Goal: Information Seeking & Learning: Learn about a topic

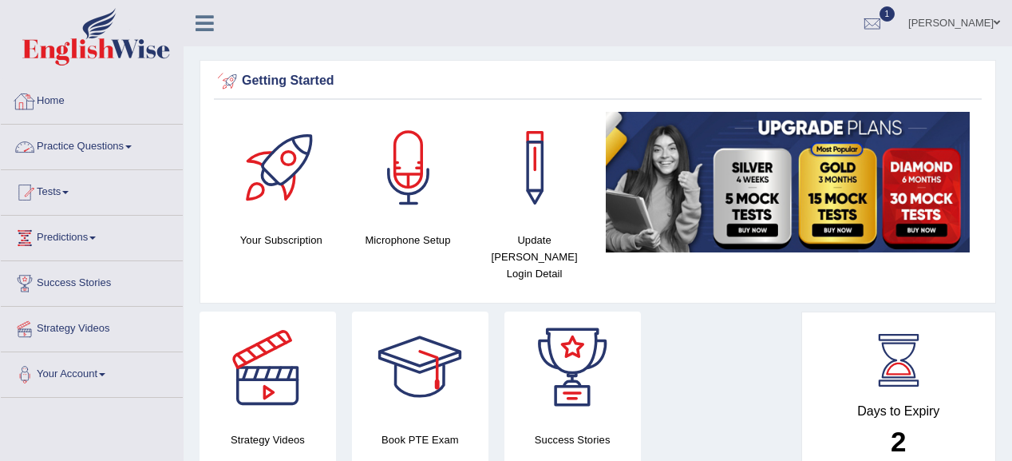
click at [94, 147] on link "Practice Questions" at bounding box center [92, 145] width 182 height 40
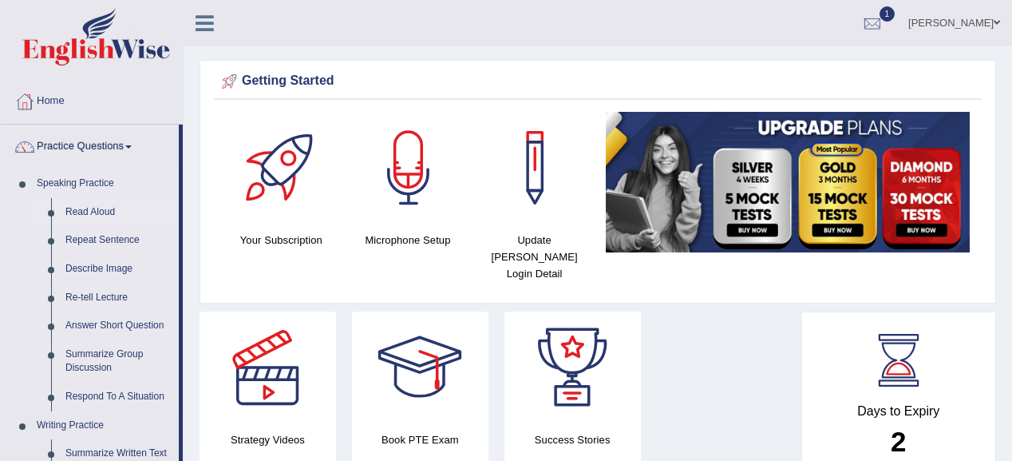
click at [101, 208] on link "Read Aloud" at bounding box center [118, 212] width 121 height 29
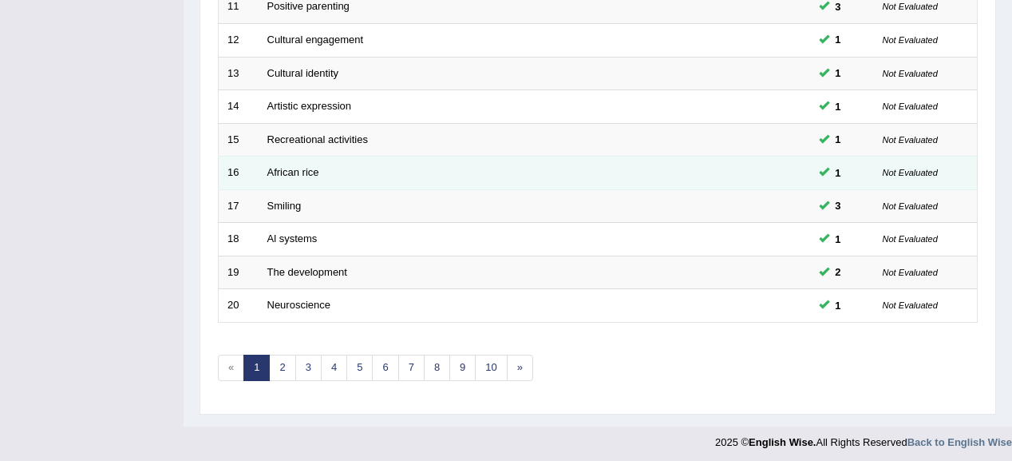
scroll to position [592, 0]
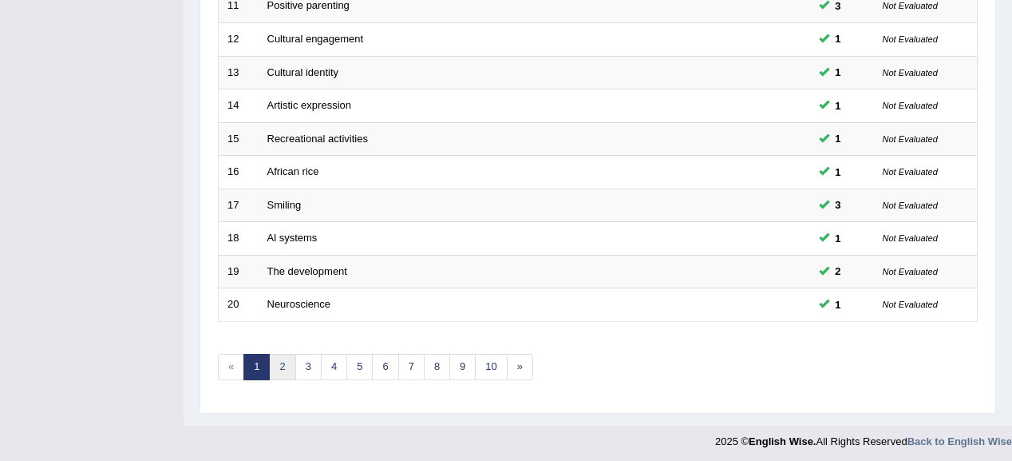
click at [279, 363] on link "2" at bounding box center [282, 367] width 26 height 26
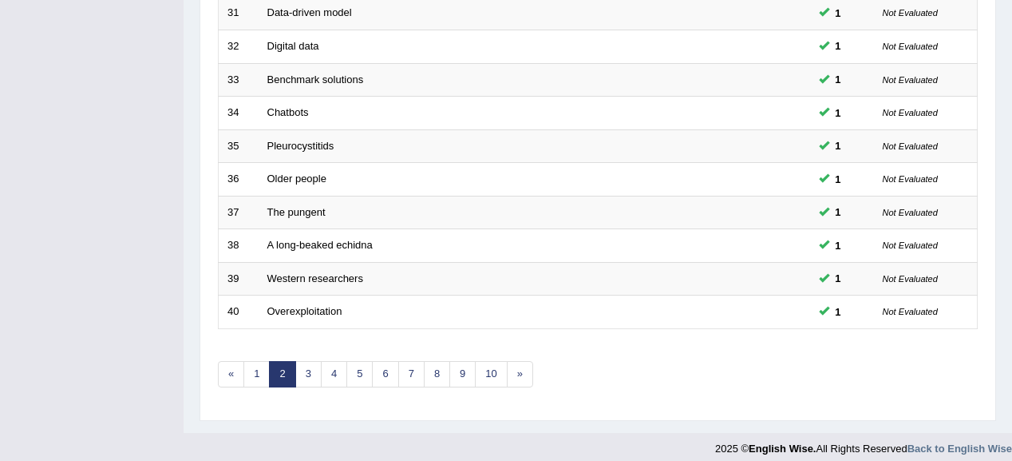
scroll to position [592, 0]
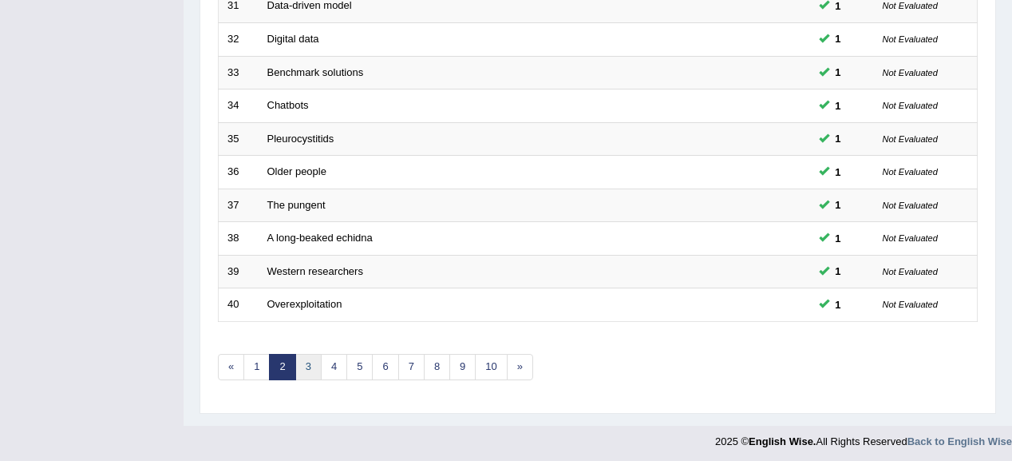
click at [300, 356] on link "3" at bounding box center [308, 367] width 26 height 26
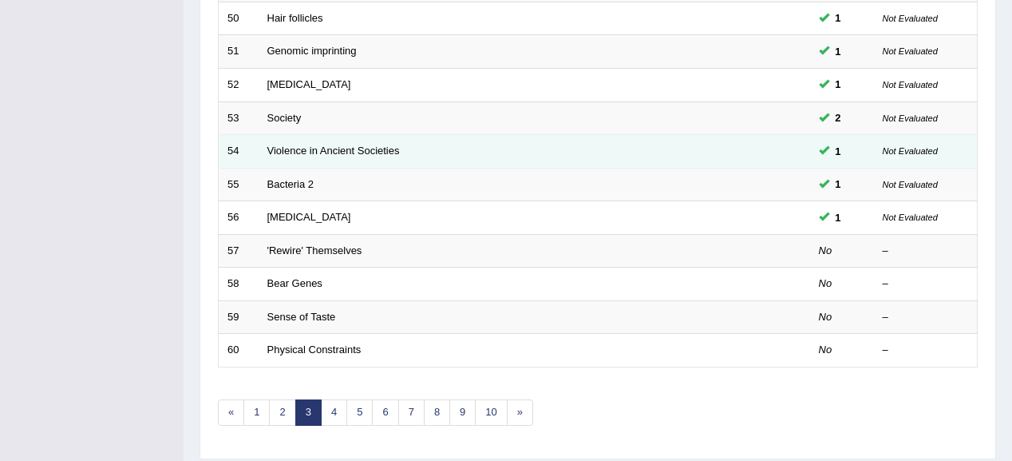
scroll to position [575, 0]
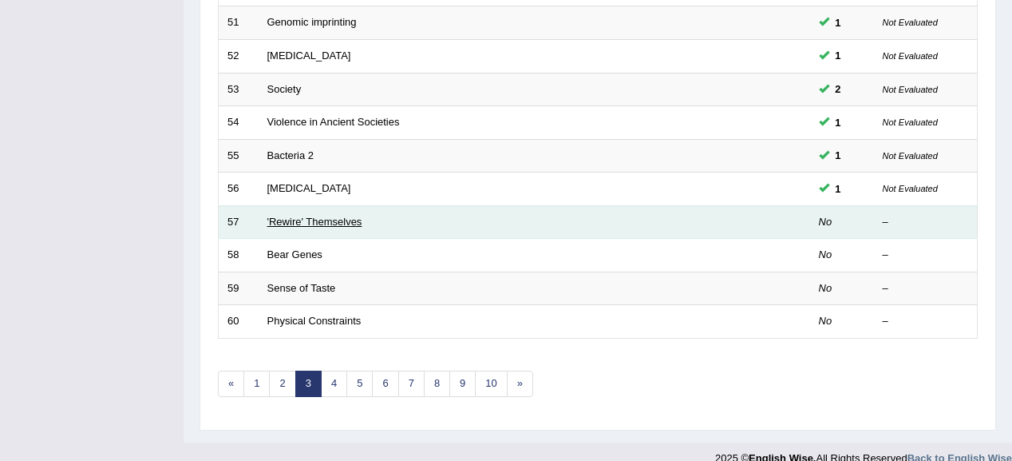
click at [305, 216] on link "'Rewire' Themselves" at bounding box center [314, 222] width 95 height 12
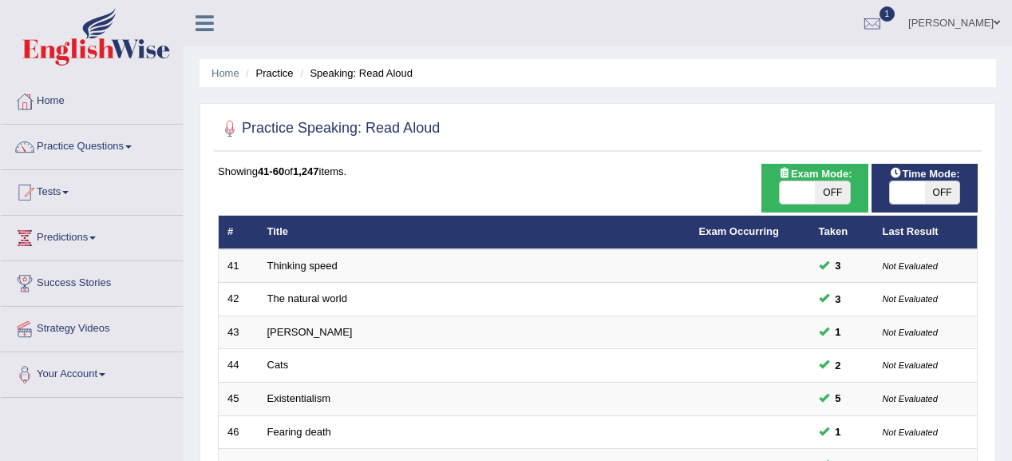
click at [953, 185] on span "OFF" at bounding box center [942, 192] width 35 height 22
checkbox input "true"
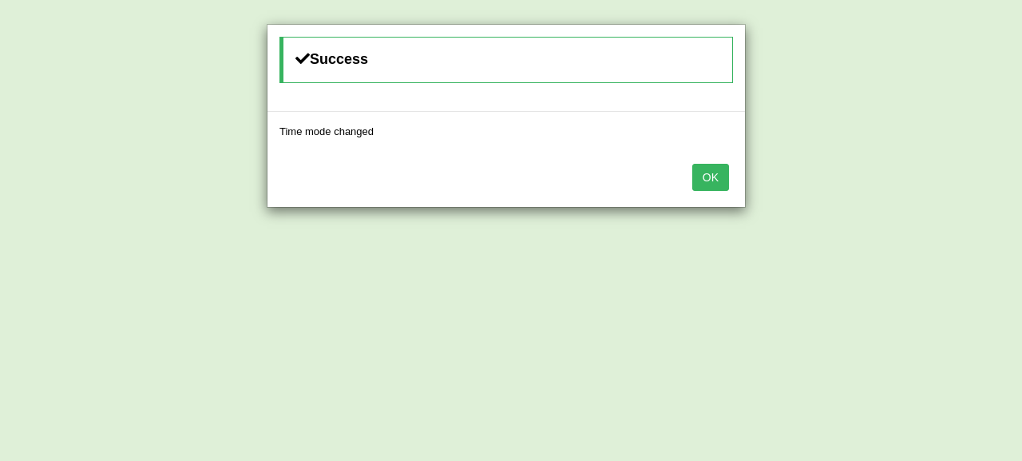
click at [699, 188] on button "OK" at bounding box center [710, 177] width 37 height 27
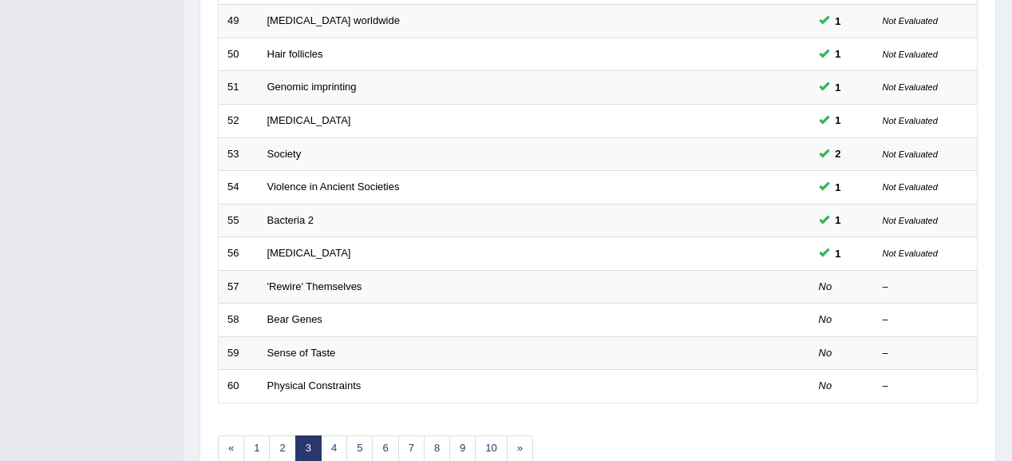
scroll to position [511, 0]
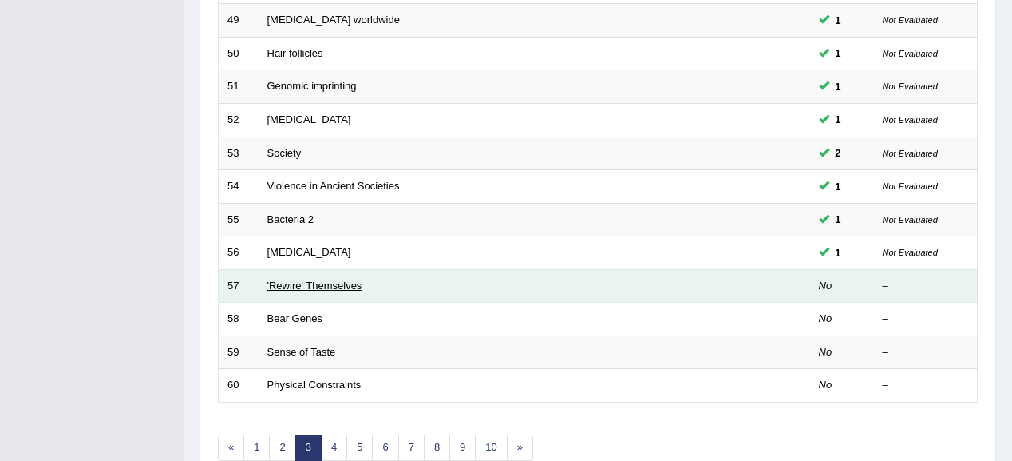
click at [300, 284] on link "'Rewire' Themselves" at bounding box center [314, 285] width 95 height 12
click at [288, 286] on link "'Rewire' Themselves" at bounding box center [314, 285] width 95 height 12
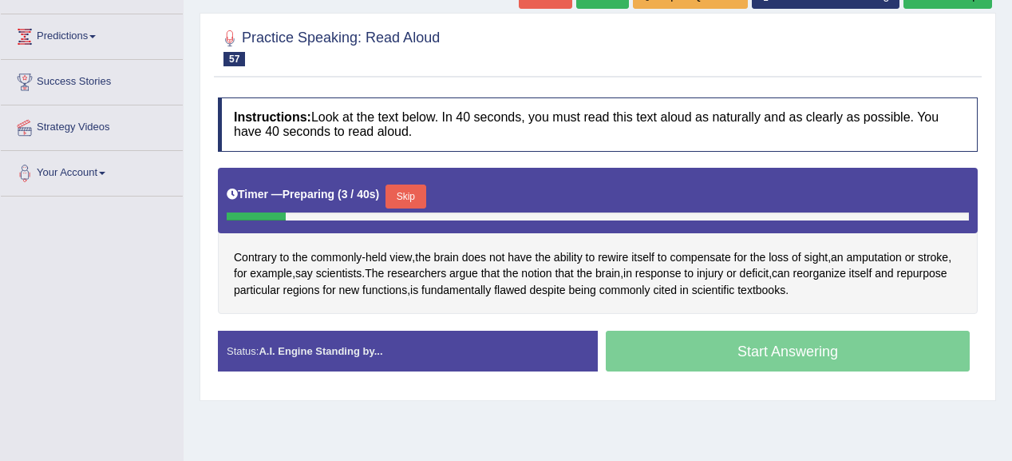
scroll to position [128, 0]
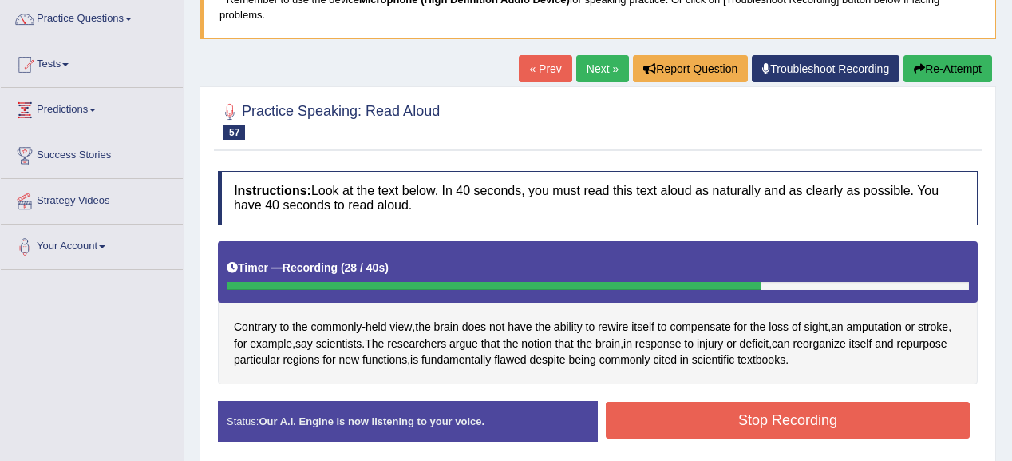
click at [718, 418] on button "Stop Recording" at bounding box center [788, 420] width 364 height 37
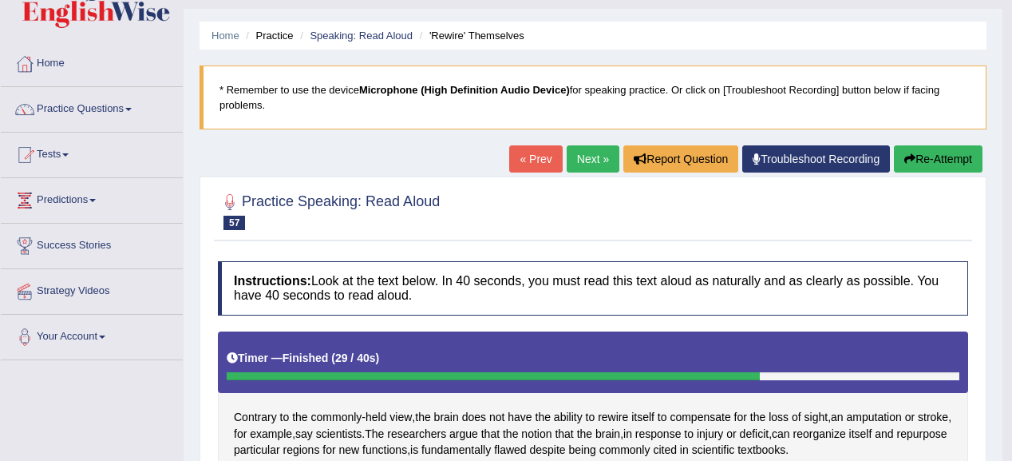
scroll to position [0, 0]
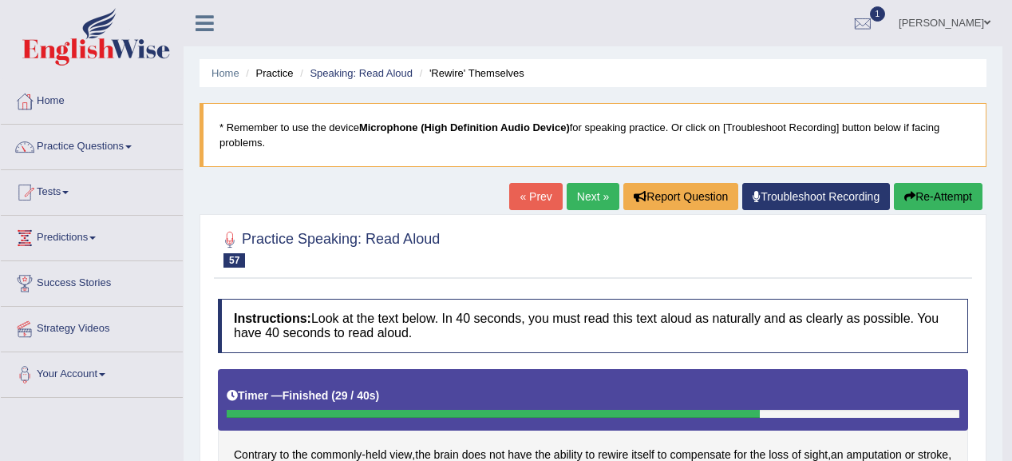
click at [943, 191] on button "Re-Attempt" at bounding box center [938, 196] width 89 height 27
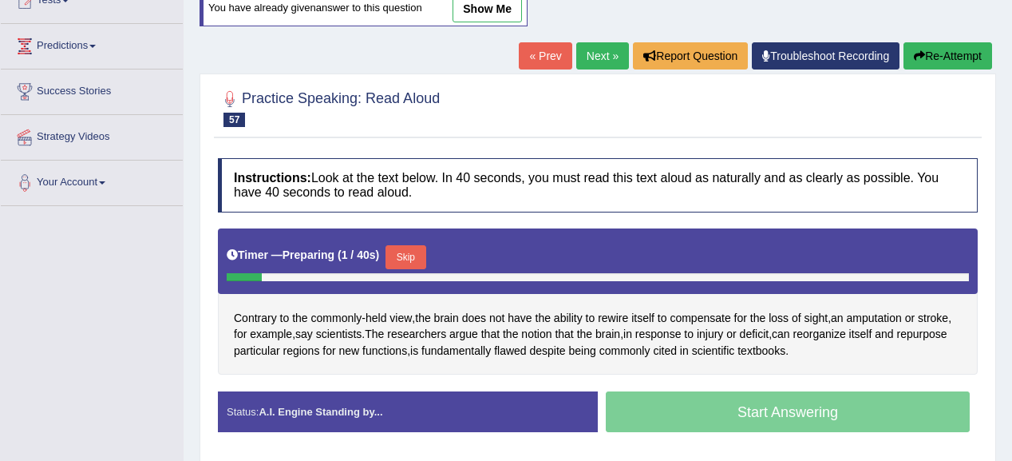
drag, startPoint x: 419, startPoint y: 256, endPoint x: 572, endPoint y: 86, distance: 228.4
click at [437, 236] on div "Timer — Preparing ( 1 / 40s ) Skip" at bounding box center [598, 260] width 760 height 65
click at [409, 252] on button "Skip" at bounding box center [406, 257] width 40 height 24
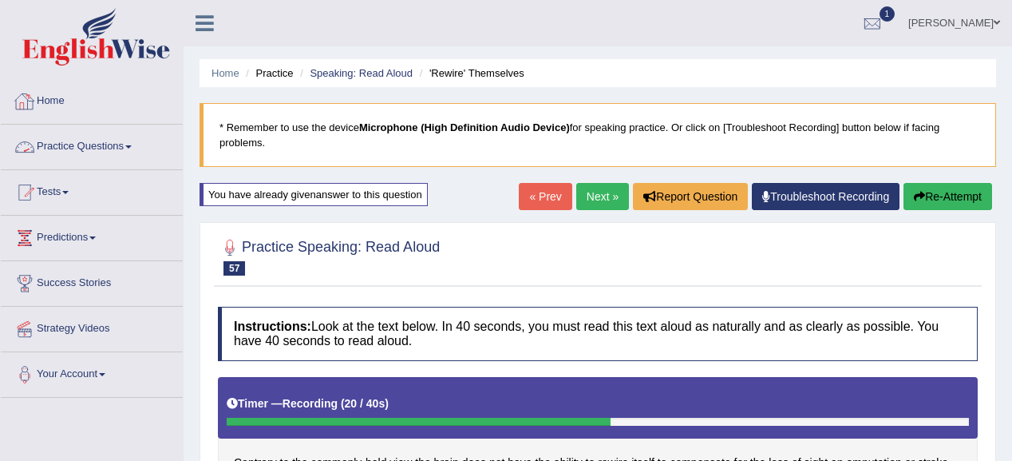
click at [115, 148] on link "Practice Questions" at bounding box center [92, 145] width 182 height 40
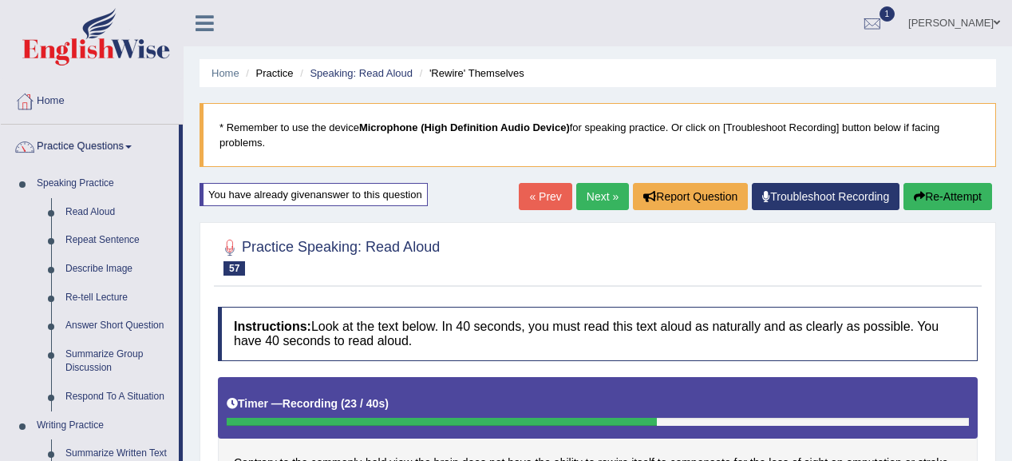
click at [66, 102] on link "Home" at bounding box center [92, 99] width 182 height 40
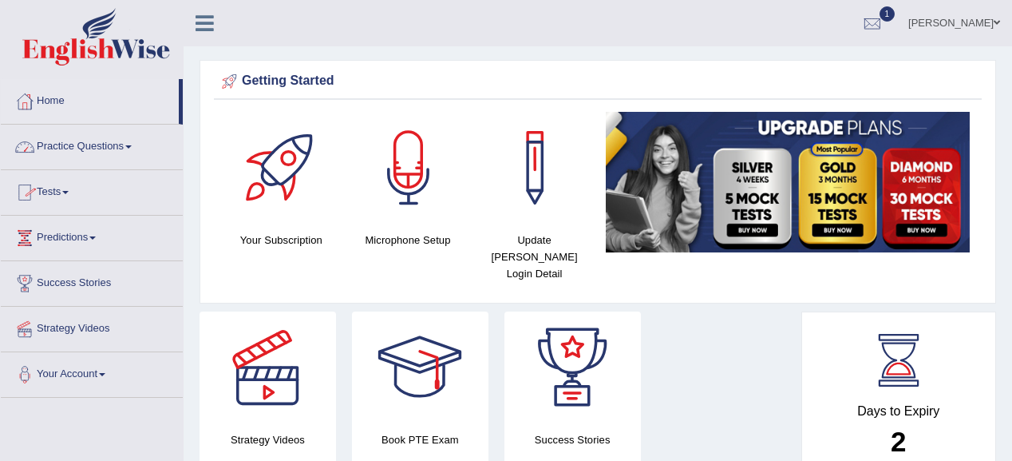
click at [117, 145] on link "Practice Questions" at bounding box center [92, 145] width 182 height 40
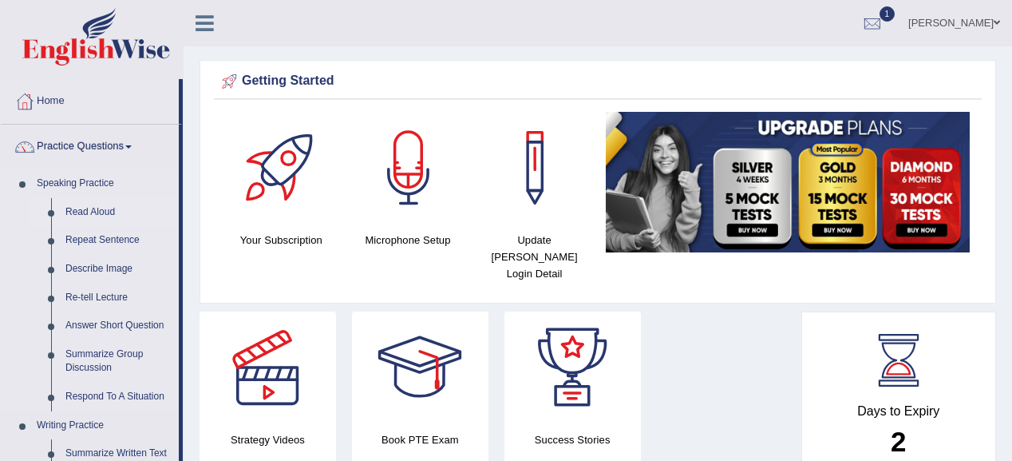
click at [96, 204] on link "Read Aloud" at bounding box center [118, 212] width 121 height 29
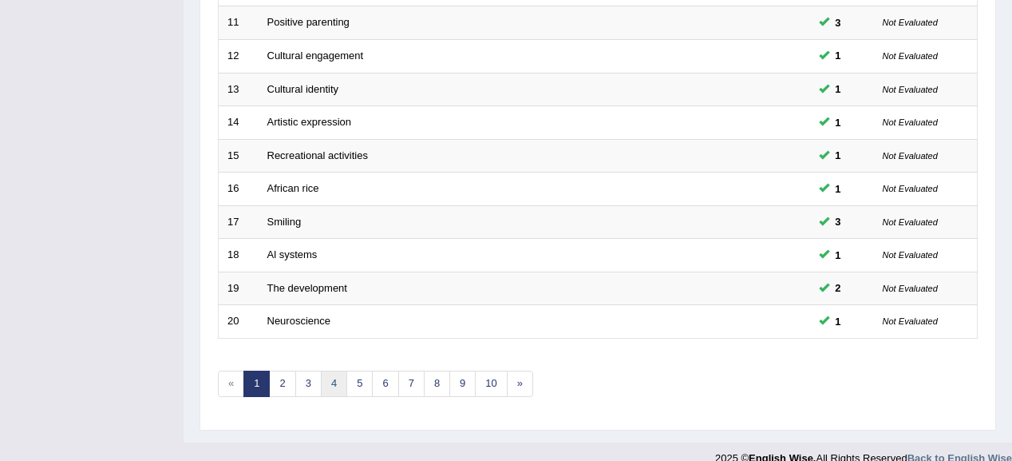
click at [329, 377] on link "4" at bounding box center [334, 383] width 26 height 26
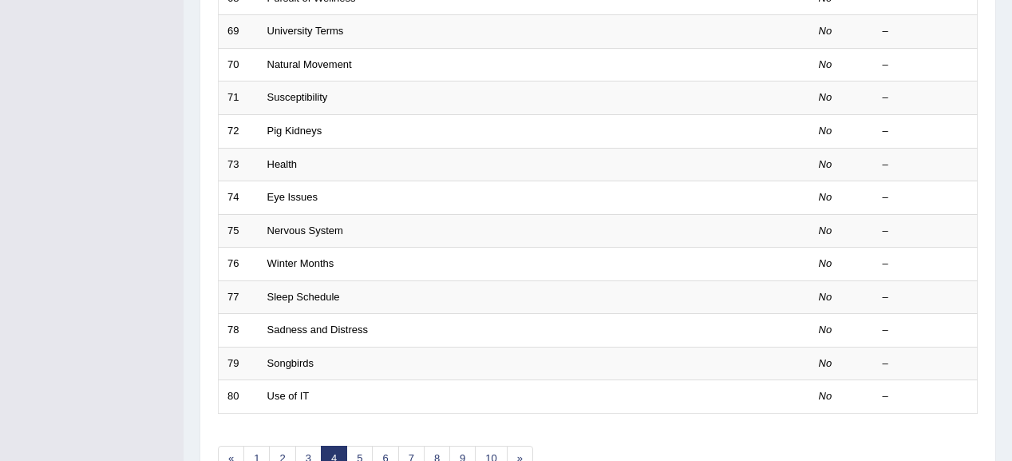
scroll to position [592, 0]
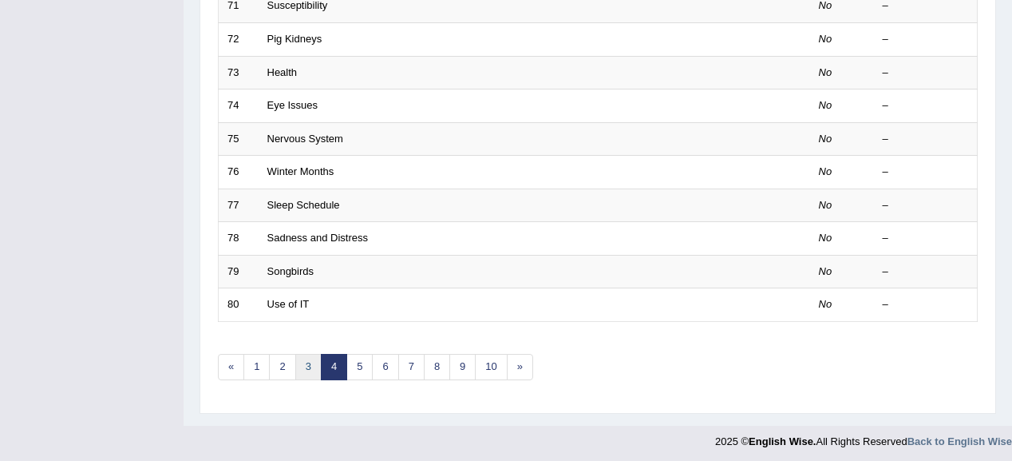
click at [311, 369] on link "3" at bounding box center [308, 367] width 26 height 26
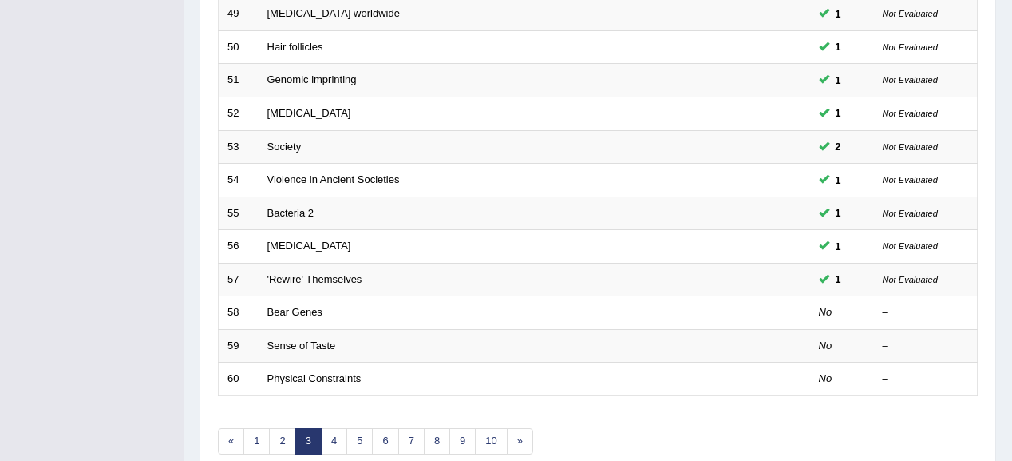
scroll to position [575, 0]
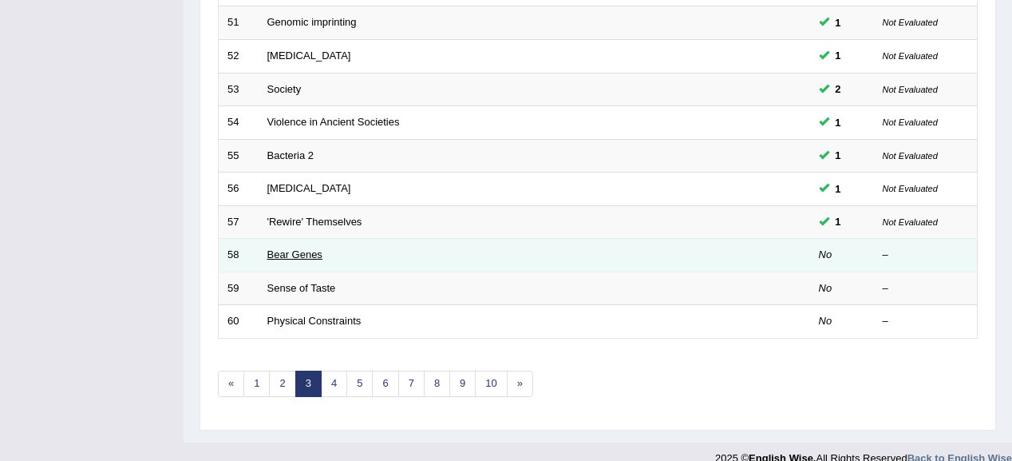
click at [301, 253] on link "Bear Genes" at bounding box center [294, 254] width 55 height 12
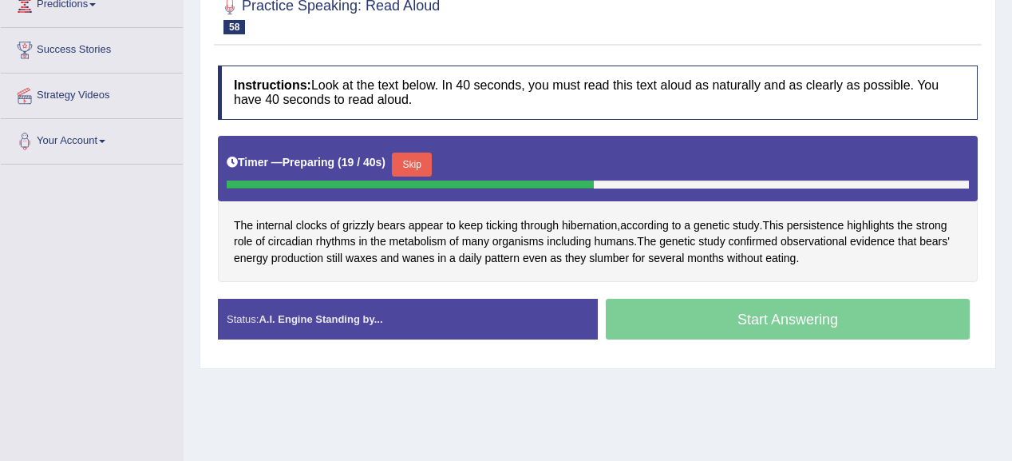
scroll to position [255, 0]
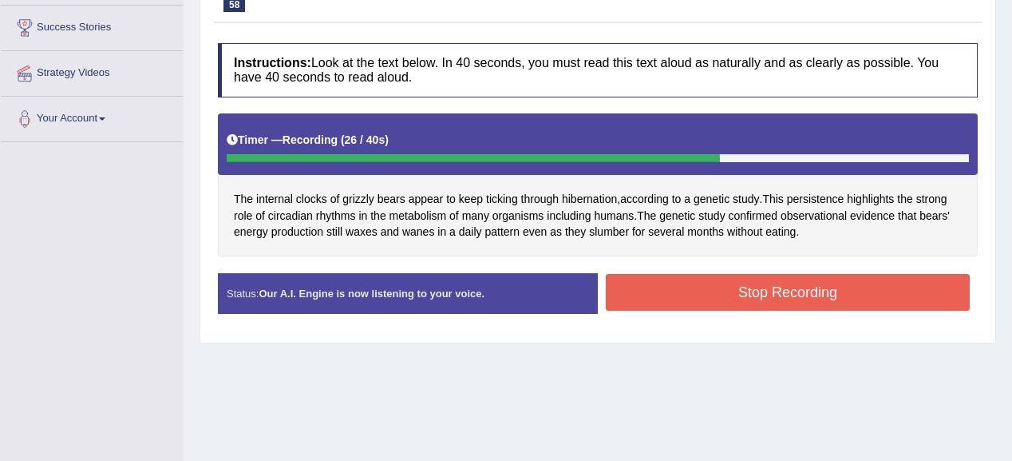
click at [750, 285] on button "Stop Recording" at bounding box center [788, 292] width 364 height 37
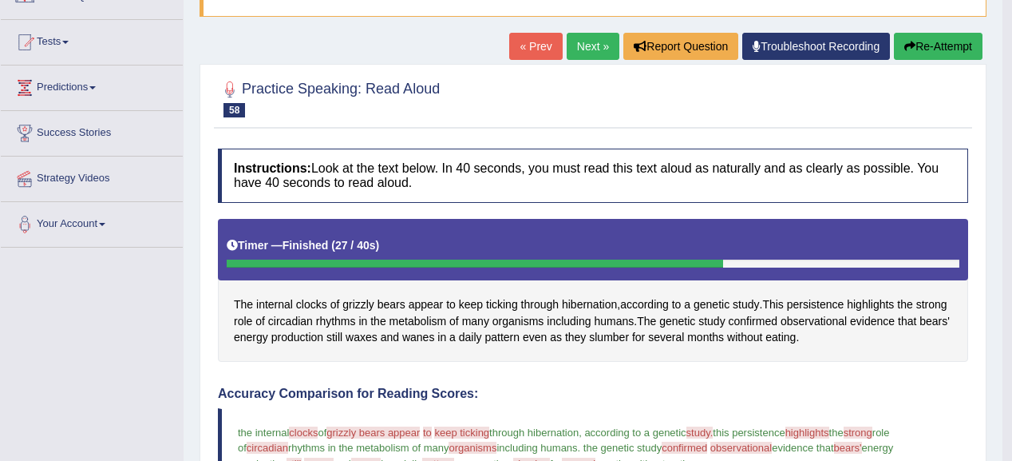
scroll to position [128, 0]
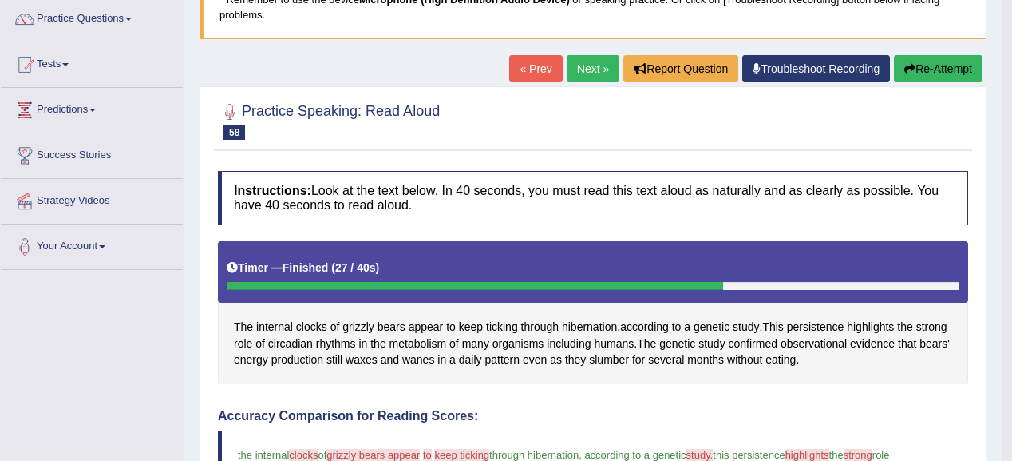
click at [955, 68] on button "Re-Attempt" at bounding box center [938, 68] width 89 height 27
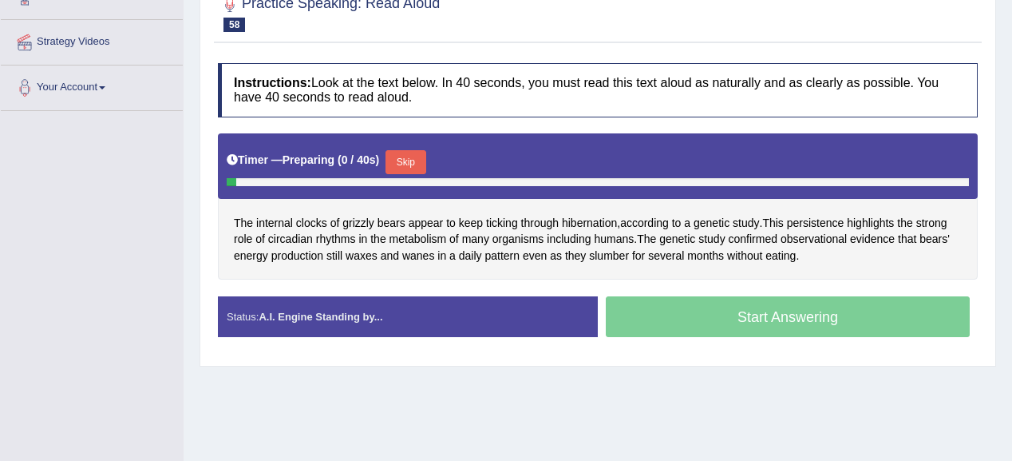
click at [412, 160] on button "Skip" at bounding box center [406, 162] width 40 height 24
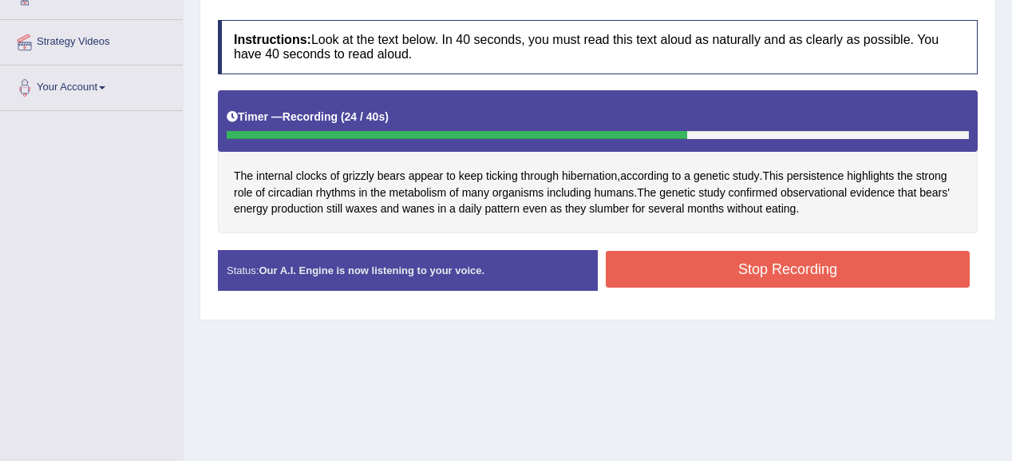
click at [715, 267] on button "Stop Recording" at bounding box center [788, 269] width 364 height 37
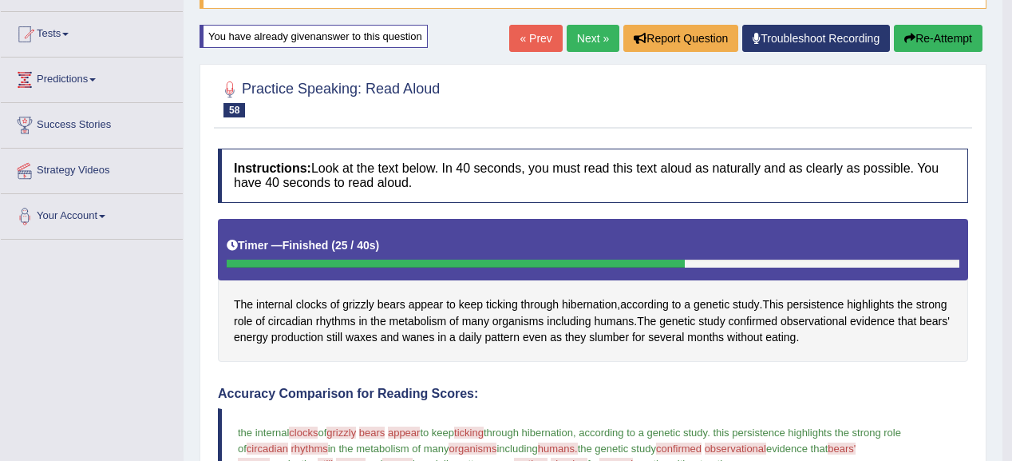
scroll to position [31, 0]
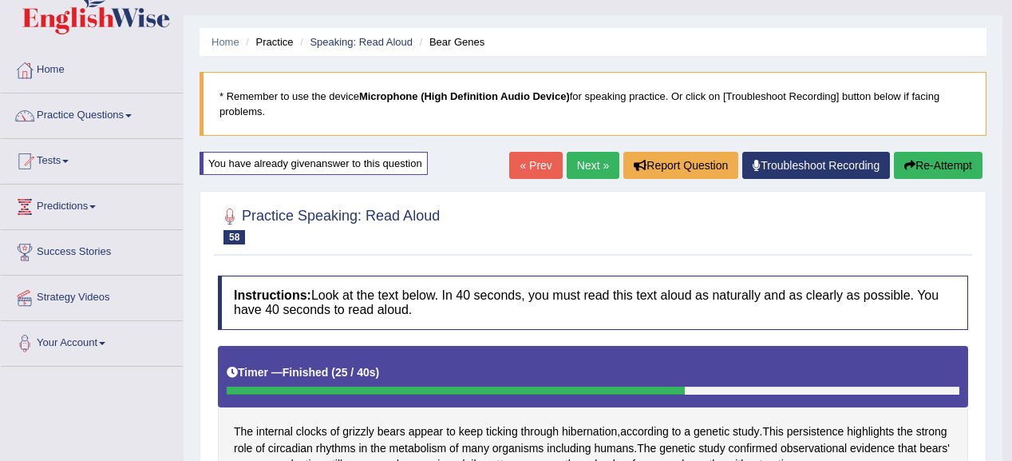
click at [945, 172] on button "Re-Attempt" at bounding box center [938, 165] width 89 height 27
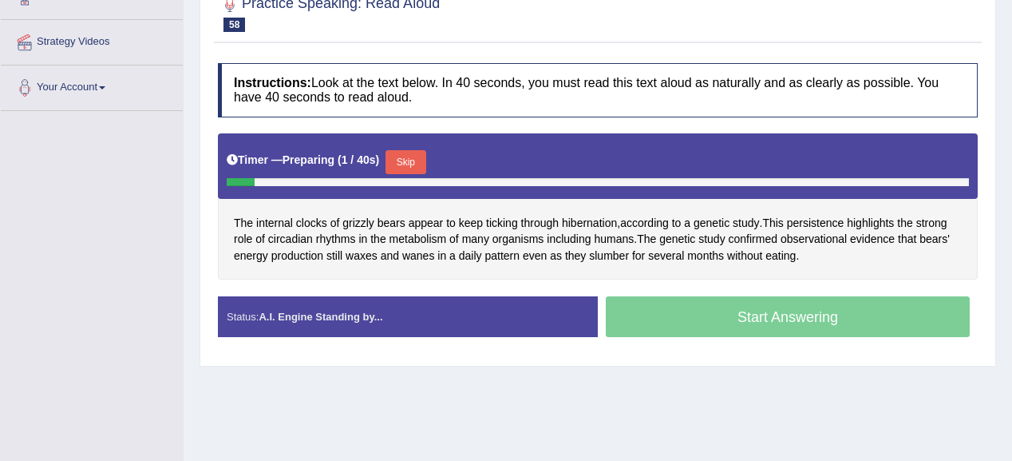
click at [418, 160] on button "Skip" at bounding box center [406, 162] width 40 height 24
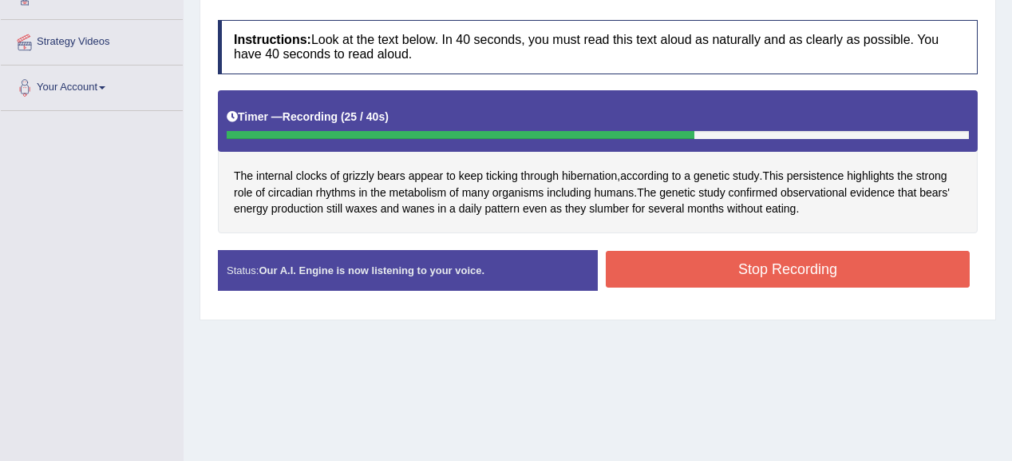
click at [665, 279] on button "Stop Recording" at bounding box center [788, 269] width 364 height 37
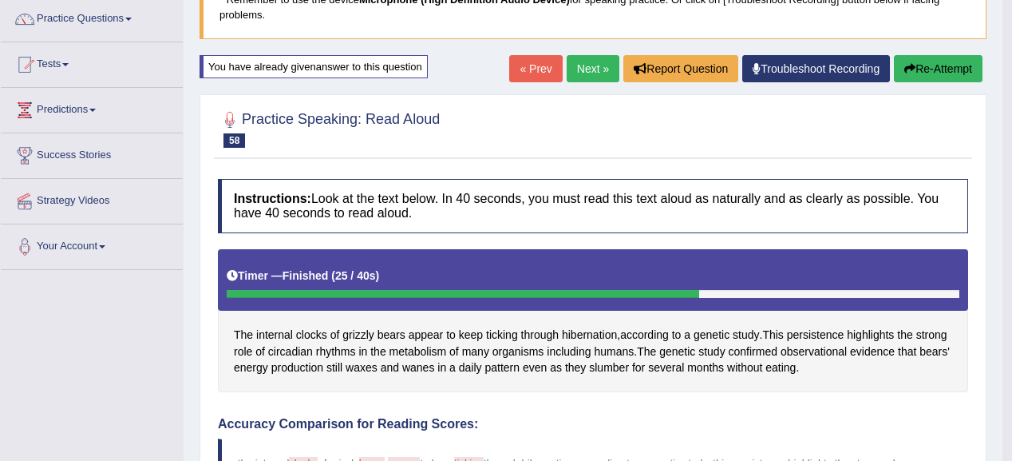
scroll to position [121, 0]
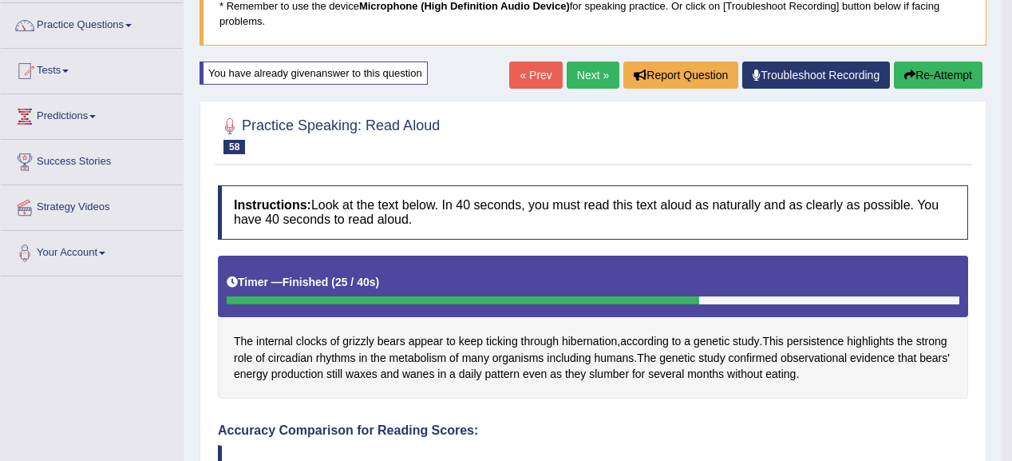
click at [912, 65] on button "Re-Attempt" at bounding box center [938, 74] width 89 height 27
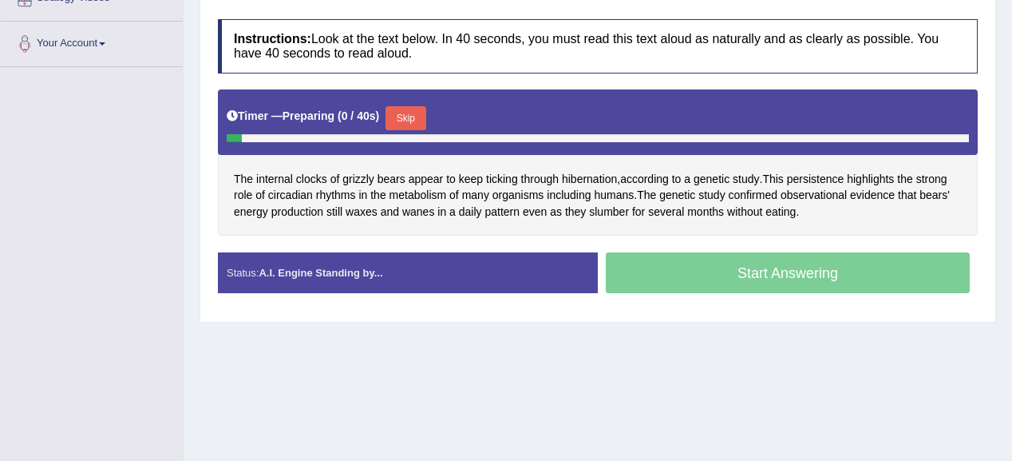
scroll to position [287, 0]
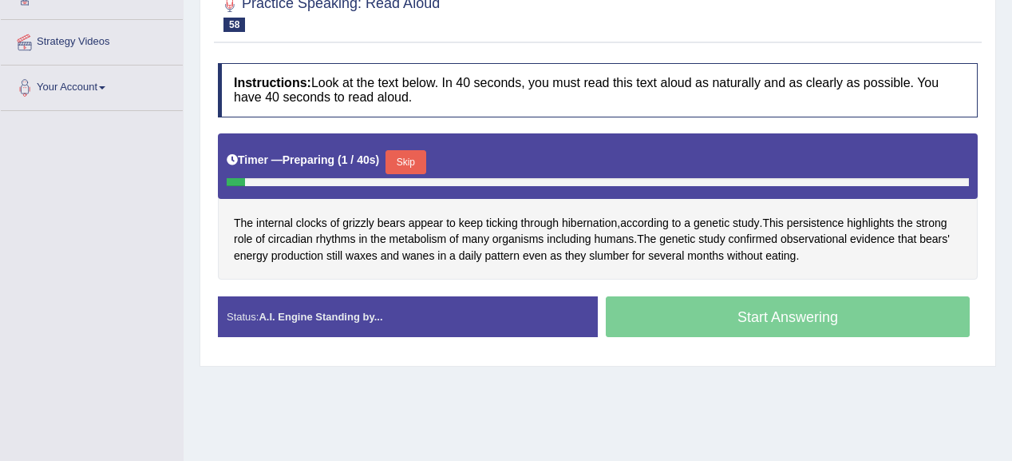
click at [692, 280] on div "Instructions: Look at the text below. In 40 seconds, you must read this text al…" at bounding box center [598, 206] width 768 height 303
drag, startPoint x: 424, startPoint y: 156, endPoint x: 520, endPoint y: 88, distance: 118.5
click at [434, 148] on div "Timer — Preparing ( 4 / 40s ) Skip" at bounding box center [598, 162] width 742 height 32
click at [406, 158] on button "Skip" at bounding box center [406, 162] width 40 height 24
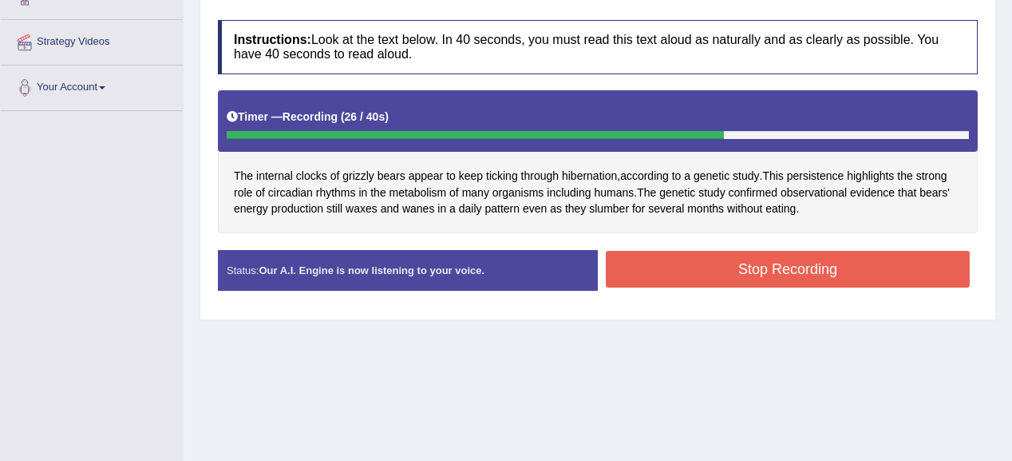
click at [692, 271] on button "Stop Recording" at bounding box center [788, 269] width 364 height 37
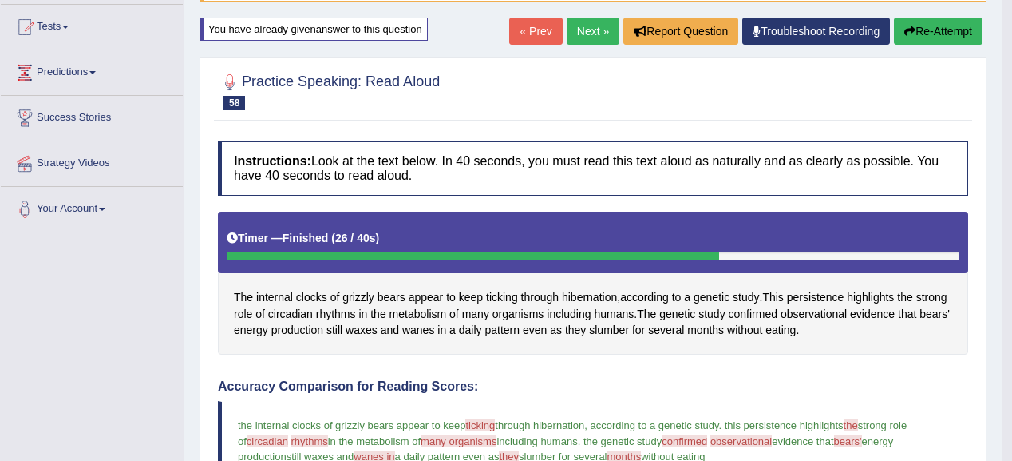
scroll to position [159, 0]
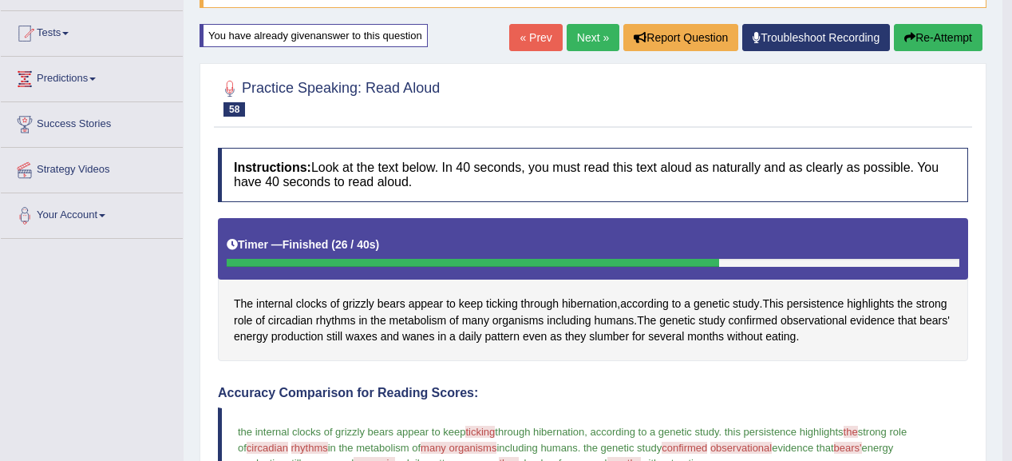
click at [960, 42] on button "Re-Attempt" at bounding box center [938, 37] width 89 height 27
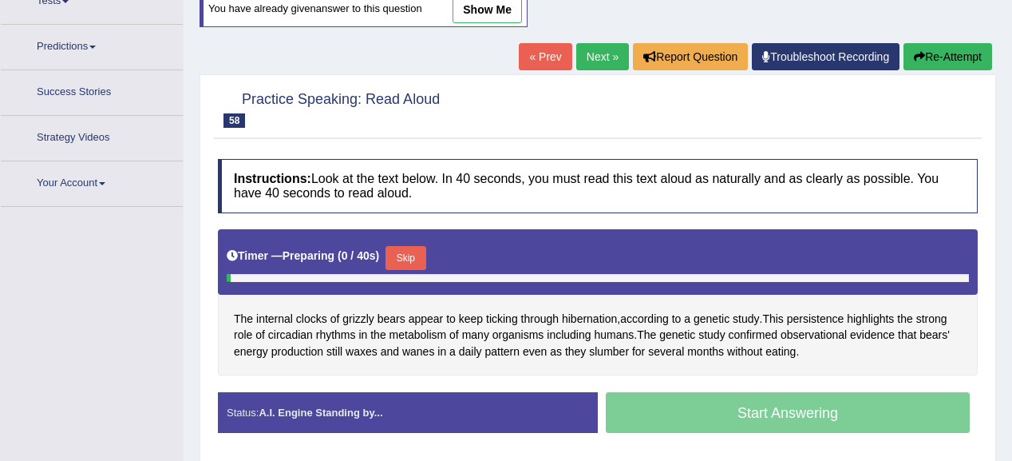
scroll to position [223, 0]
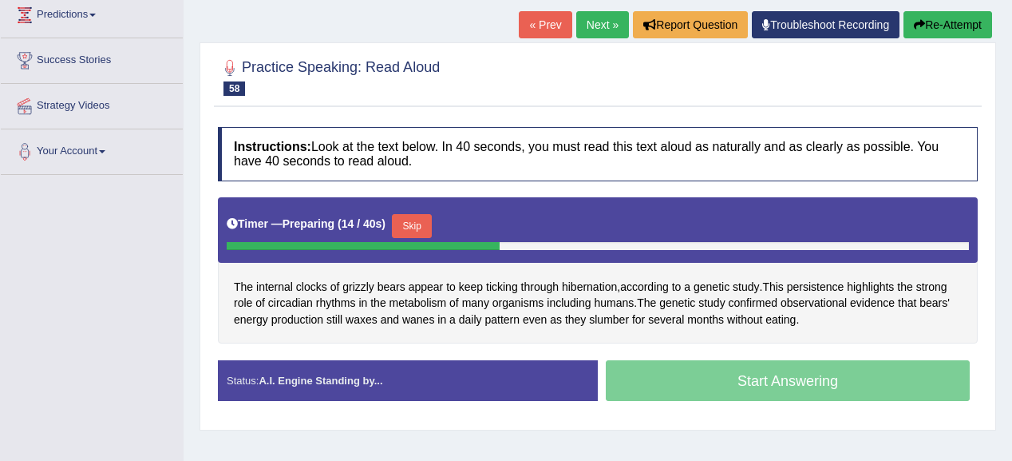
click at [407, 215] on button "Skip" at bounding box center [412, 226] width 40 height 24
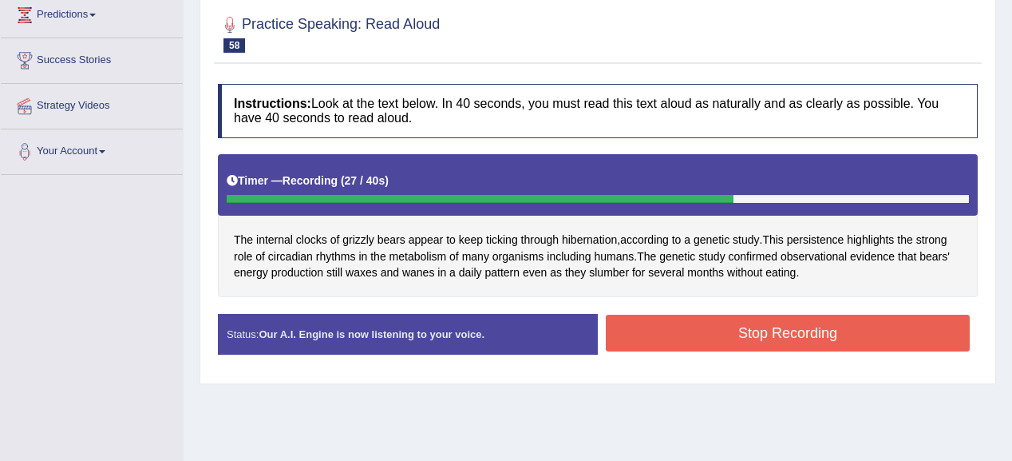
click at [791, 316] on button "Stop Recording" at bounding box center [788, 333] width 364 height 37
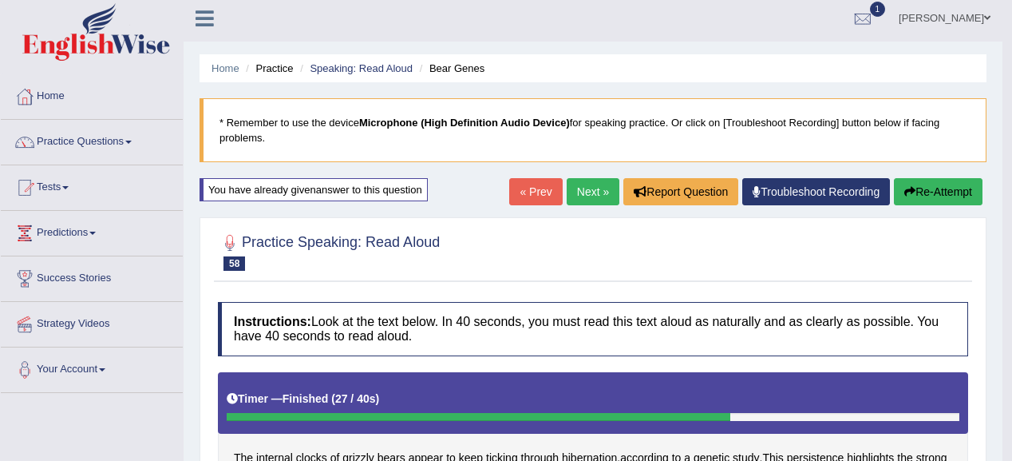
scroll to position [0, 0]
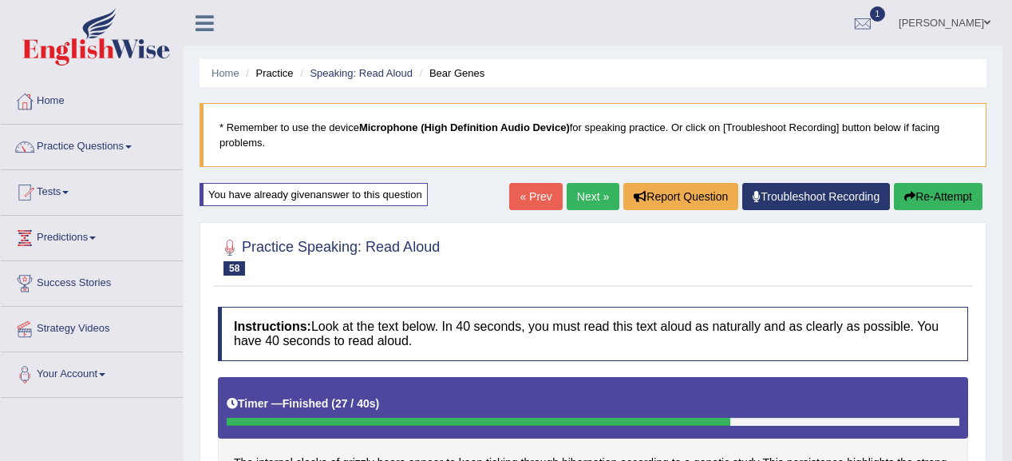
click at [591, 193] on link "Next »" at bounding box center [593, 196] width 53 height 27
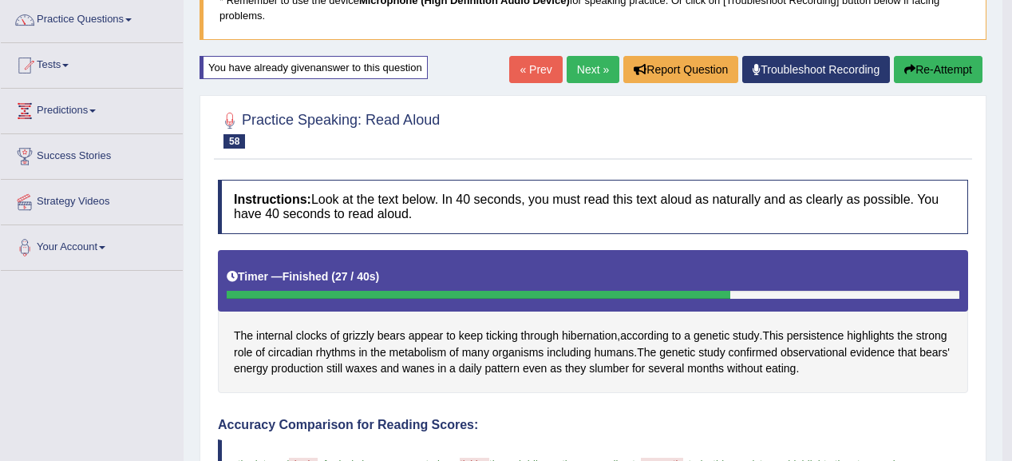
scroll to position [128, 0]
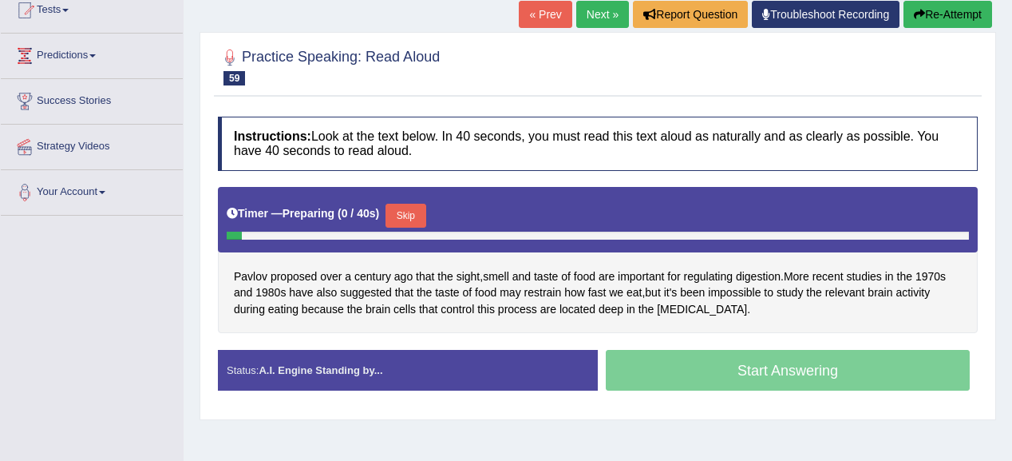
scroll to position [255, 0]
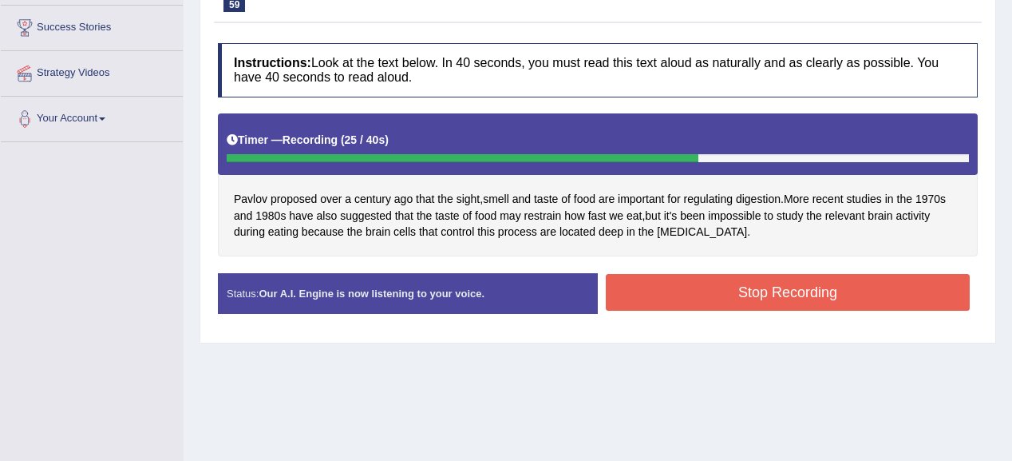
click at [763, 262] on div "Instructions: Look at the text below. In 40 seconds, you must read this text al…" at bounding box center [598, 184] width 768 height 299
click at [769, 293] on button "Stop Recording" at bounding box center [788, 292] width 364 height 37
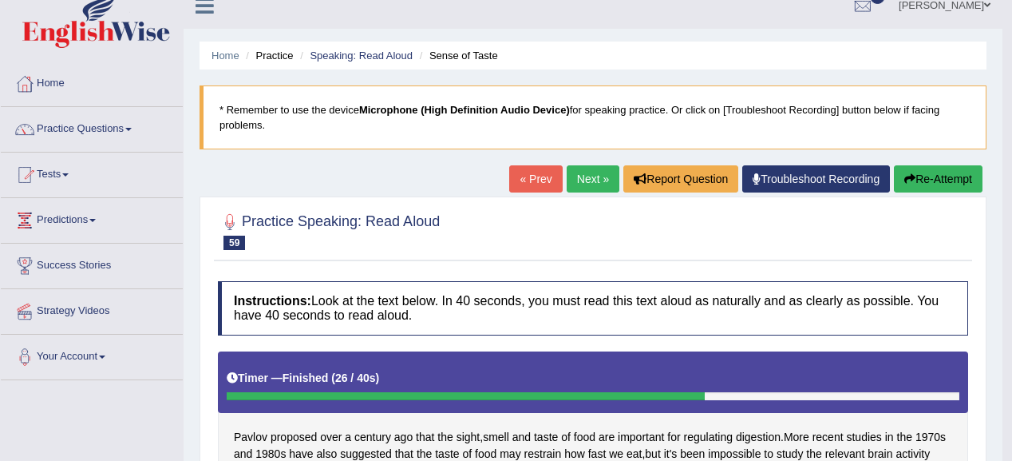
scroll to position [0, 0]
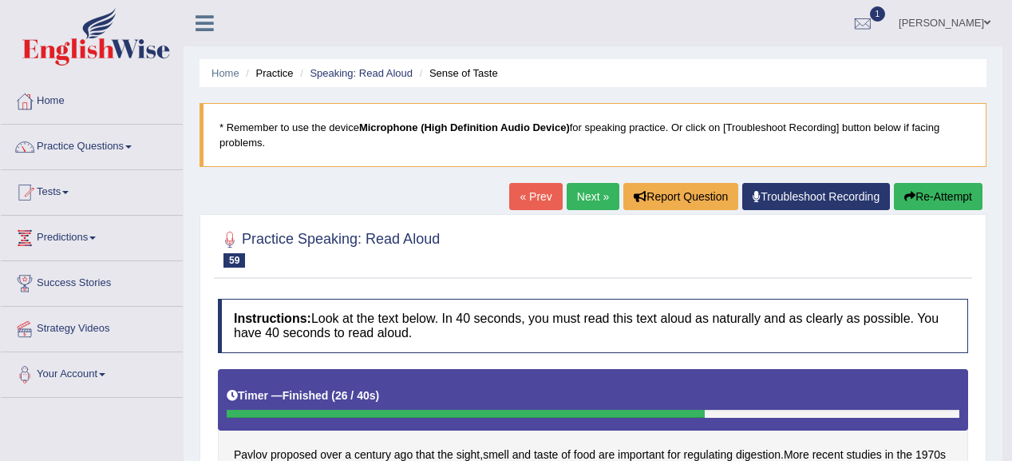
click at [591, 191] on link "Next »" at bounding box center [593, 196] width 53 height 27
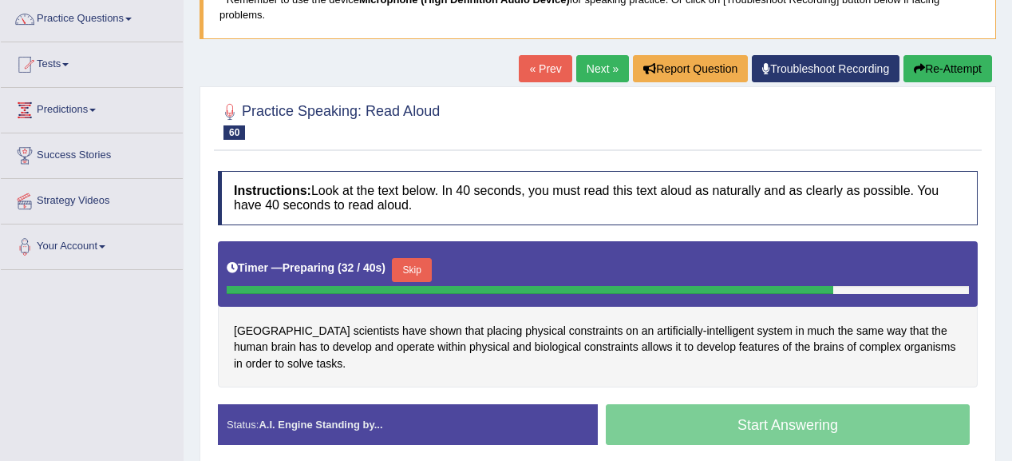
drag, startPoint x: 418, startPoint y: 263, endPoint x: 588, endPoint y: 214, distance: 176.9
click at [424, 260] on button "Skip" at bounding box center [412, 270] width 40 height 24
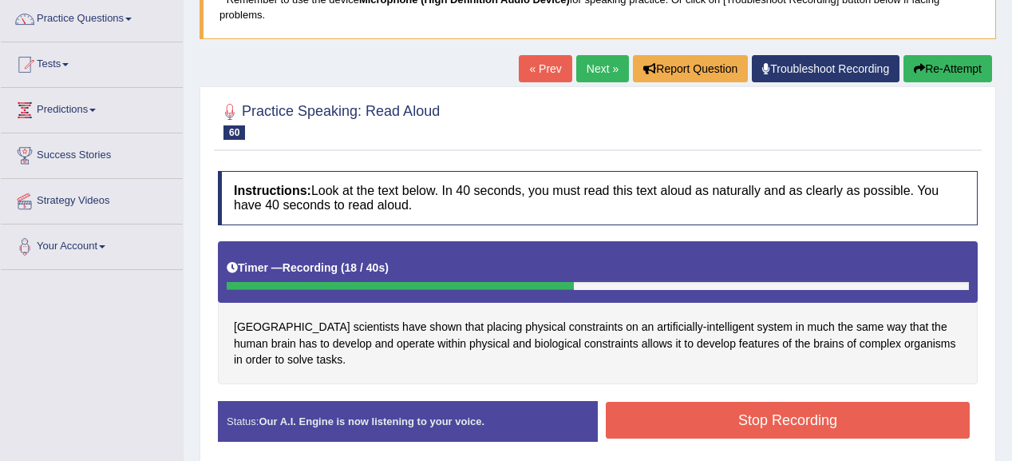
click at [693, 433] on button "Stop Recording" at bounding box center [788, 420] width 364 height 37
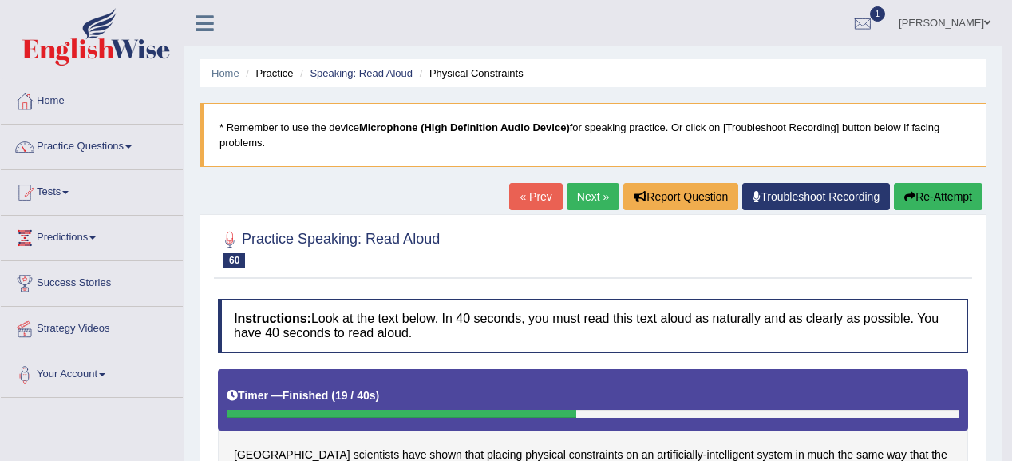
click at [908, 184] on button "Re-Attempt" at bounding box center [938, 196] width 89 height 27
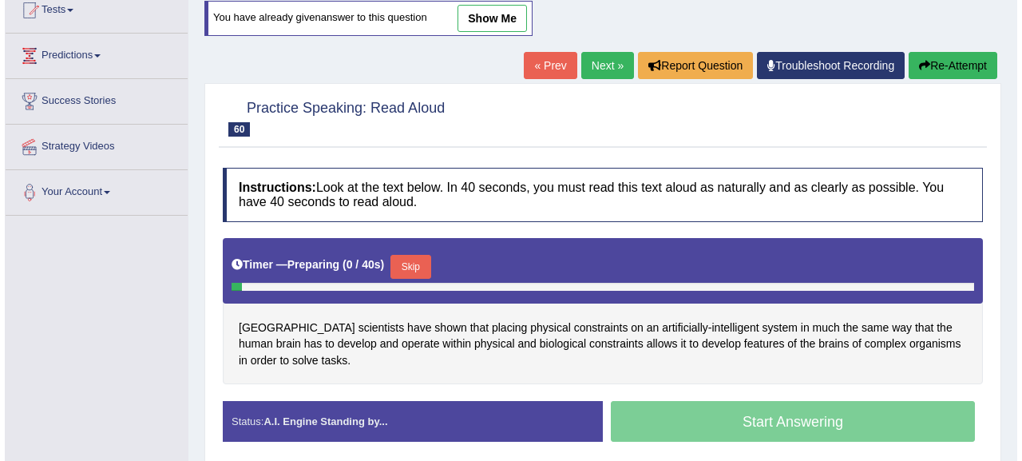
scroll to position [255, 0]
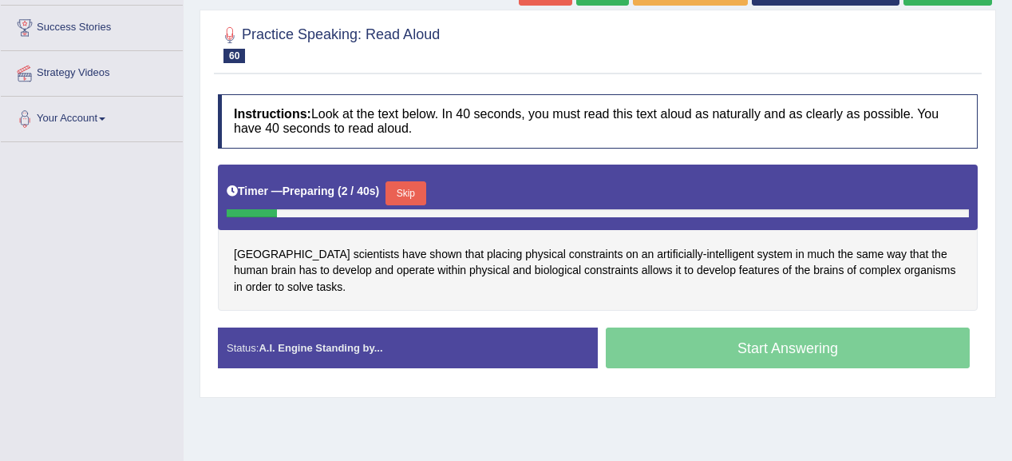
click at [418, 192] on button "Skip" at bounding box center [406, 193] width 40 height 24
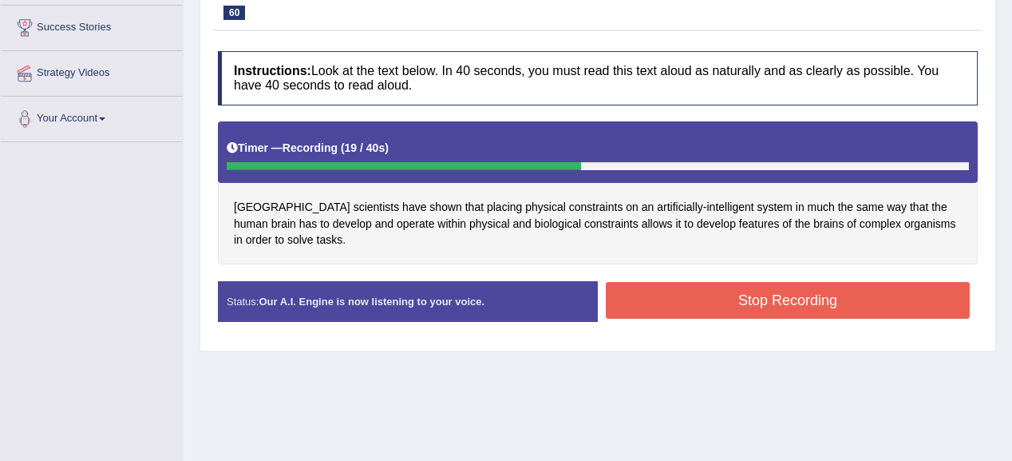
click at [760, 307] on button "Stop Recording" at bounding box center [788, 300] width 364 height 37
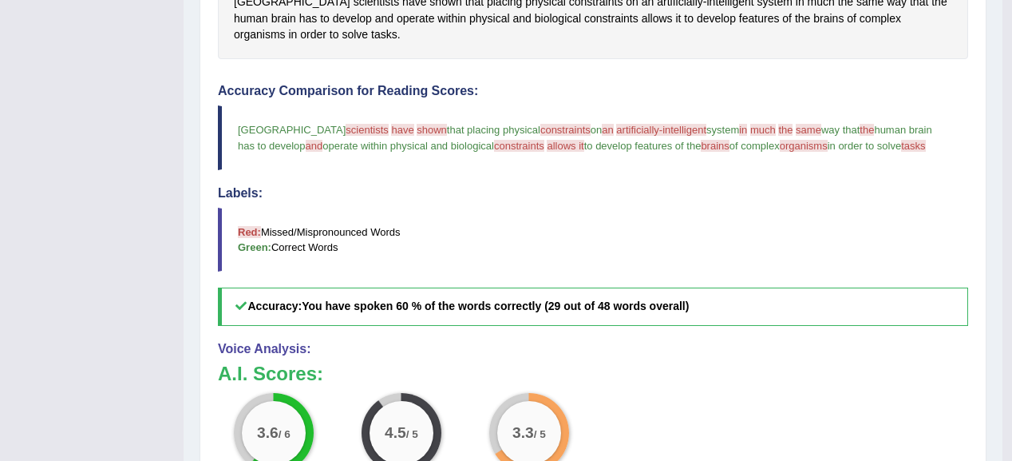
scroll to position [0, 0]
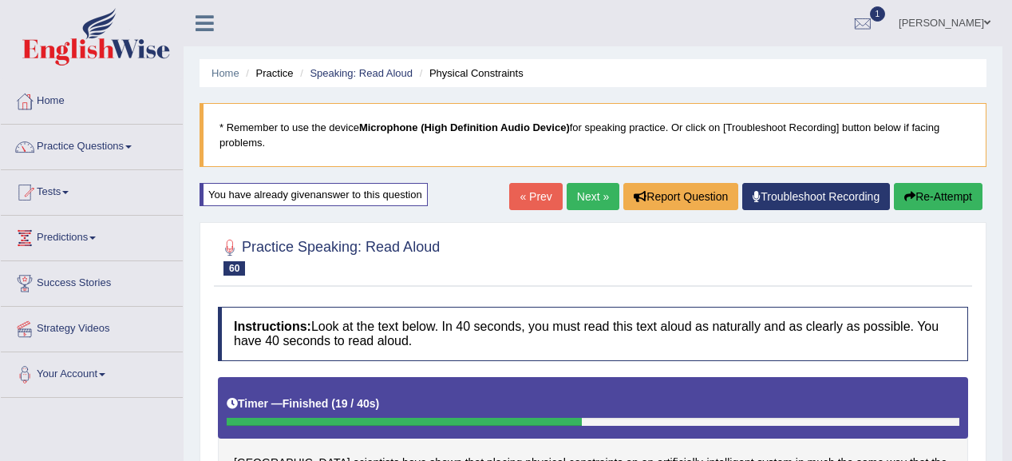
click at [585, 231] on div at bounding box center [593, 255] width 750 height 49
click at [591, 208] on link "Next »" at bounding box center [593, 196] width 53 height 27
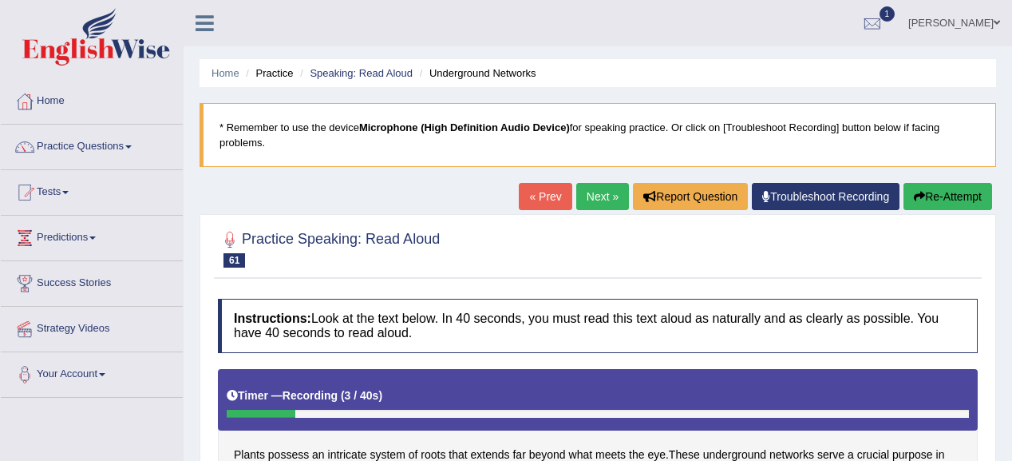
click at [928, 195] on button "Re-Attempt" at bounding box center [948, 196] width 89 height 27
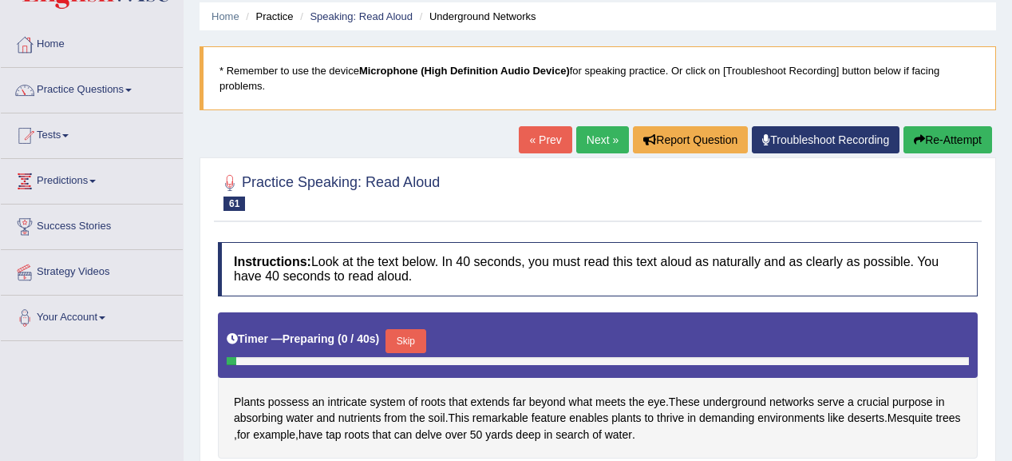
scroll to position [128, 0]
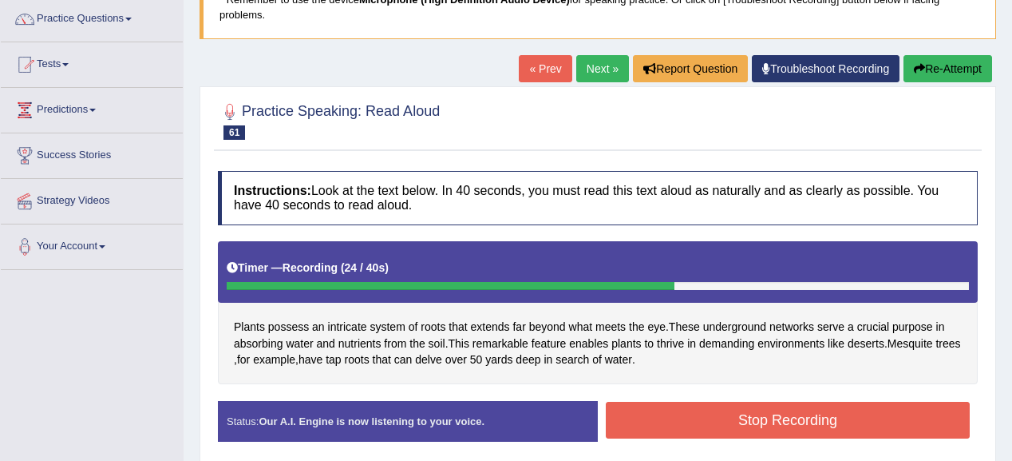
drag, startPoint x: 840, startPoint y: 427, endPoint x: 815, endPoint y: 425, distance: 24.8
click at [840, 426] on button "Stop Recording" at bounding box center [788, 420] width 364 height 37
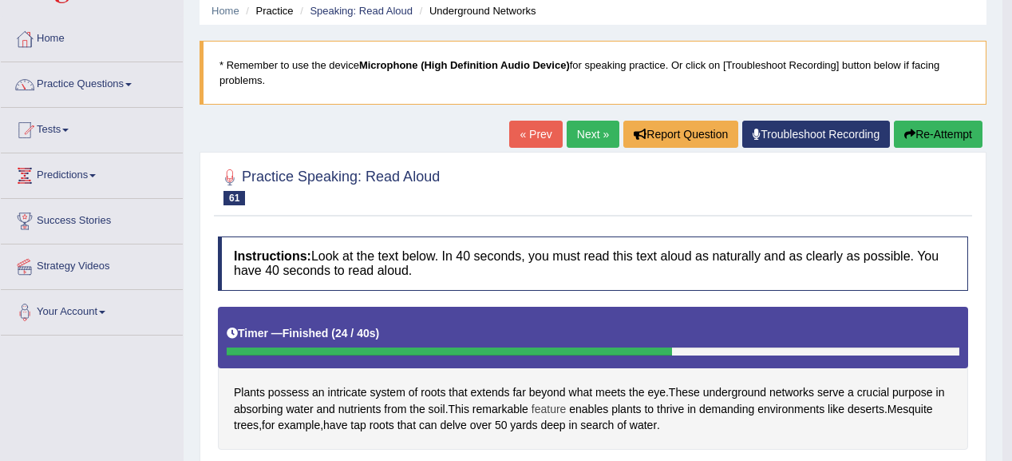
scroll to position [0, 0]
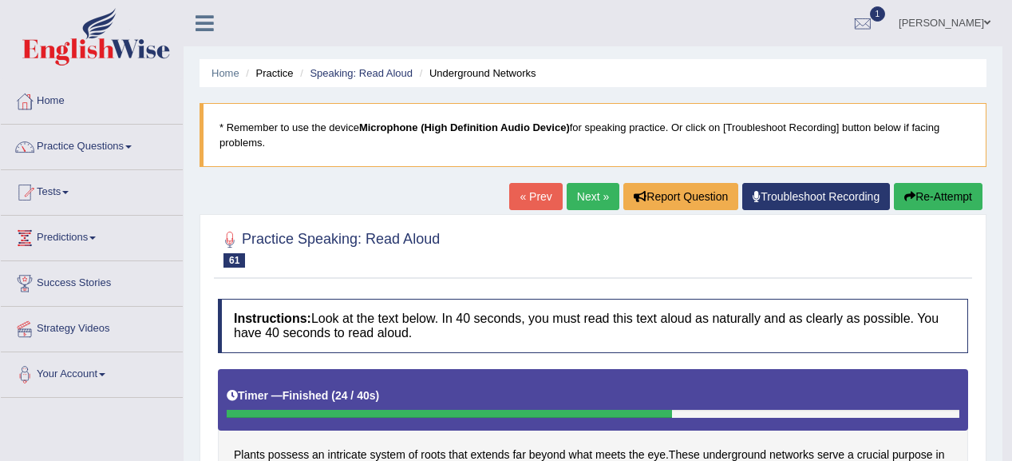
click at [586, 188] on link "Next »" at bounding box center [593, 196] width 53 height 27
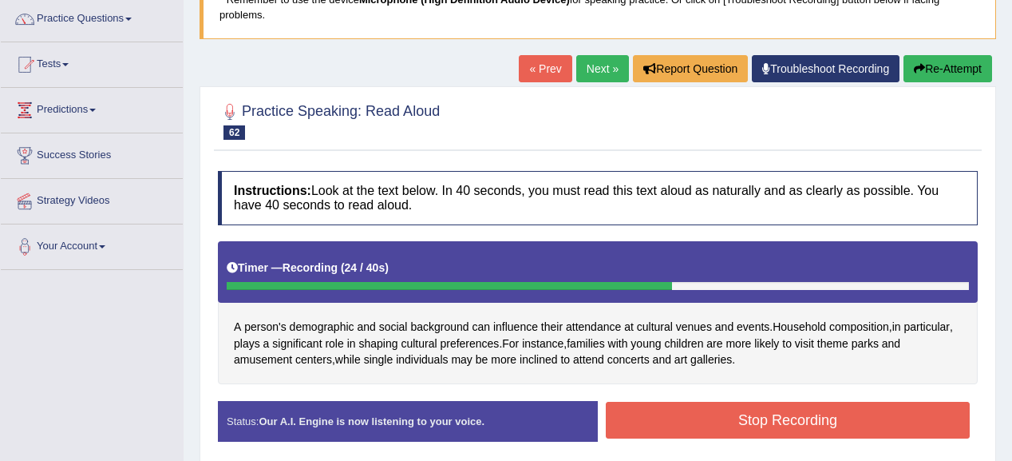
click at [774, 417] on button "Stop Recording" at bounding box center [788, 420] width 364 height 37
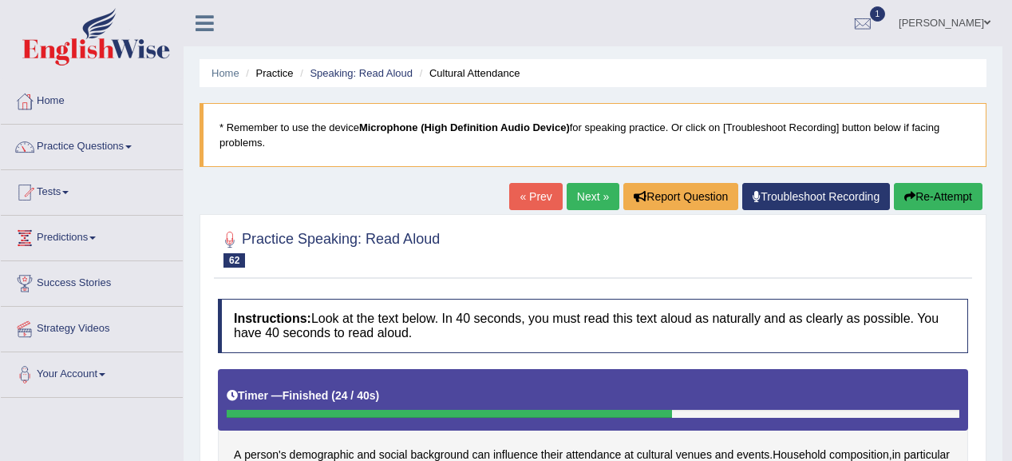
click at [926, 201] on button "Re-Attempt" at bounding box center [938, 196] width 89 height 27
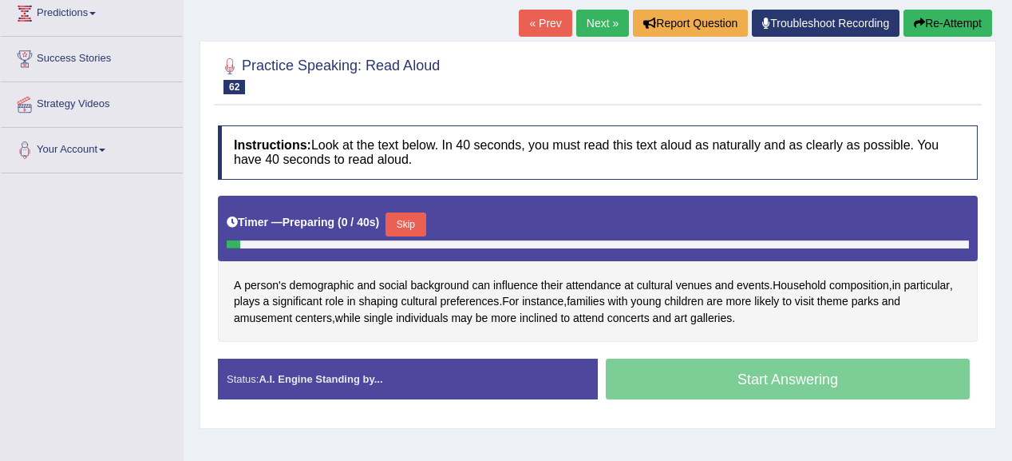
scroll to position [255, 0]
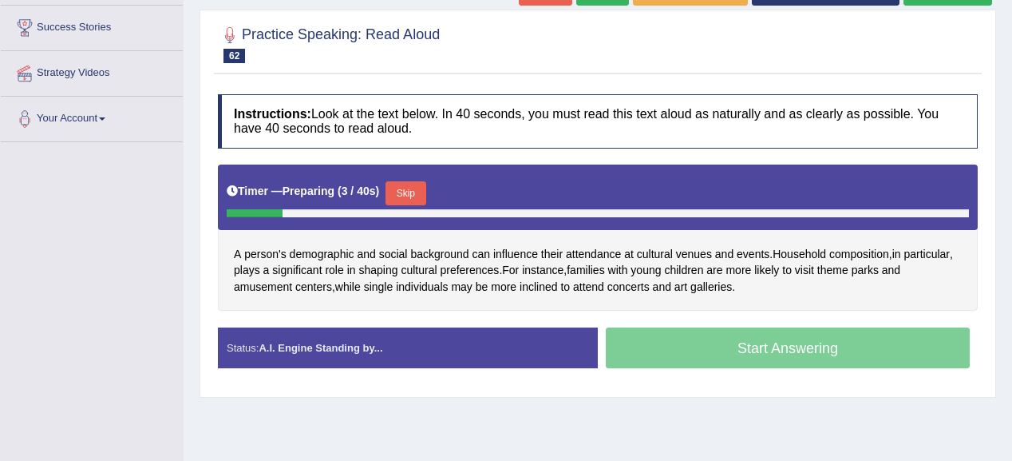
click at [417, 196] on button "Skip" at bounding box center [406, 193] width 40 height 24
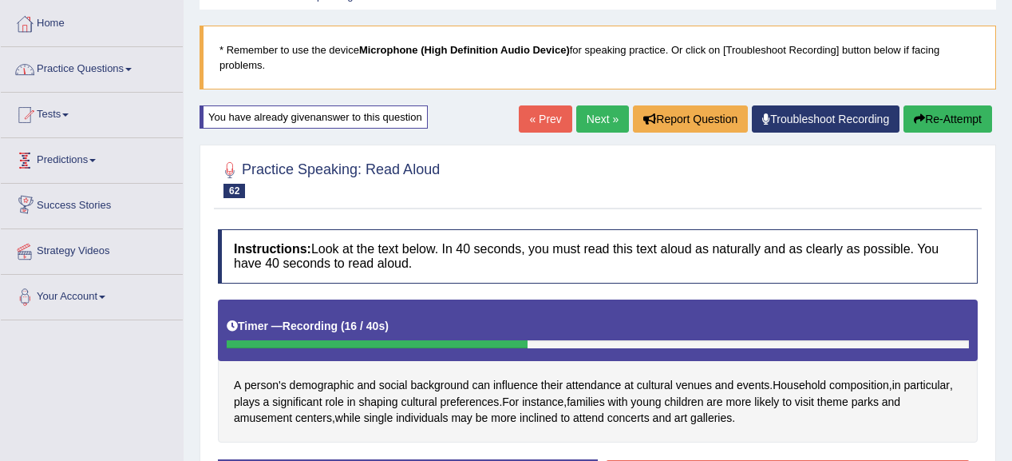
scroll to position [0, 0]
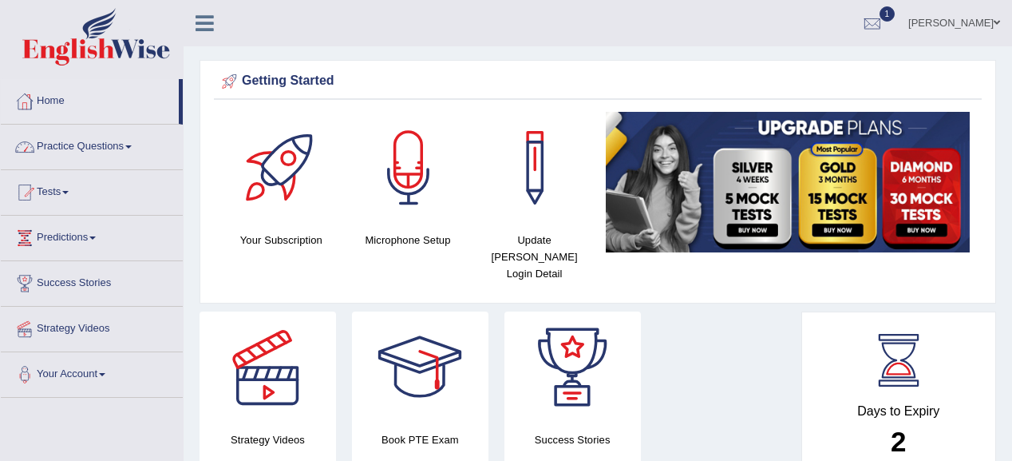
click at [89, 149] on link "Practice Questions" at bounding box center [92, 145] width 182 height 40
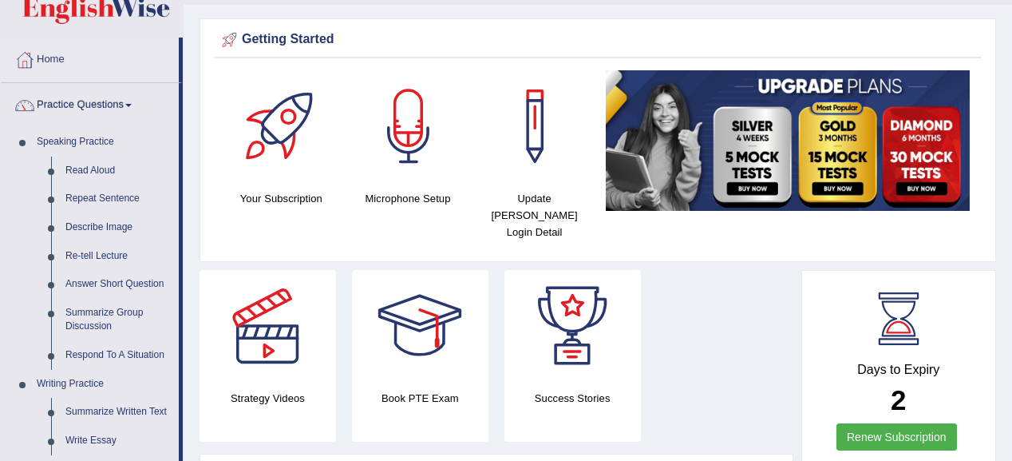
scroll to position [64, 0]
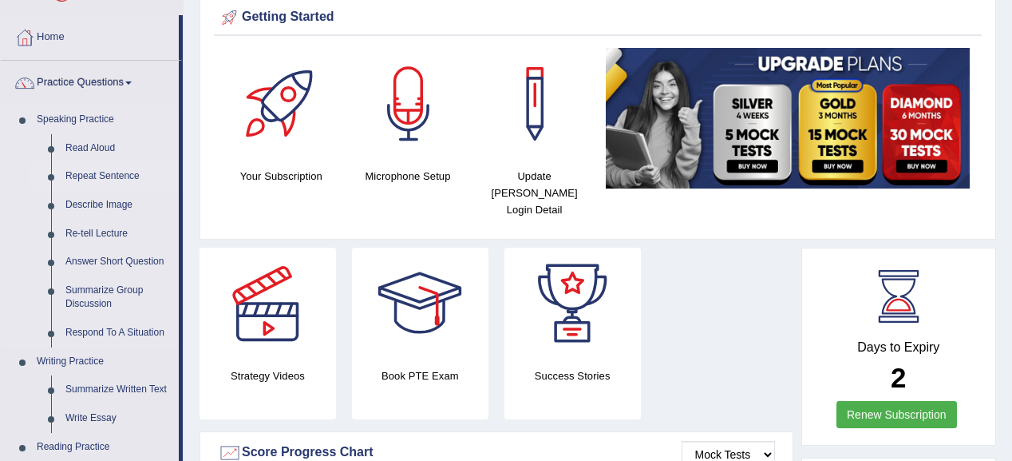
click at [94, 171] on link "Repeat Sentence" at bounding box center [118, 176] width 121 height 29
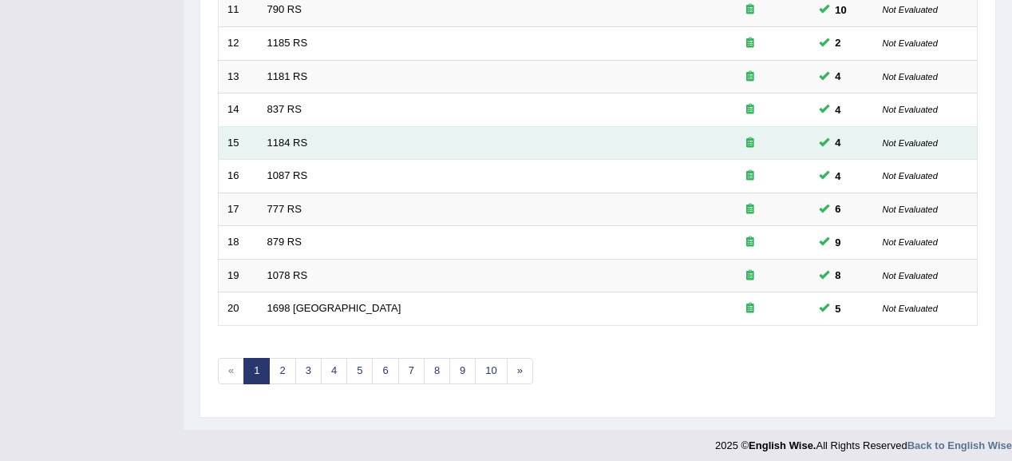
scroll to position [592, 0]
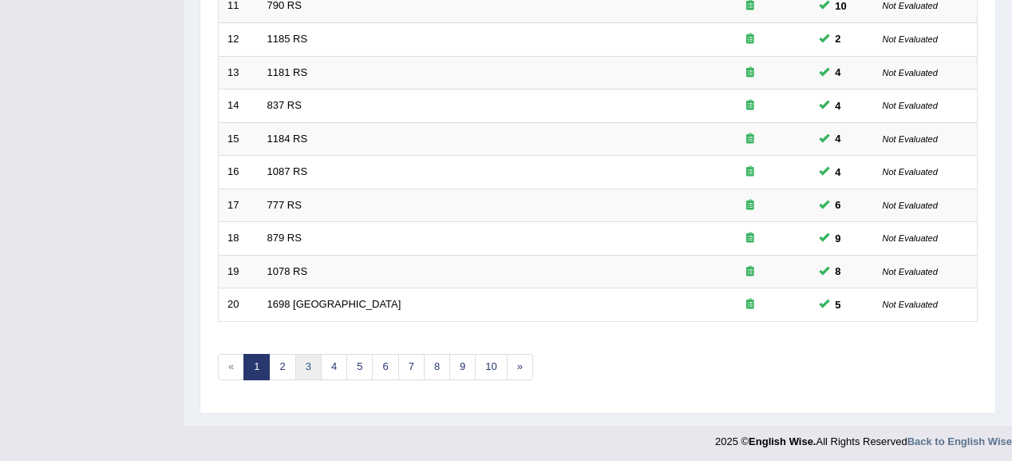
click at [314, 354] on link "3" at bounding box center [308, 367] width 26 height 26
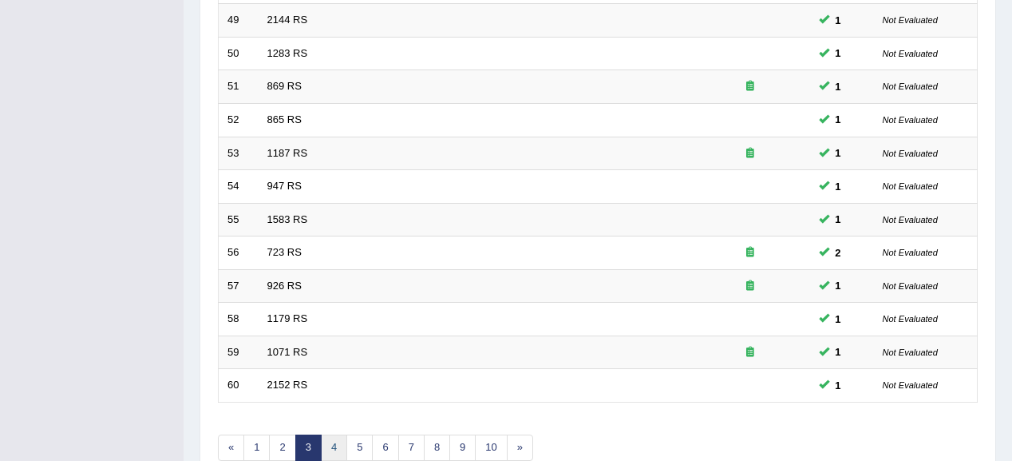
click at [326, 441] on link "4" at bounding box center [334, 447] width 26 height 26
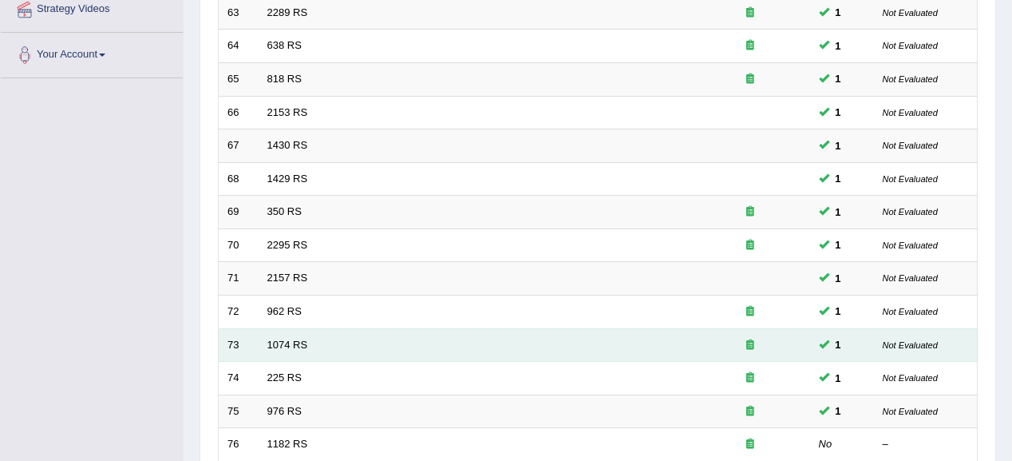
scroll to position [575, 0]
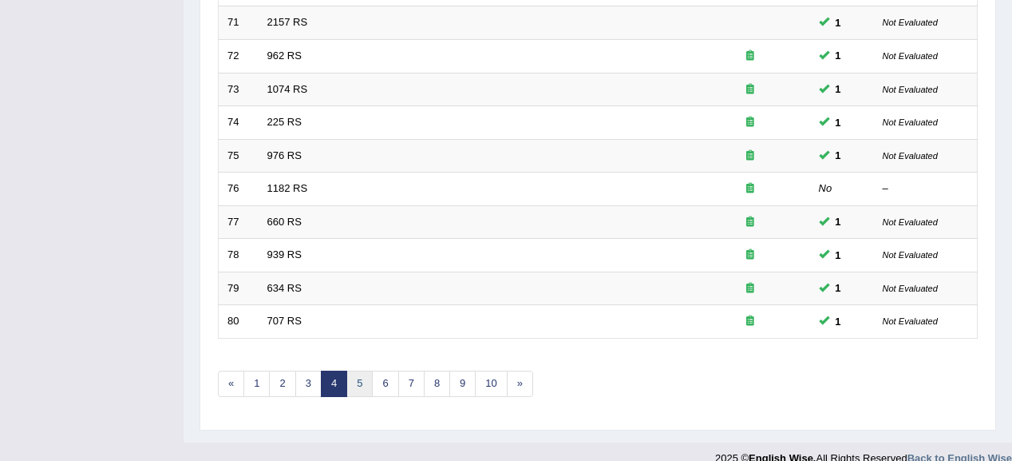
click at [352, 370] on link "5" at bounding box center [359, 383] width 26 height 26
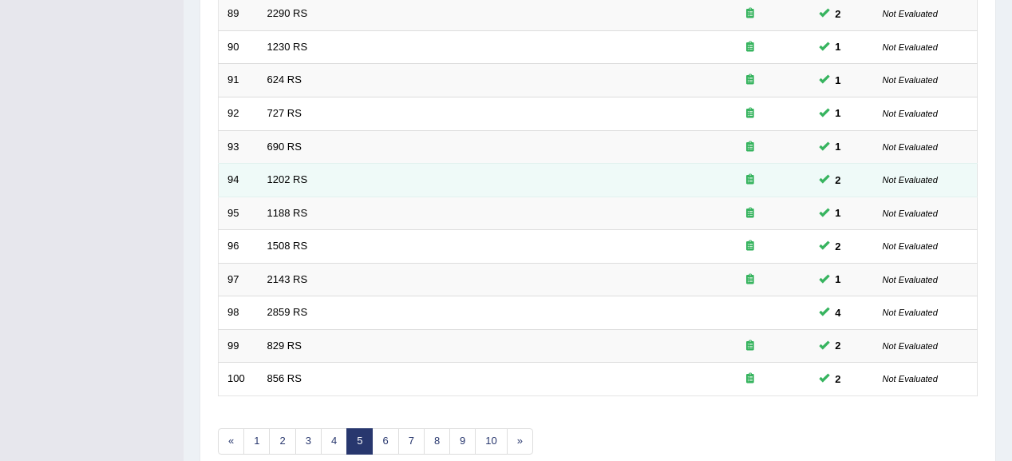
scroll to position [592, 0]
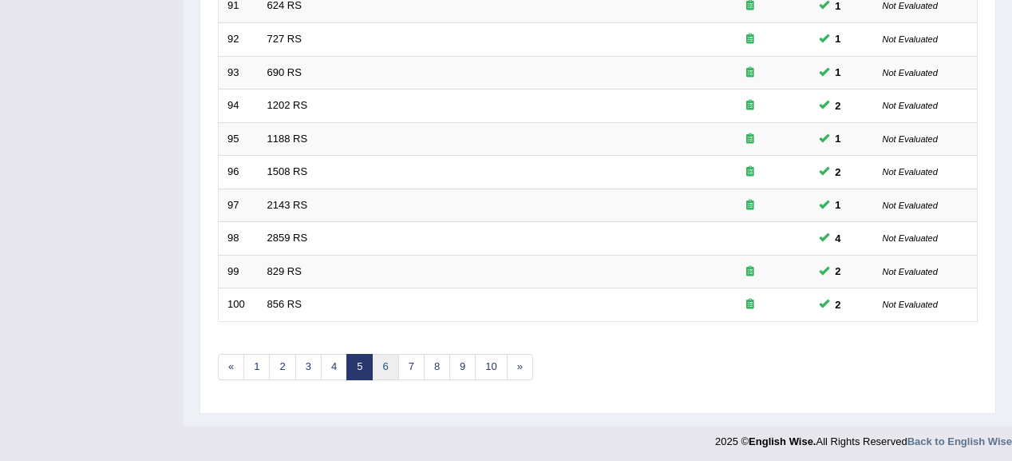
click at [380, 358] on link "6" at bounding box center [385, 367] width 26 height 26
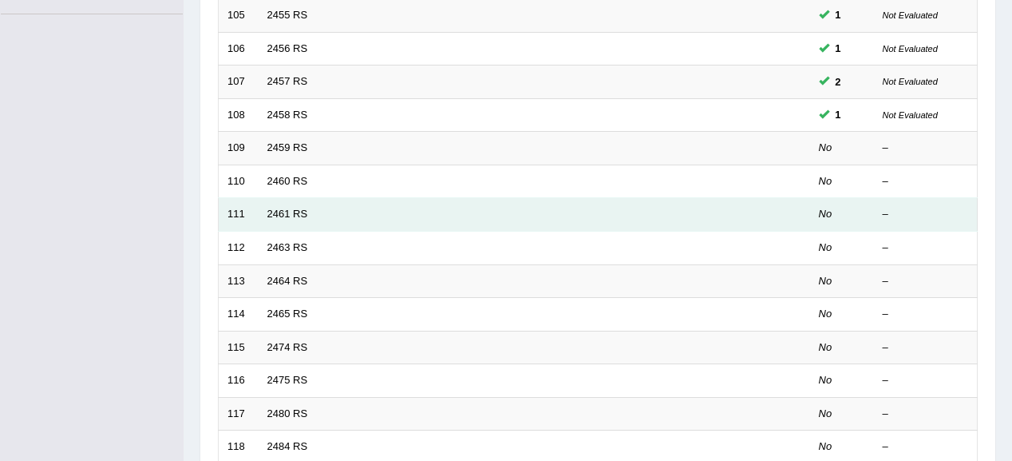
scroll to position [383, 0]
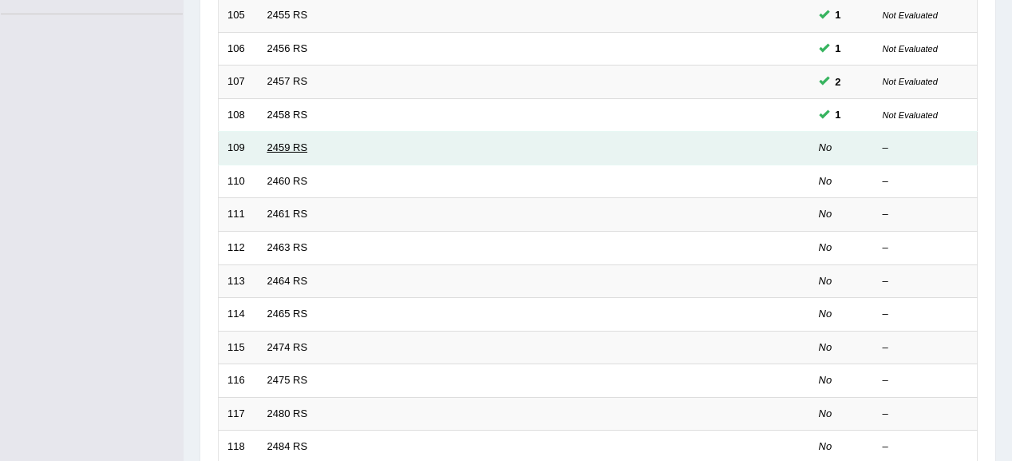
click at [300, 144] on link "2459 RS" at bounding box center [287, 147] width 41 height 12
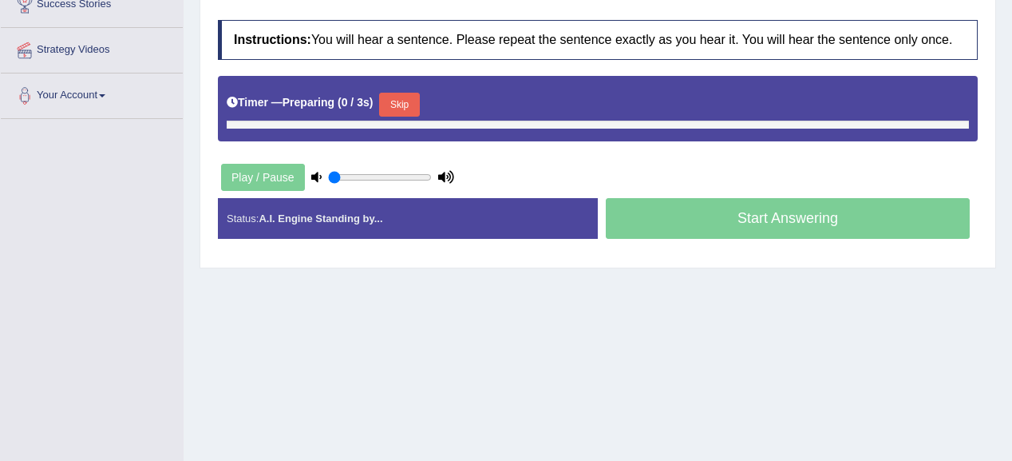
type input "1"
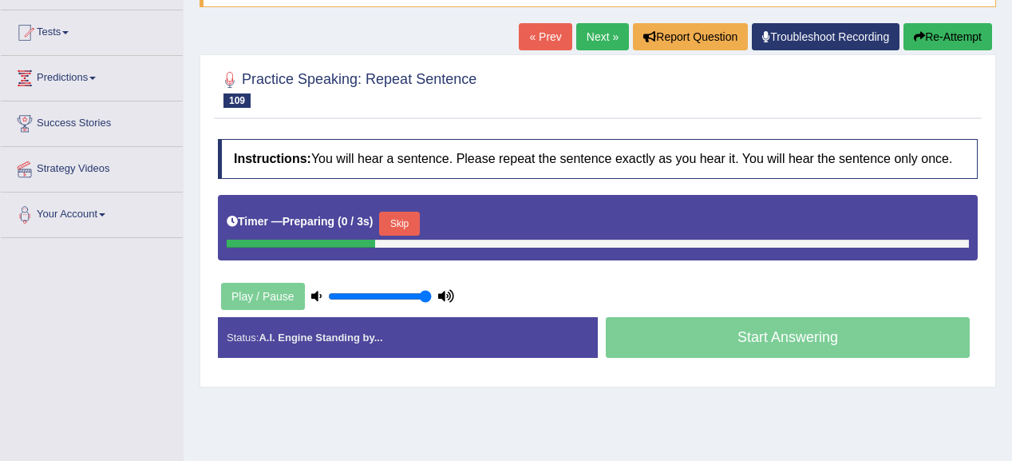
scroll to position [153, 0]
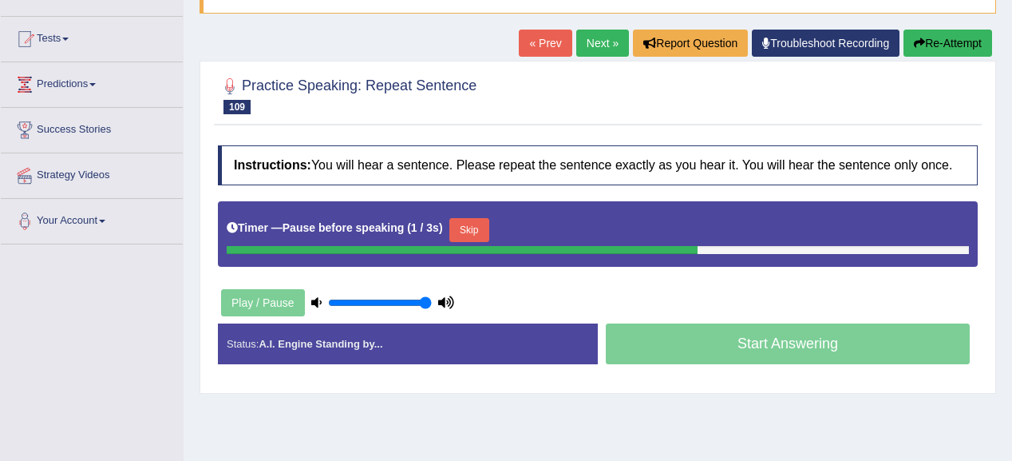
click at [481, 232] on button "Skip" at bounding box center [469, 230] width 40 height 24
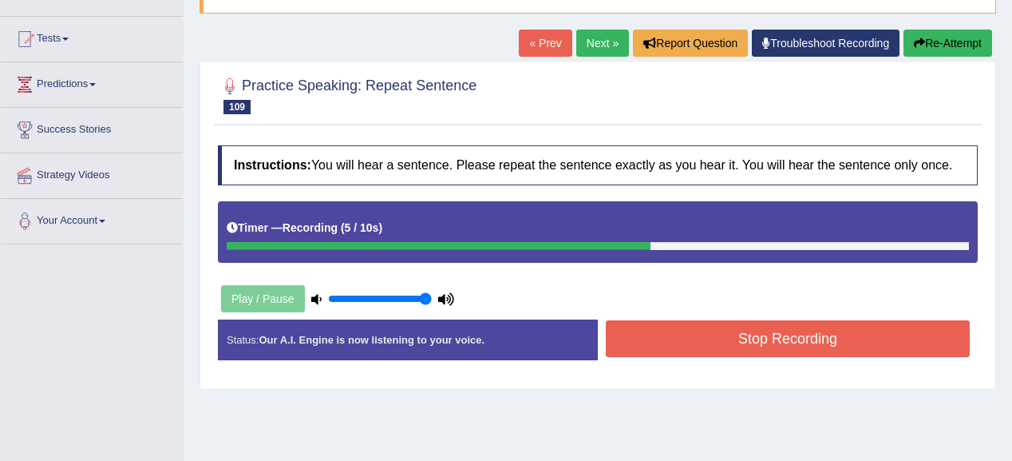
click at [689, 361] on div "Status: Our A.I. Engine is now listening to your voice. Start Answering Stop Re…" at bounding box center [598, 347] width 760 height 57
click at [685, 350] on button "Stop Recording" at bounding box center [788, 338] width 364 height 37
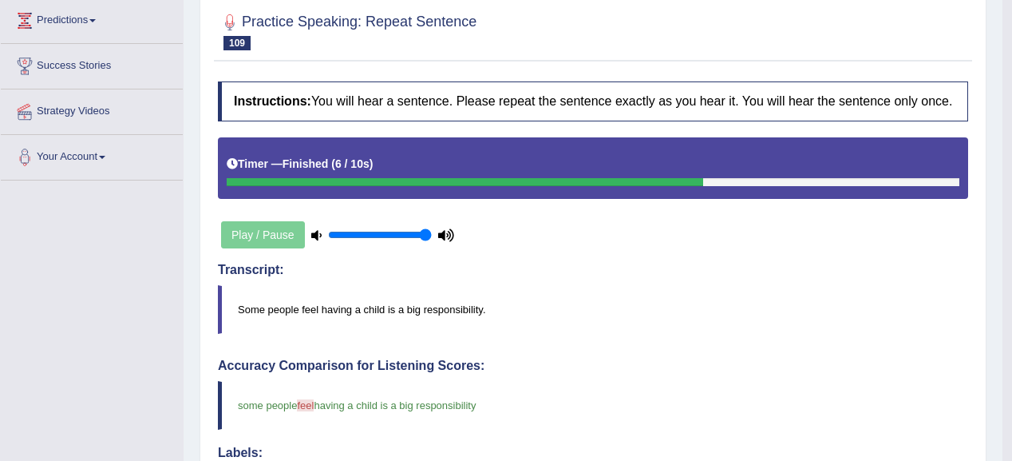
scroll to position [89, 0]
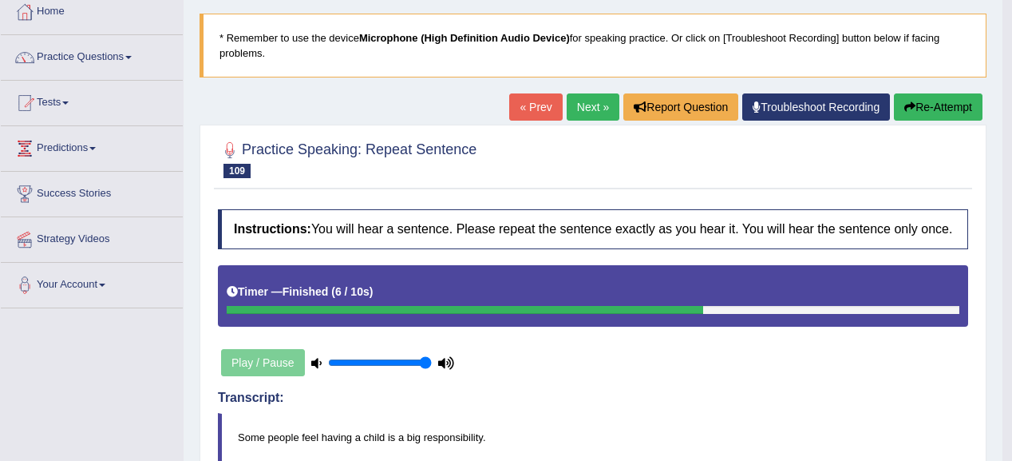
click at [578, 103] on link "Next »" at bounding box center [593, 106] width 53 height 27
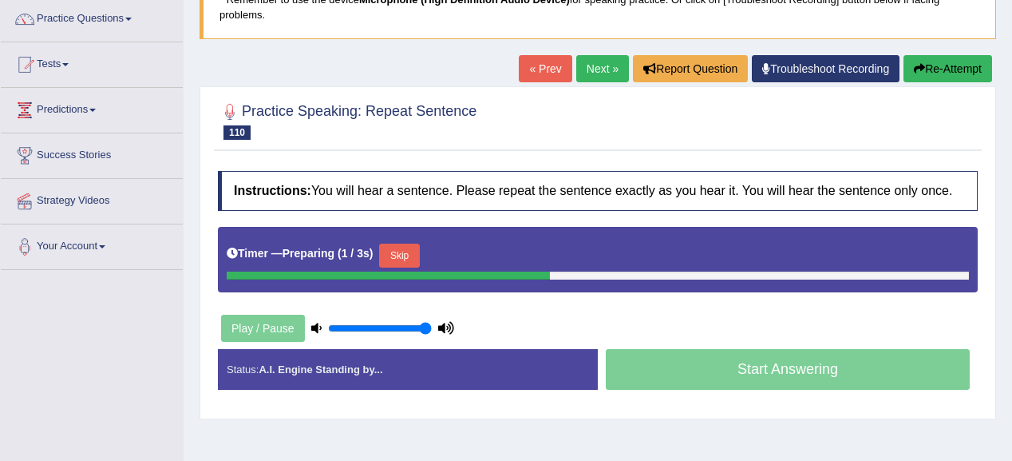
scroll to position [128, 0]
type input "0.9"
click at [414, 322] on input "range" at bounding box center [380, 328] width 104 height 13
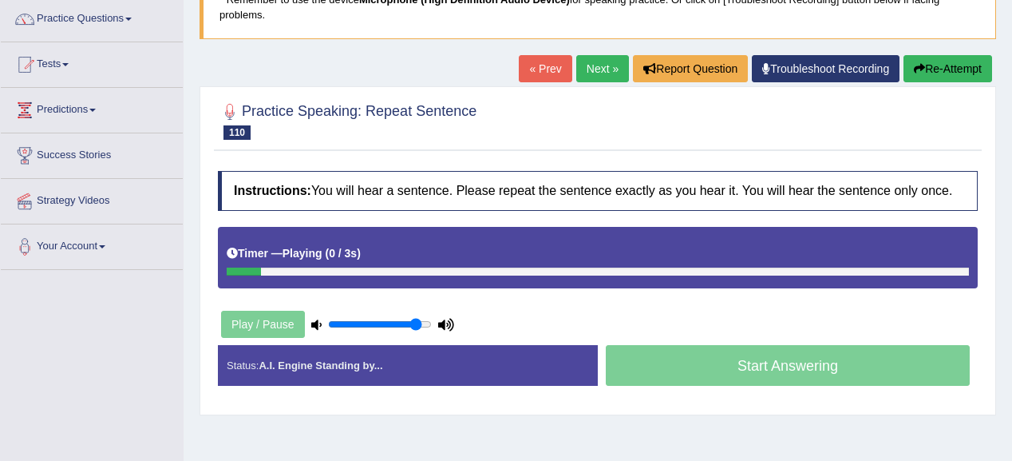
click at [406, 241] on div "Timer — Playing ( 0 / 3s ) Skip" at bounding box center [598, 253] width 742 height 28
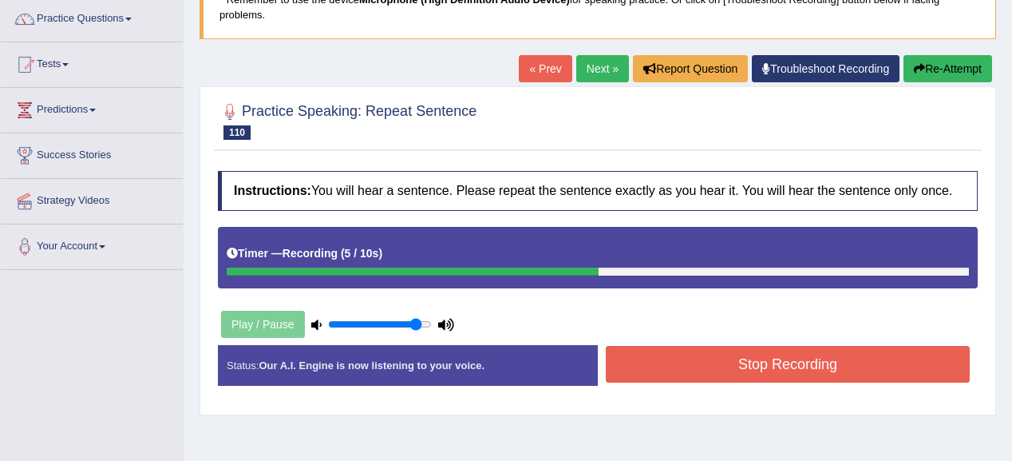
click at [779, 346] on button "Stop Recording" at bounding box center [788, 364] width 364 height 37
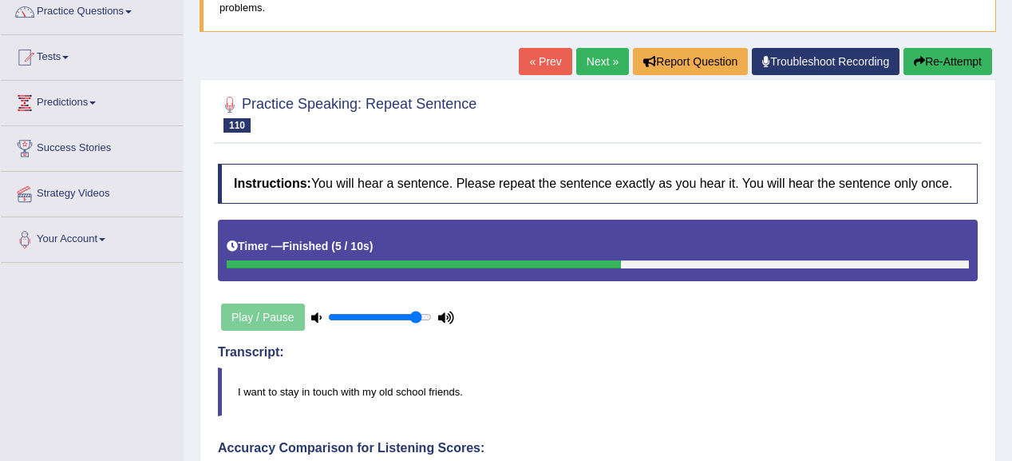
scroll to position [64, 0]
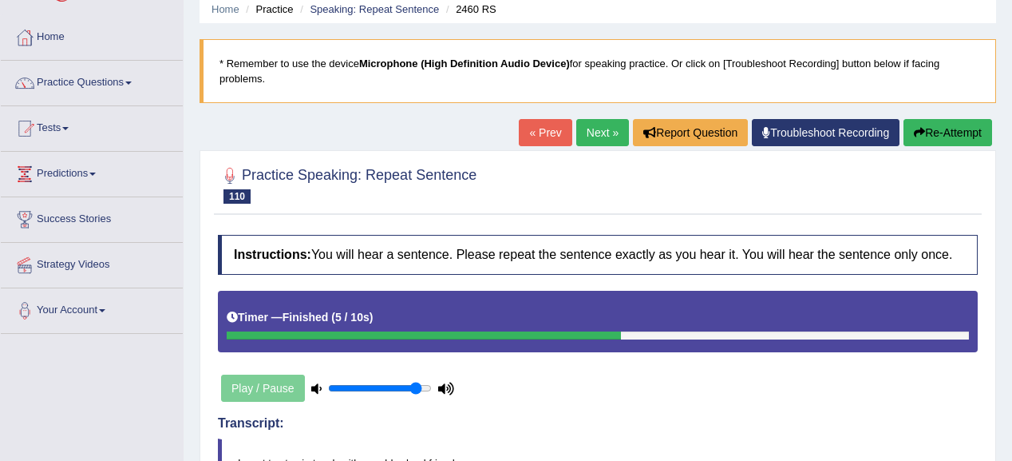
click at [602, 143] on link "Next »" at bounding box center [602, 132] width 53 height 27
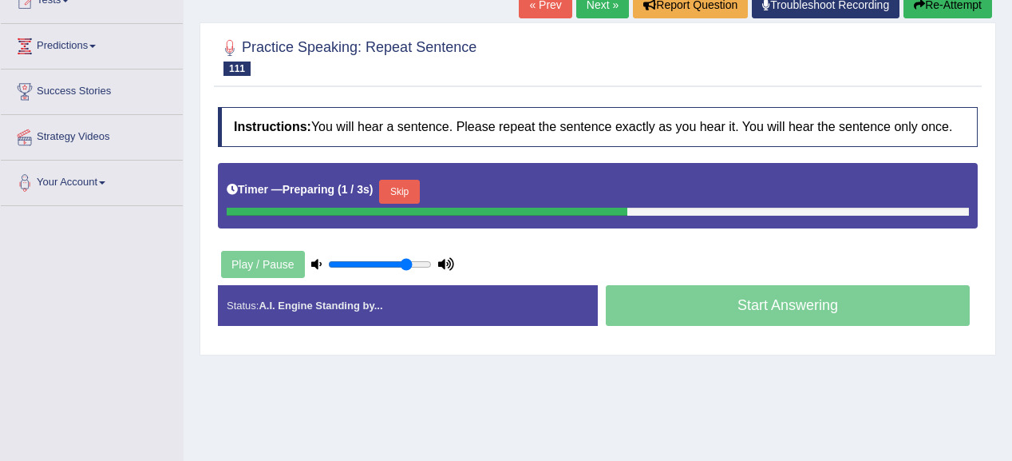
type input "0.8"
click at [406, 259] on input "range" at bounding box center [380, 264] width 104 height 13
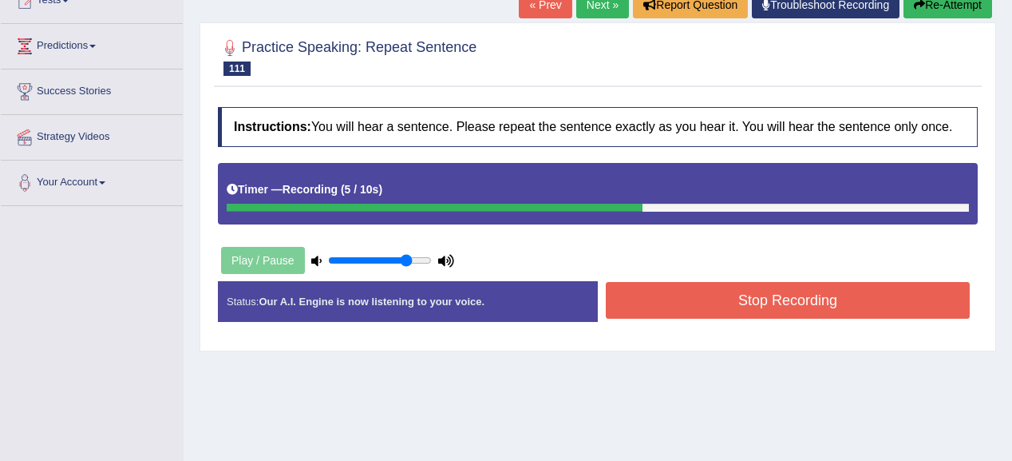
click at [667, 286] on button "Stop Recording" at bounding box center [788, 300] width 364 height 37
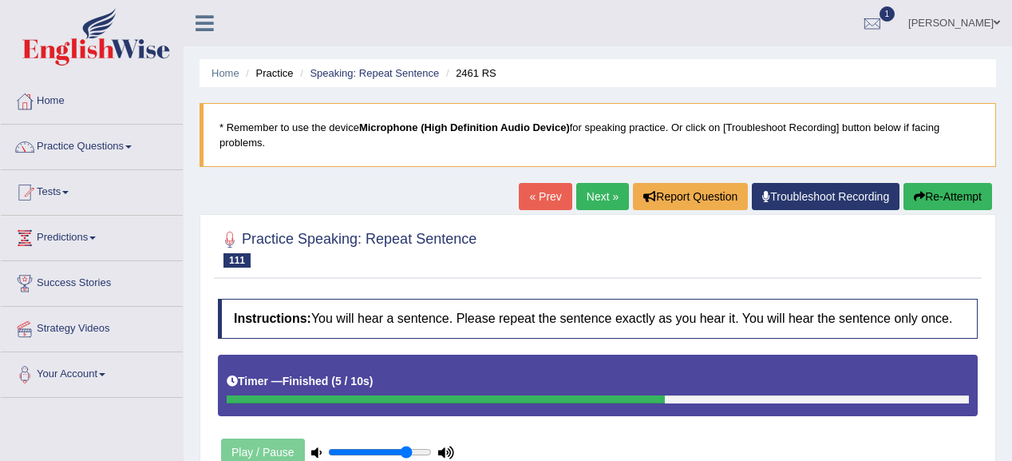
click at [915, 204] on button "Re-Attempt" at bounding box center [948, 196] width 89 height 27
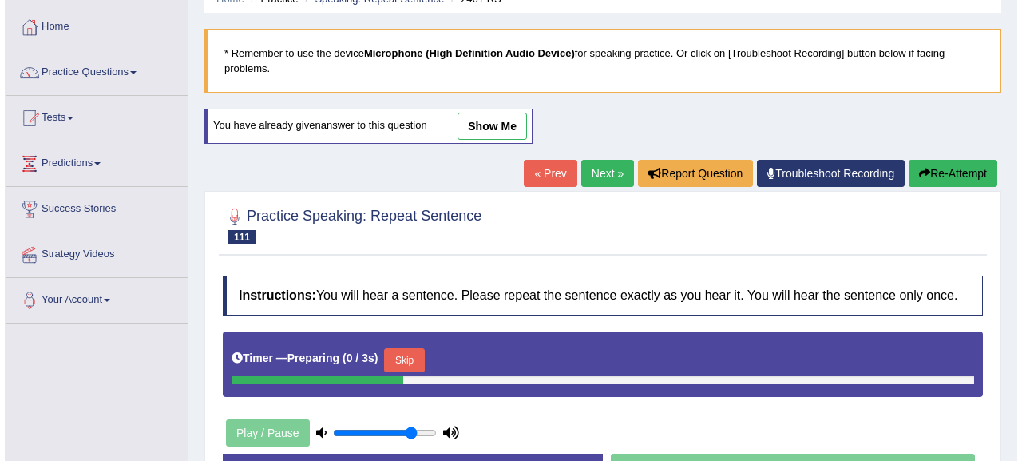
scroll to position [128, 0]
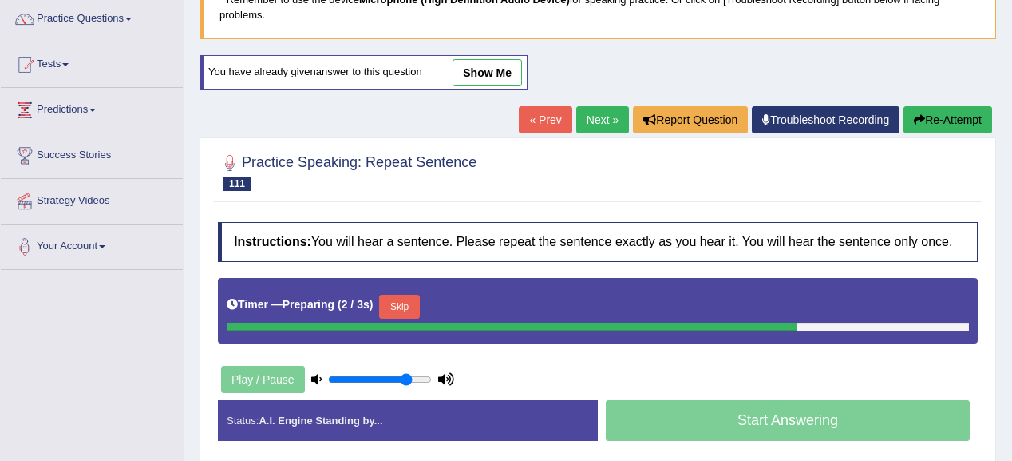
click at [407, 299] on button "Skip" at bounding box center [399, 307] width 40 height 24
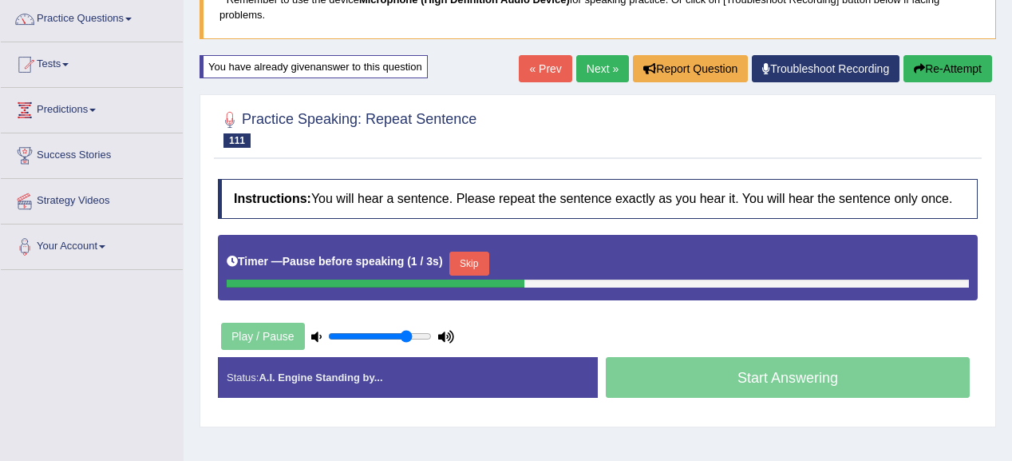
drag, startPoint x: 483, startPoint y: 262, endPoint x: 812, endPoint y: 101, distance: 365.9
click at [482, 262] on button "Skip" at bounding box center [469, 263] width 40 height 24
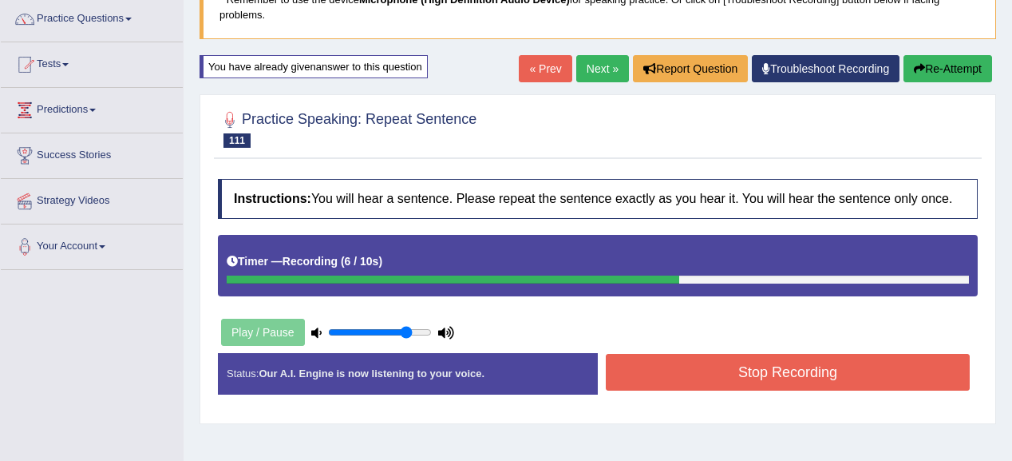
click at [747, 364] on button "Stop Recording" at bounding box center [788, 372] width 364 height 37
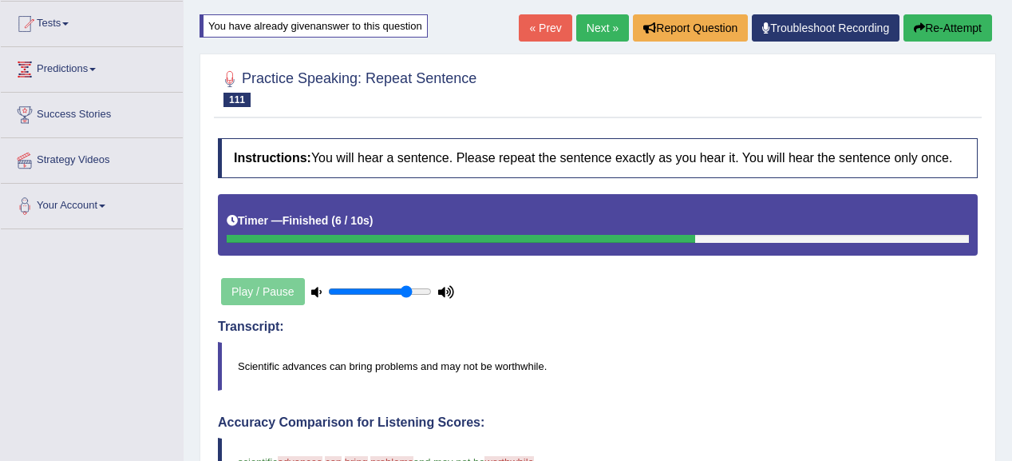
scroll to position [64, 0]
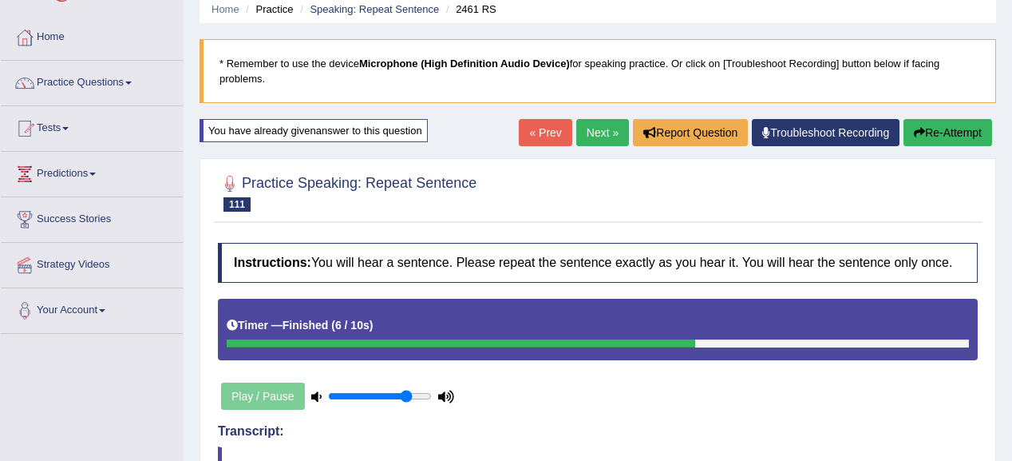
click at [920, 127] on icon "button" at bounding box center [919, 132] width 11 height 11
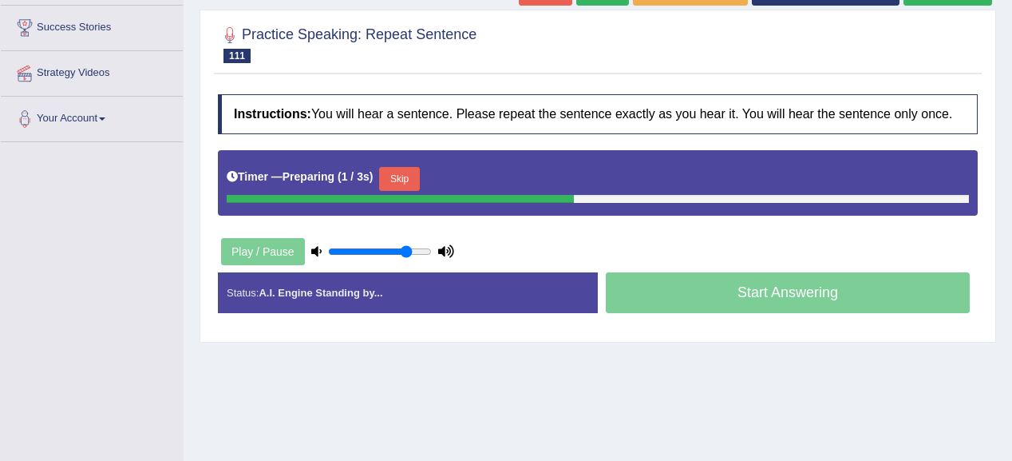
click at [409, 176] on button "Skip" at bounding box center [399, 179] width 40 height 24
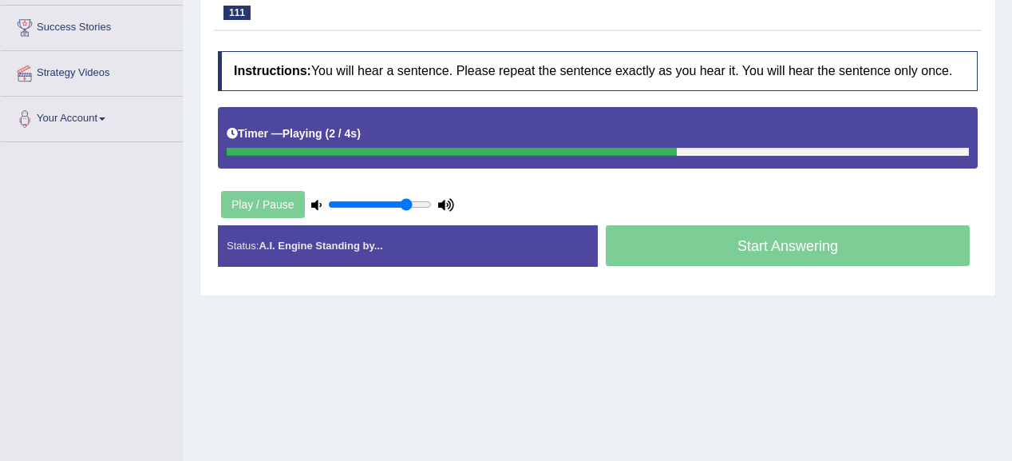
click at [450, 208] on icon at bounding box center [446, 205] width 16 height 10
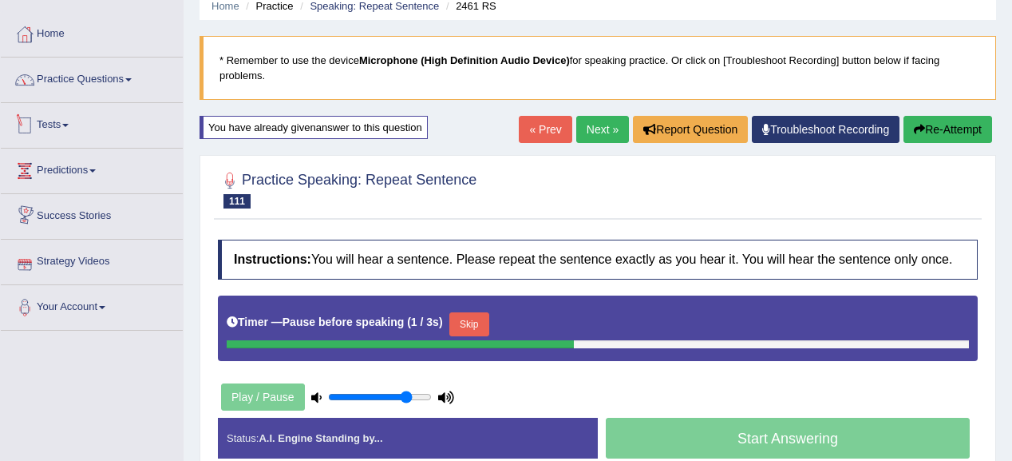
scroll to position [64, 0]
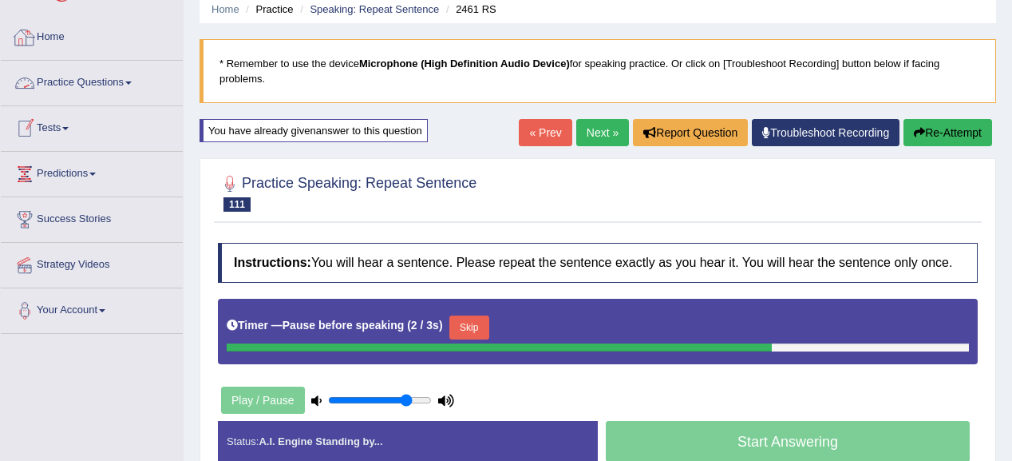
click at [68, 44] on link "Home" at bounding box center [92, 35] width 182 height 40
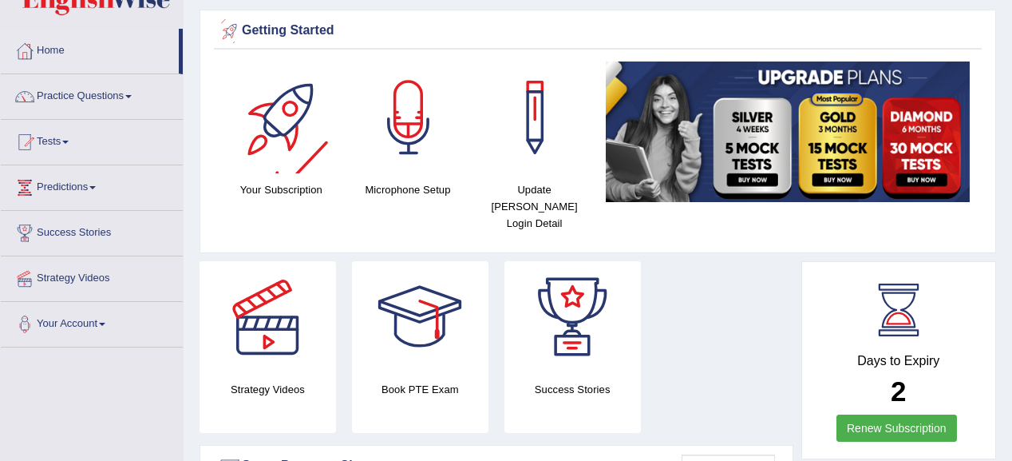
scroll to position [128, 0]
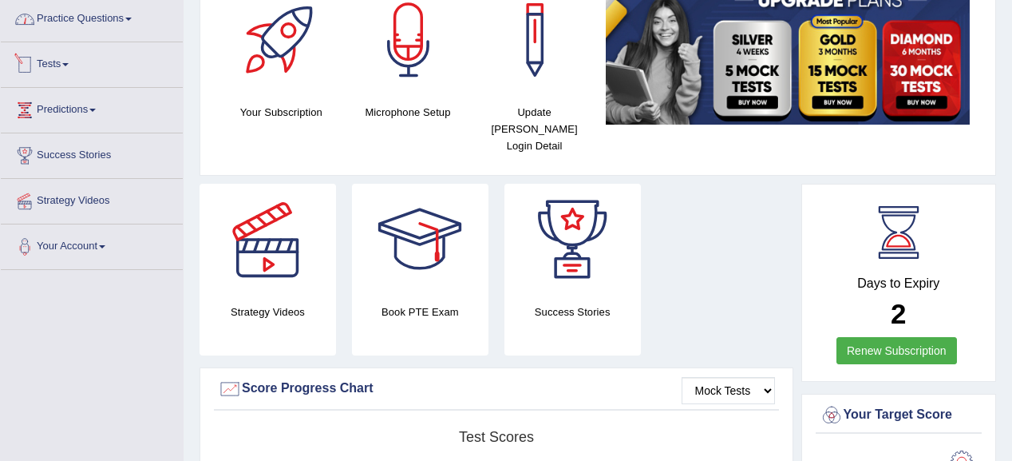
click at [123, 18] on link "Practice Questions" at bounding box center [92, 17] width 182 height 40
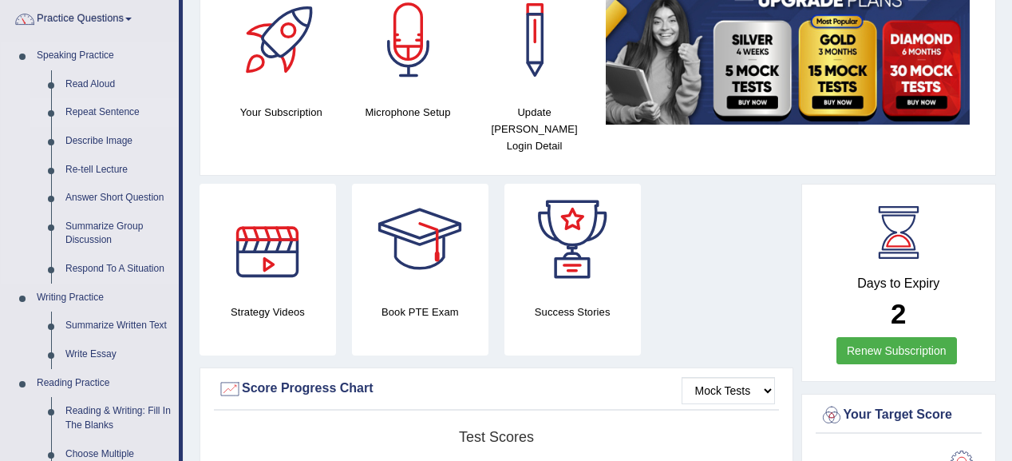
click at [109, 111] on link "Repeat Sentence" at bounding box center [118, 112] width 121 height 29
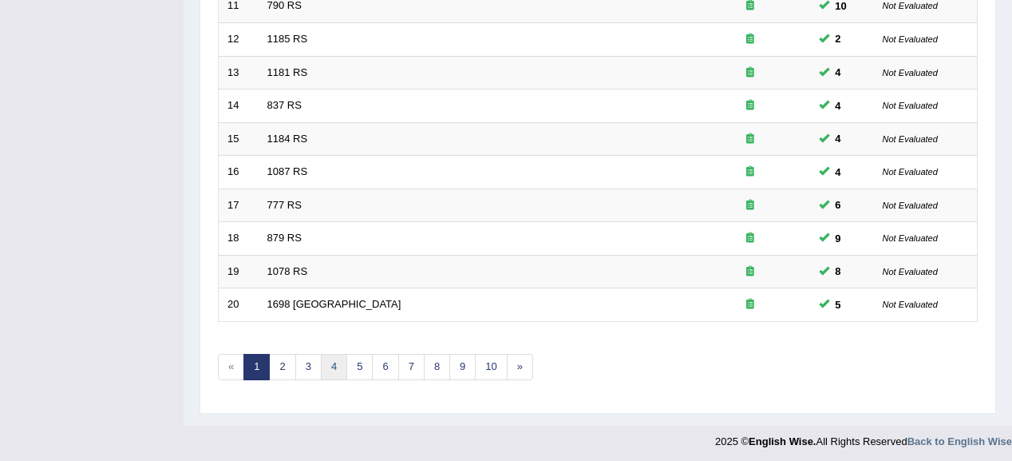
click at [336, 364] on link "4" at bounding box center [334, 367] width 26 height 26
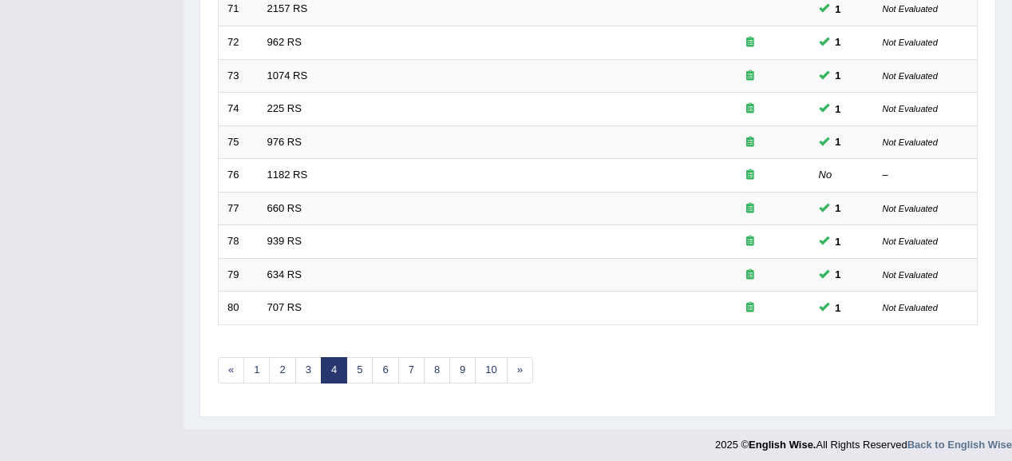
scroll to position [592, 0]
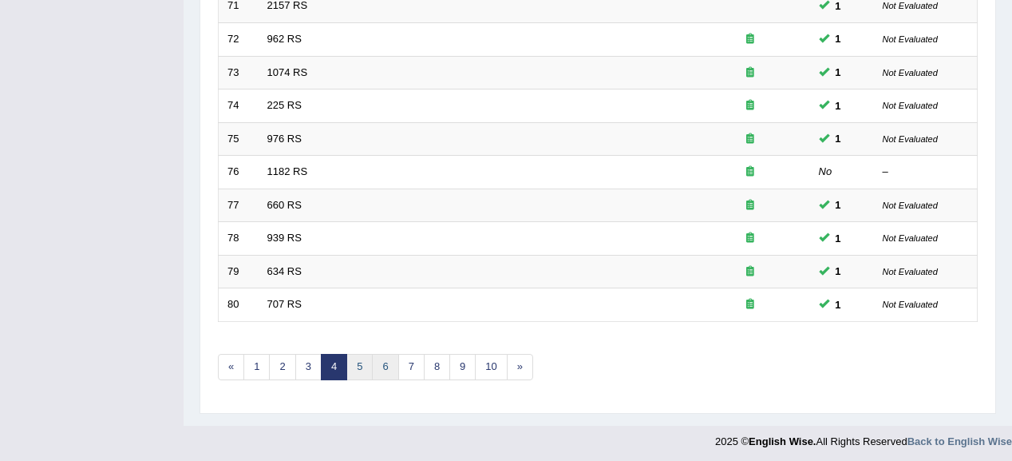
click at [380, 358] on link "6" at bounding box center [385, 367] width 26 height 26
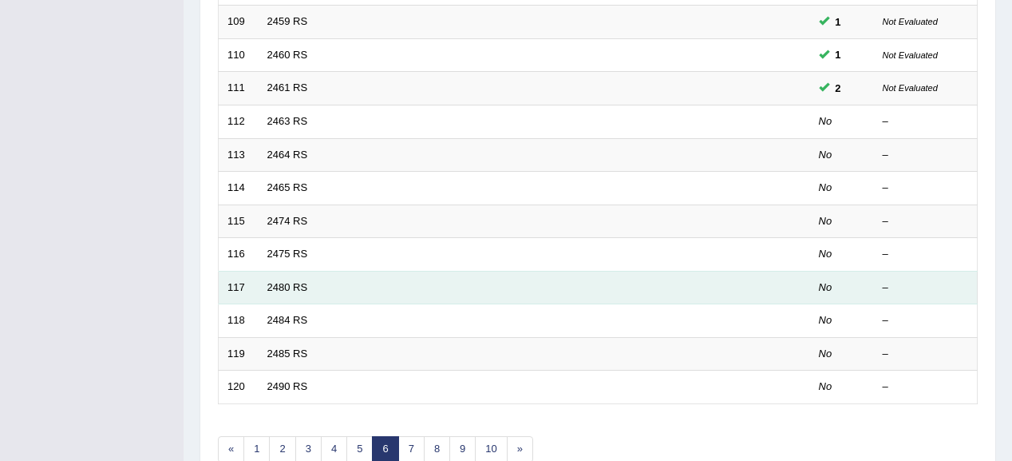
scroll to position [511, 0]
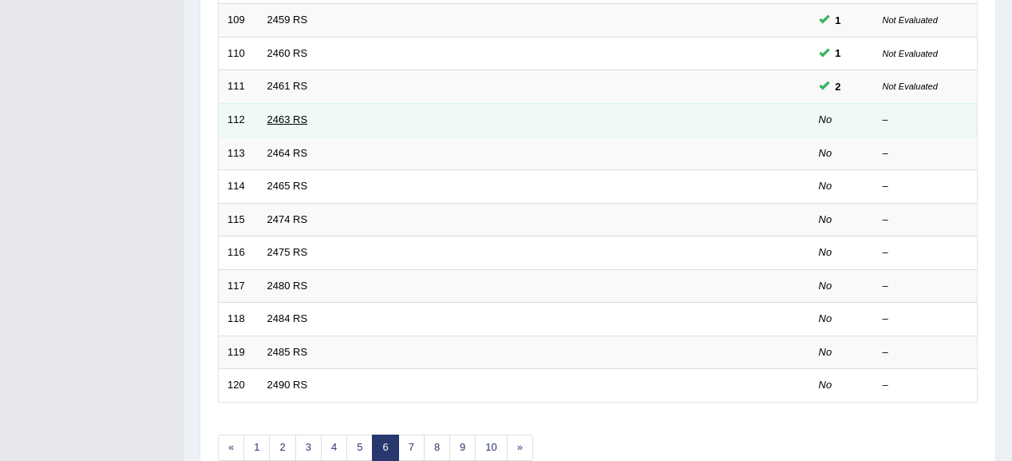
click at [278, 116] on link "2463 RS" at bounding box center [287, 119] width 41 height 12
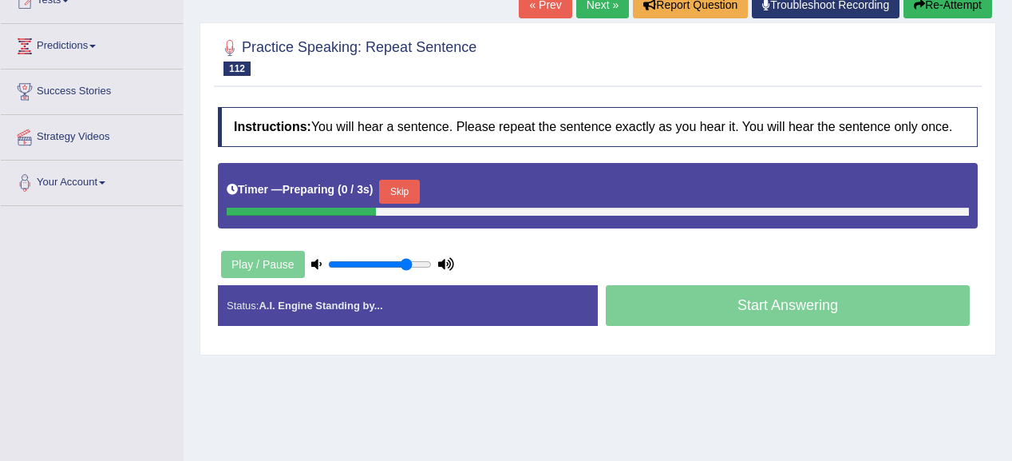
scroll to position [192, 0]
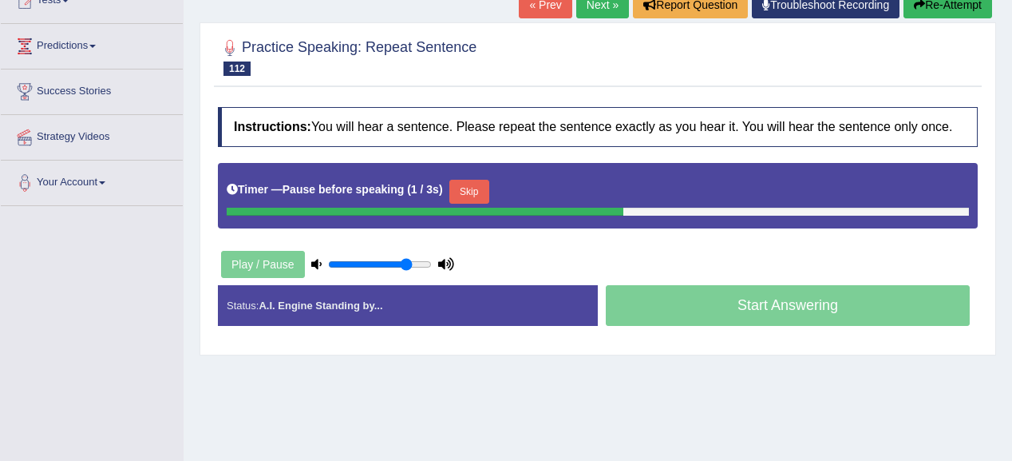
click at [483, 192] on button "Skip" at bounding box center [469, 192] width 40 height 24
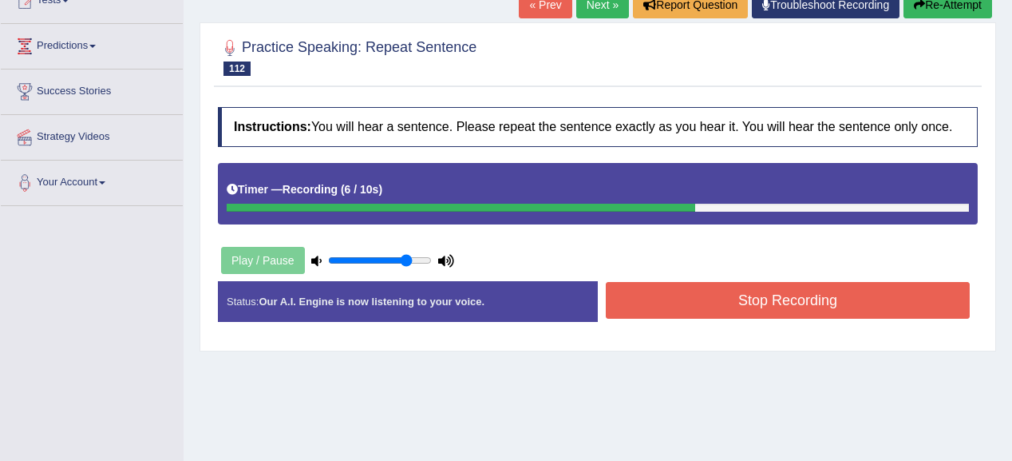
click at [705, 303] on button "Stop Recording" at bounding box center [788, 300] width 364 height 37
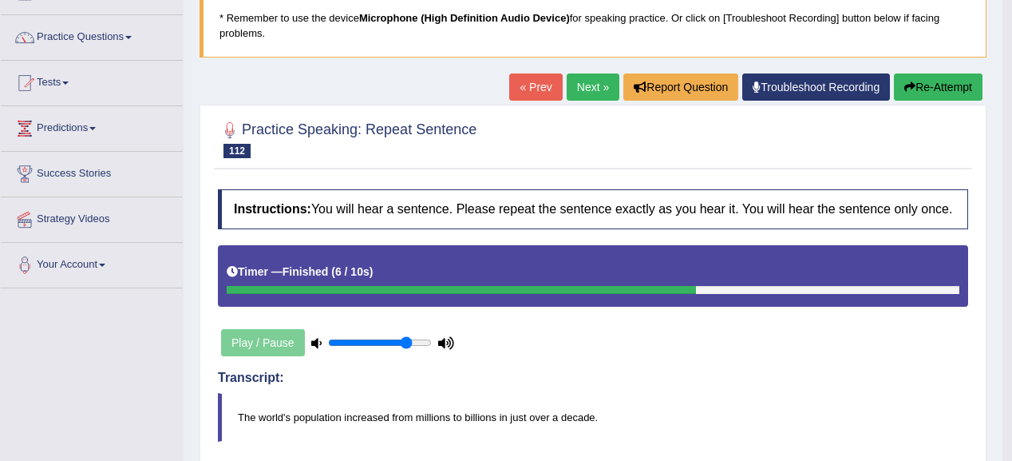
scroll to position [0, 0]
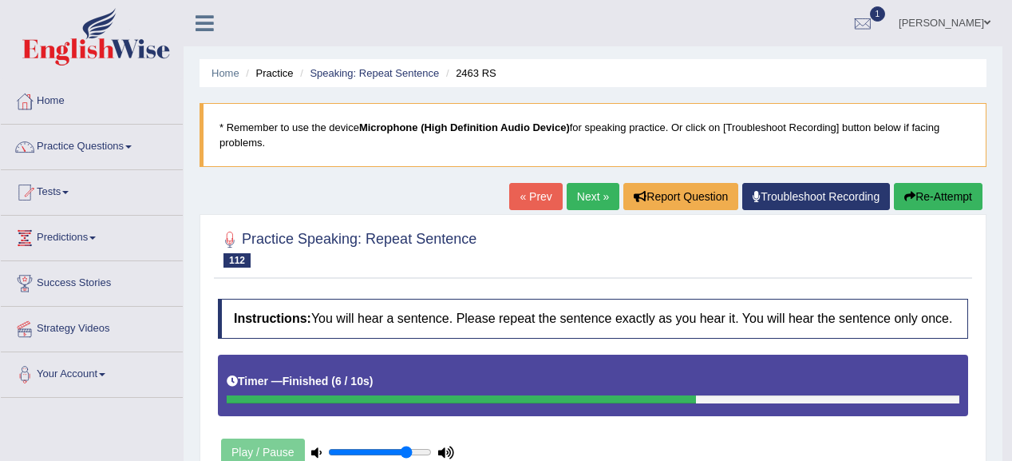
click at [916, 195] on button "Re-Attempt" at bounding box center [938, 196] width 89 height 27
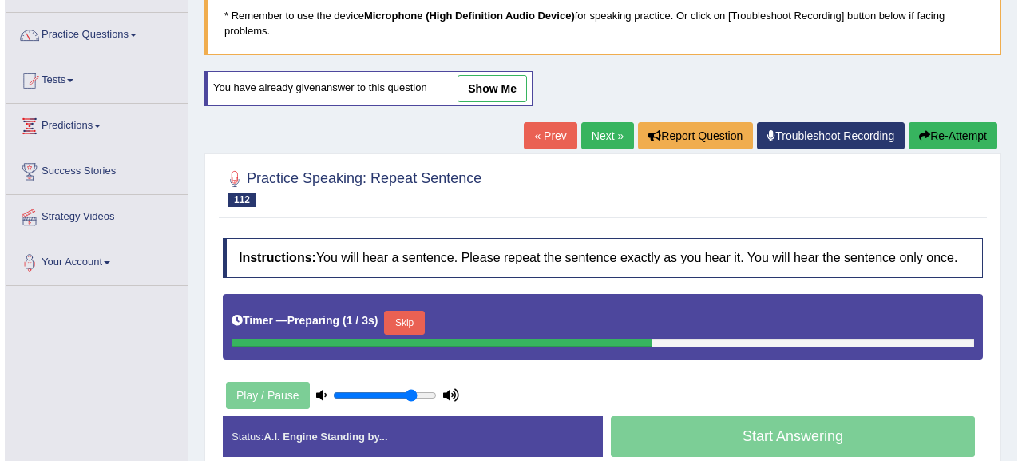
scroll to position [128, 0]
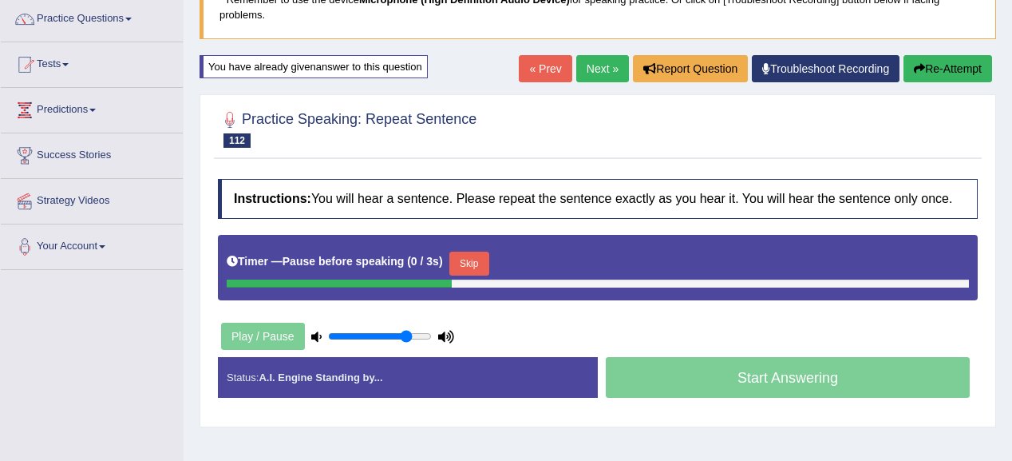
click at [482, 255] on button "Skip" at bounding box center [469, 263] width 40 height 24
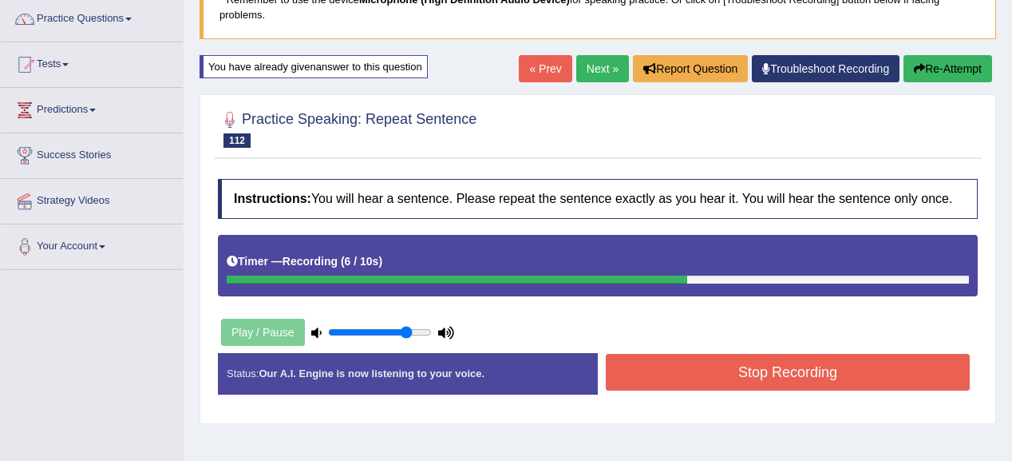
click at [691, 367] on button "Stop Recording" at bounding box center [788, 372] width 364 height 37
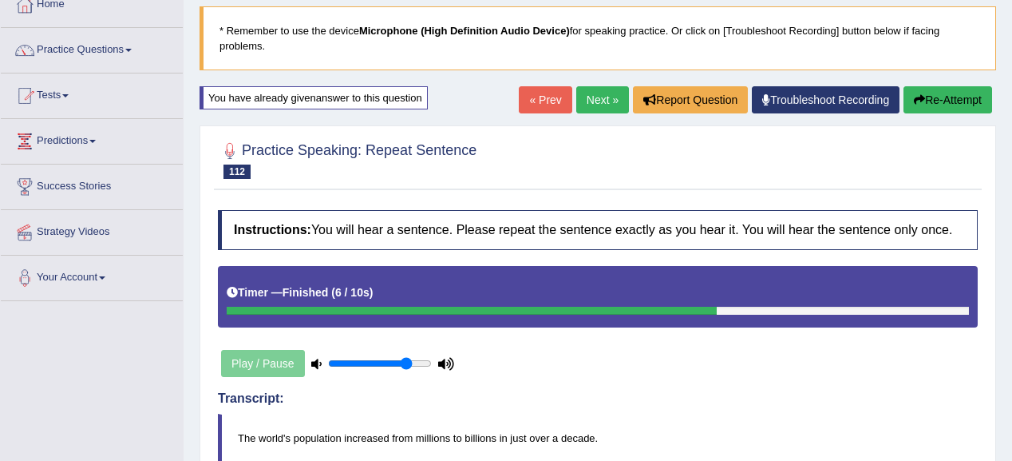
scroll to position [0, 0]
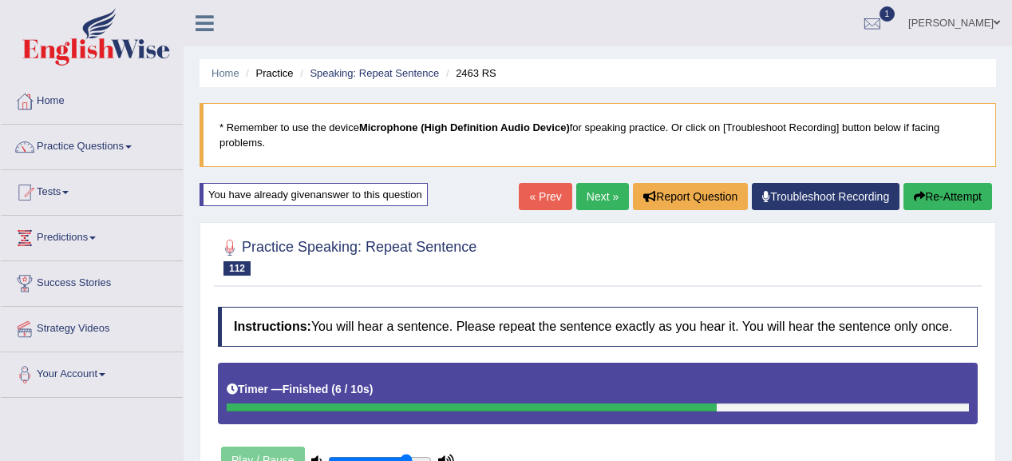
click at [592, 189] on link "Next »" at bounding box center [602, 196] width 53 height 27
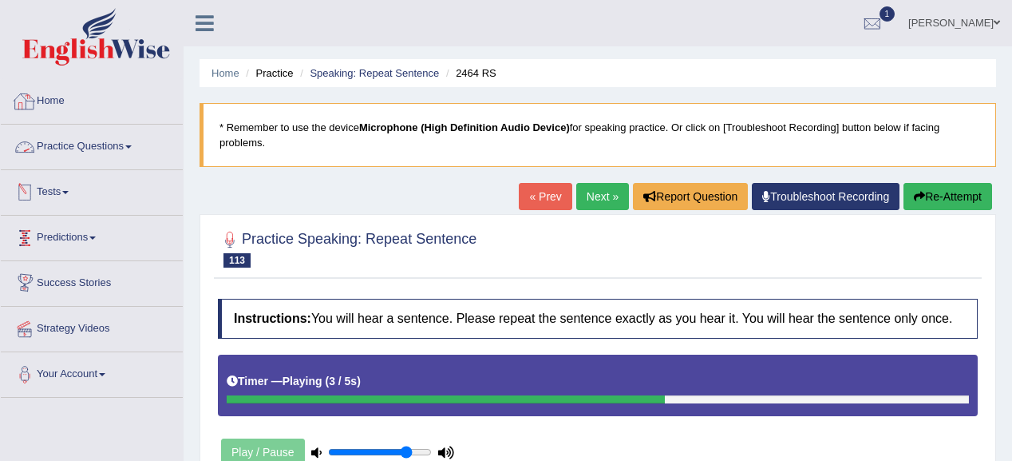
click at [78, 106] on link "Home" at bounding box center [92, 99] width 182 height 40
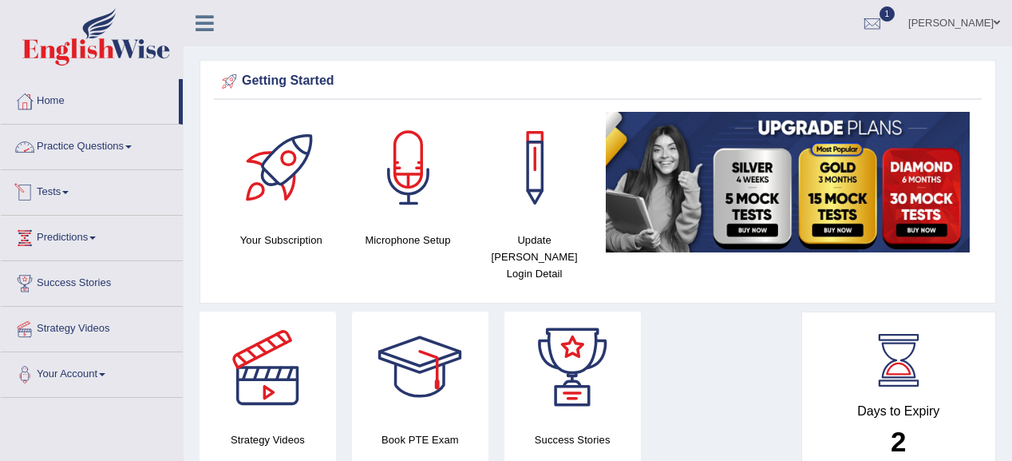
click at [95, 131] on link "Practice Questions" at bounding box center [92, 145] width 182 height 40
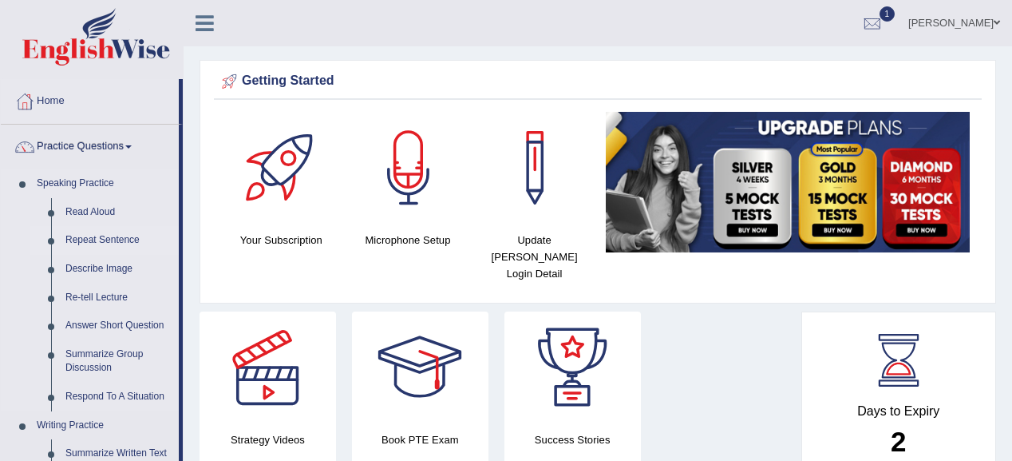
click at [83, 244] on link "Repeat Sentence" at bounding box center [118, 240] width 121 height 29
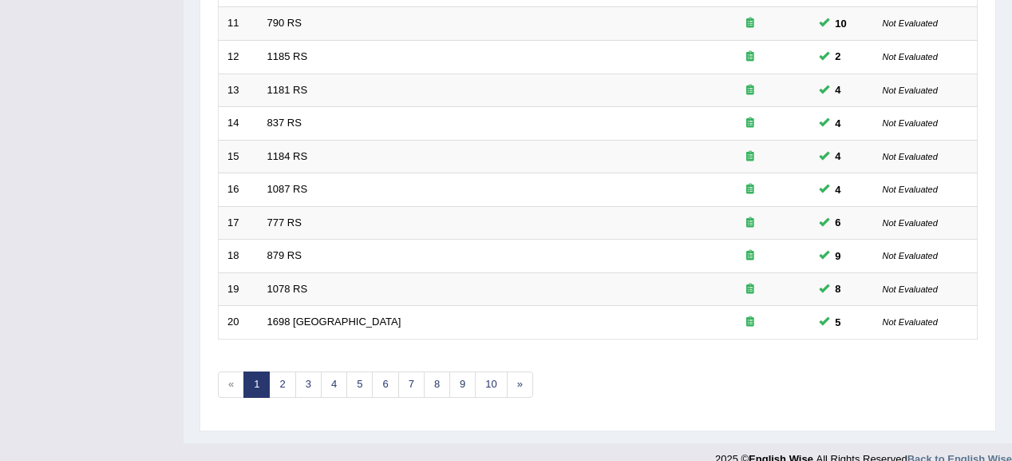
scroll to position [575, 0]
click at [354, 370] on link "5" at bounding box center [359, 383] width 26 height 26
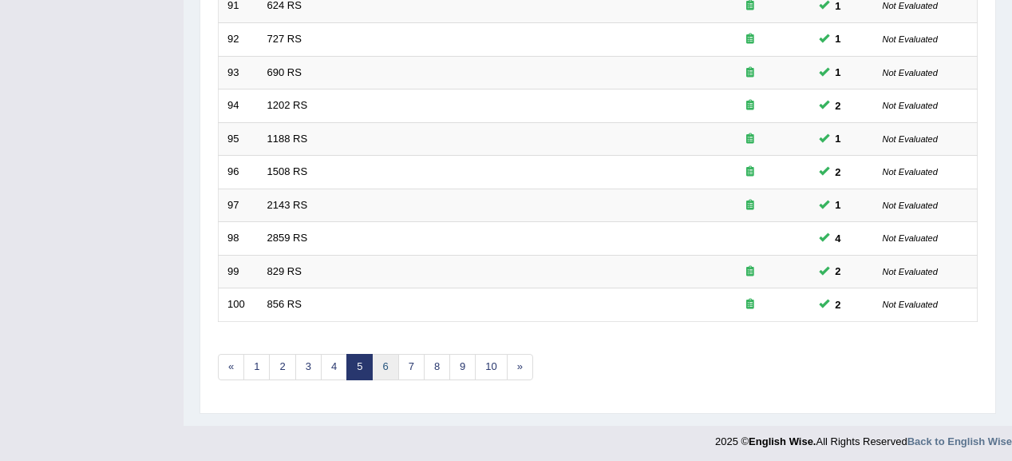
click at [378, 358] on link "6" at bounding box center [385, 367] width 26 height 26
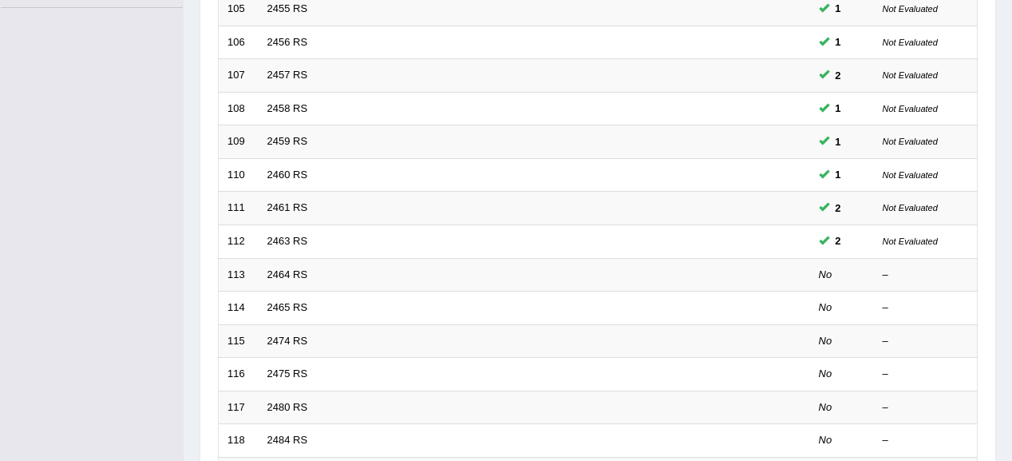
scroll to position [447, 0]
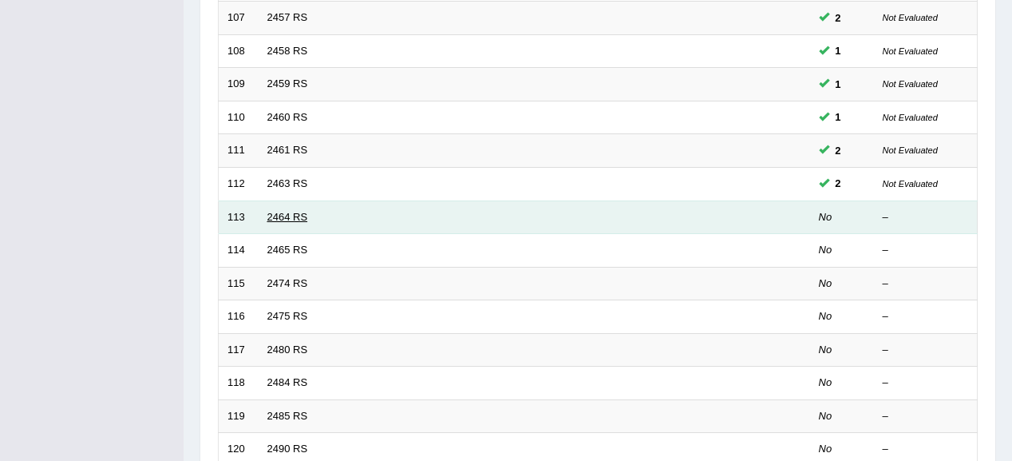
click at [271, 212] on link "2464 RS" at bounding box center [287, 217] width 41 height 12
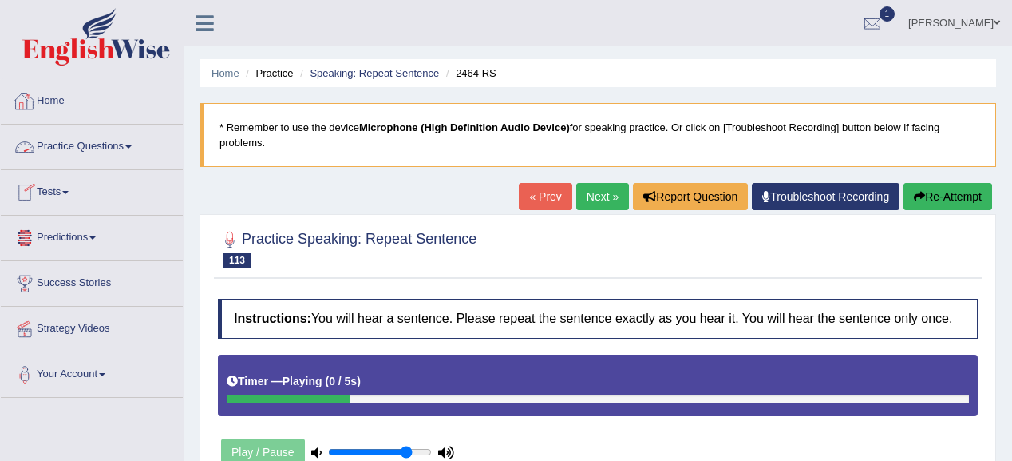
click at [58, 96] on link "Home" at bounding box center [92, 99] width 182 height 40
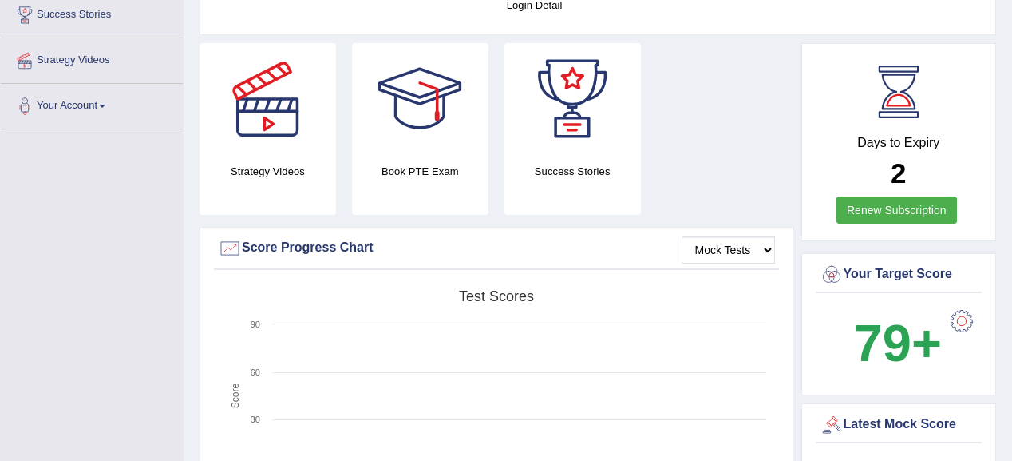
scroll to position [67, 0]
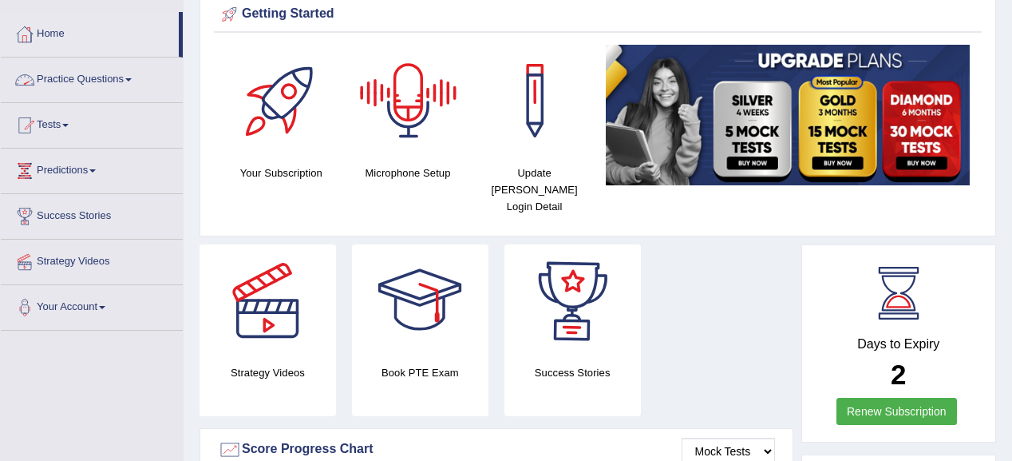
click at [109, 81] on link "Practice Questions" at bounding box center [92, 77] width 182 height 40
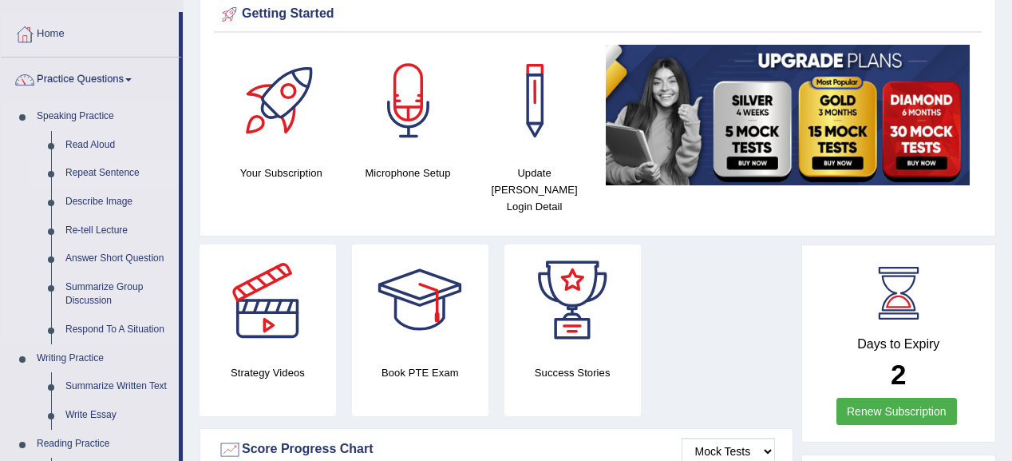
click at [102, 168] on link "Repeat Sentence" at bounding box center [118, 173] width 121 height 29
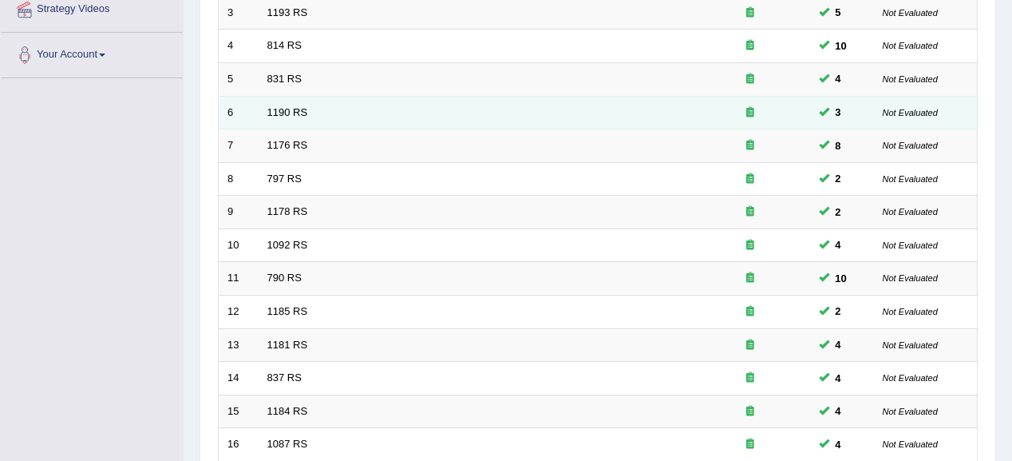
scroll to position [592, 0]
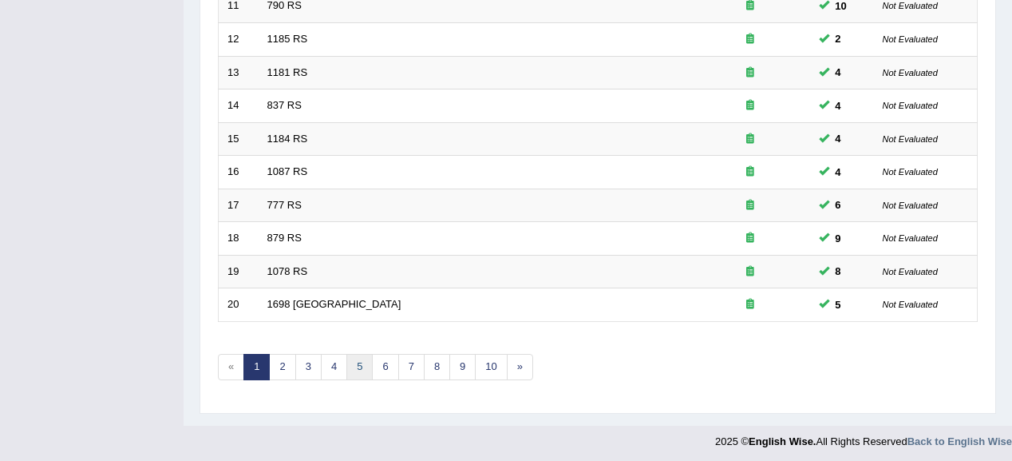
click at [361, 367] on link "5" at bounding box center [359, 367] width 26 height 26
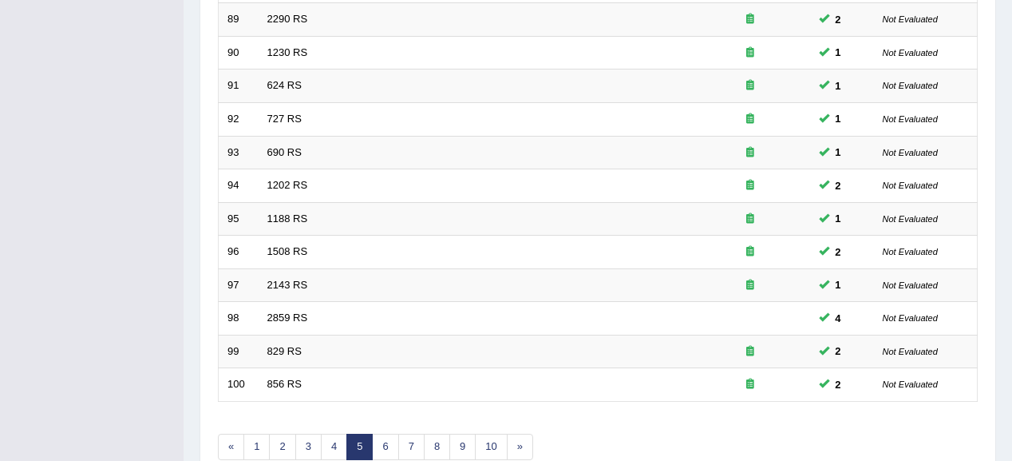
scroll to position [592, 0]
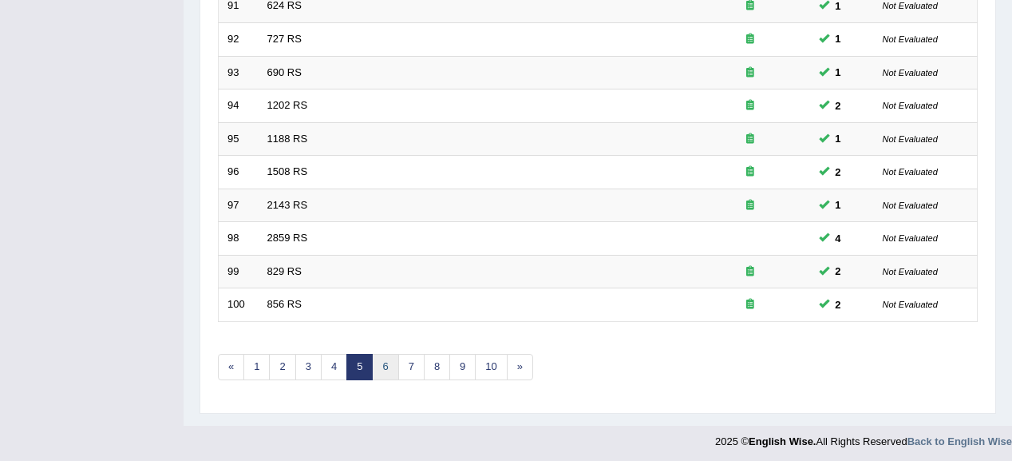
click at [386, 365] on link "6" at bounding box center [385, 367] width 26 height 26
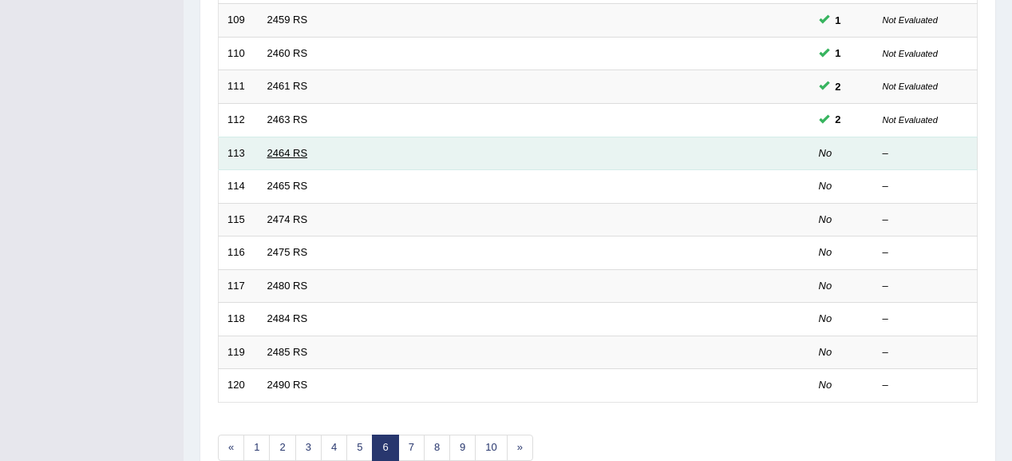
click at [283, 147] on link "2464 RS" at bounding box center [287, 153] width 41 height 12
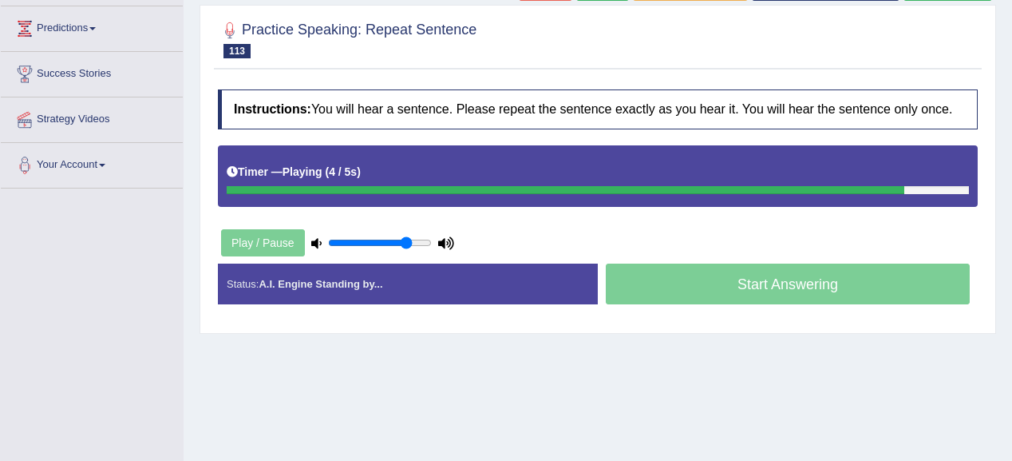
scroll to position [192, 0]
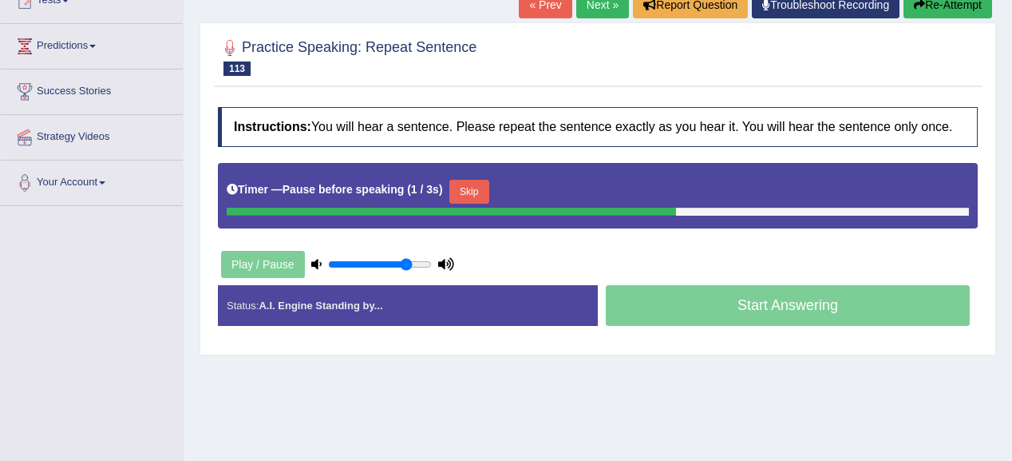
click at [484, 188] on button "Skip" at bounding box center [469, 192] width 40 height 24
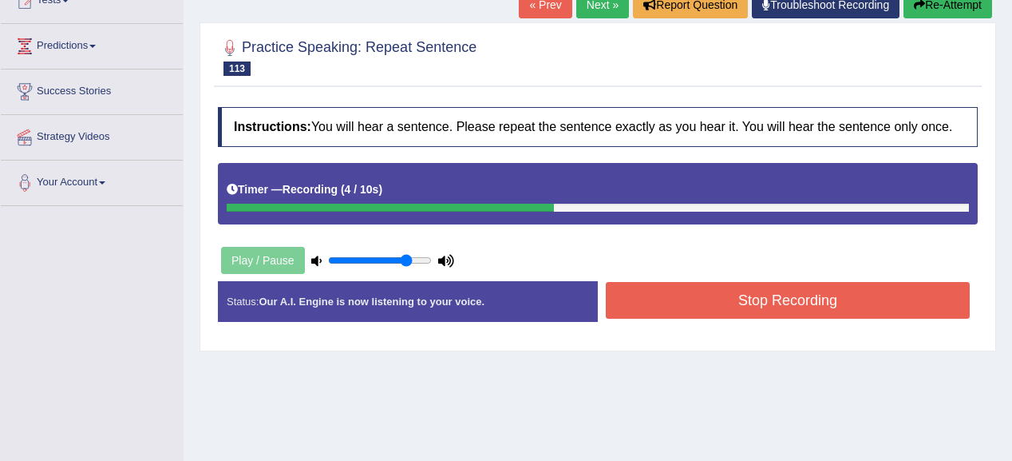
click at [685, 307] on button "Stop Recording" at bounding box center [788, 300] width 364 height 37
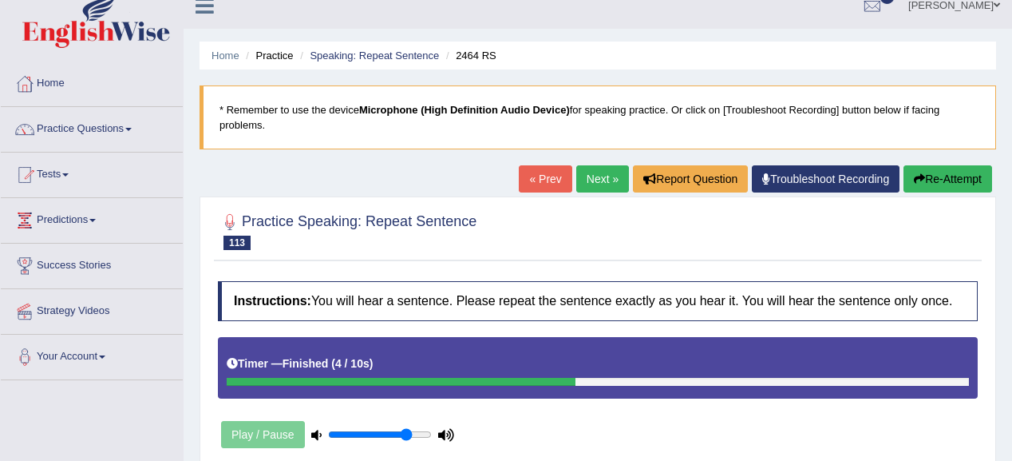
scroll to position [0, 0]
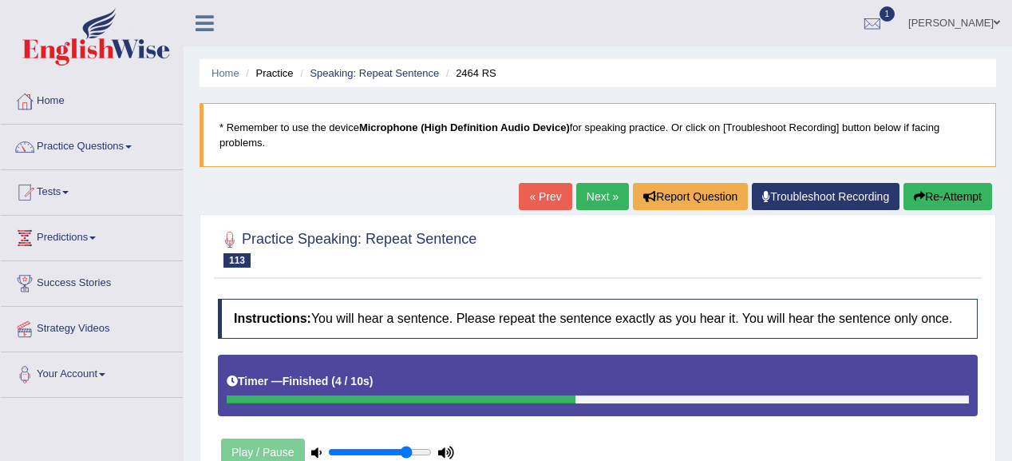
click at [600, 198] on link "Next »" at bounding box center [602, 196] width 53 height 27
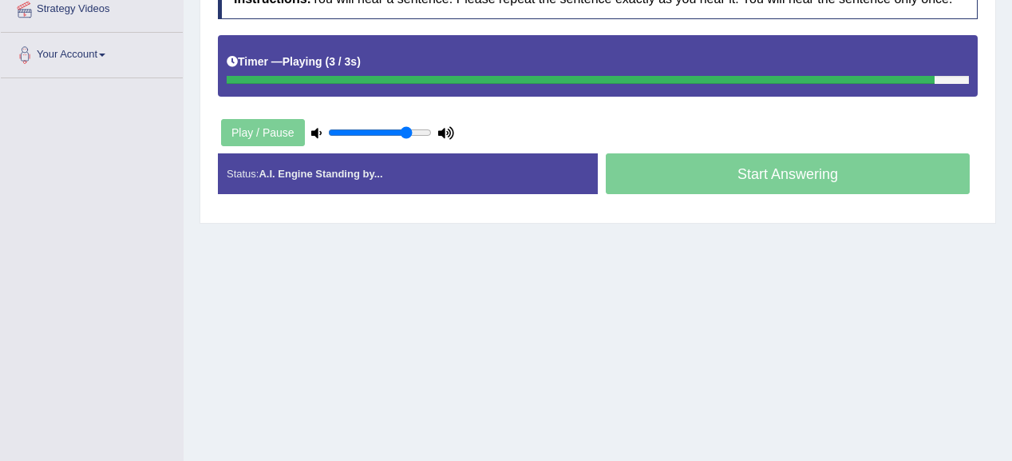
click at [881, 355] on div "Home Practice Speaking: Repeat Sentence 2465 RS * Remember to use the device Mi…" at bounding box center [598, 80] width 829 height 798
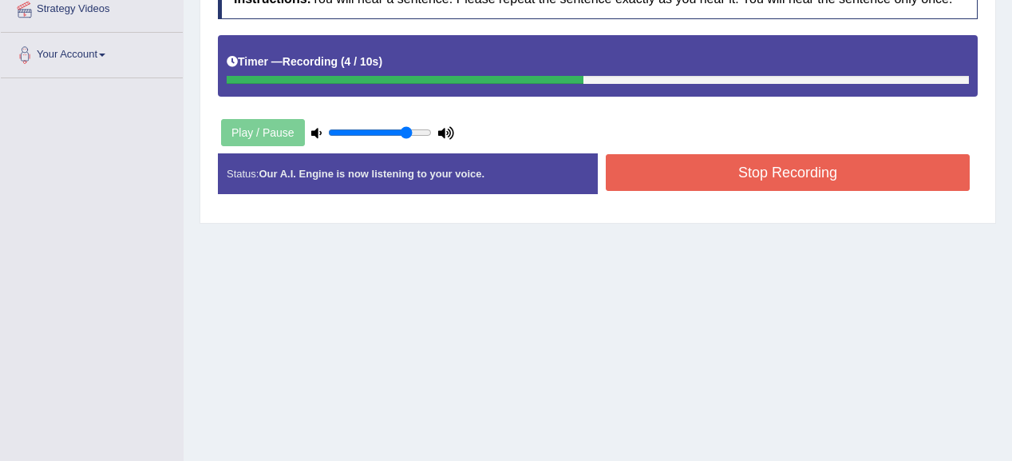
click at [720, 185] on button "Stop Recording" at bounding box center [788, 172] width 364 height 37
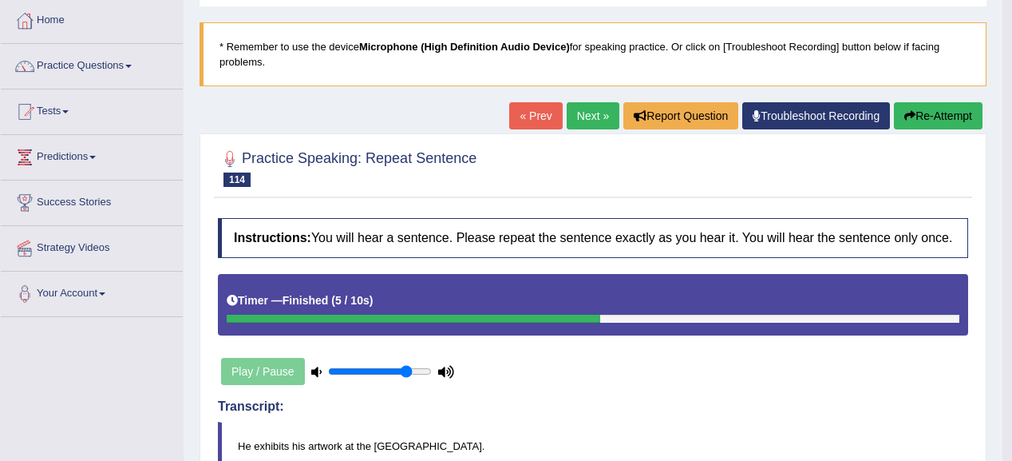
scroll to position [58, 0]
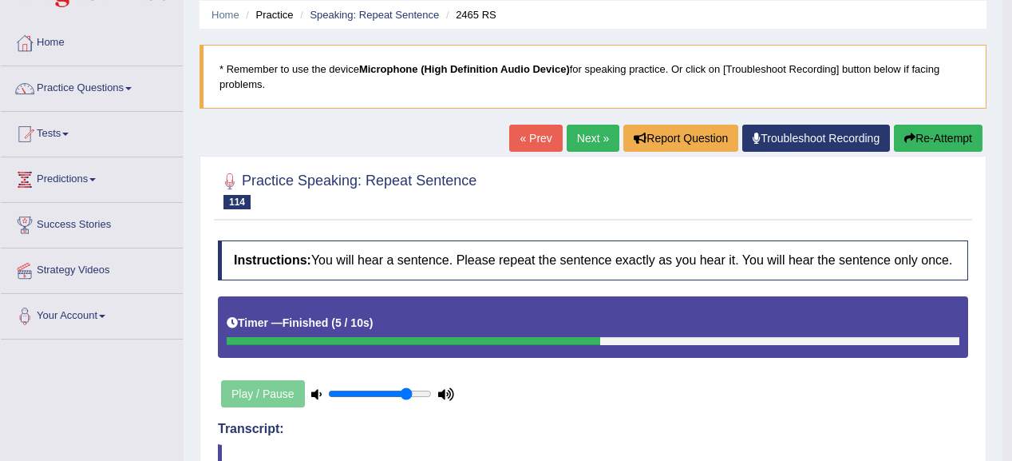
click at [578, 137] on link "Next »" at bounding box center [593, 138] width 53 height 27
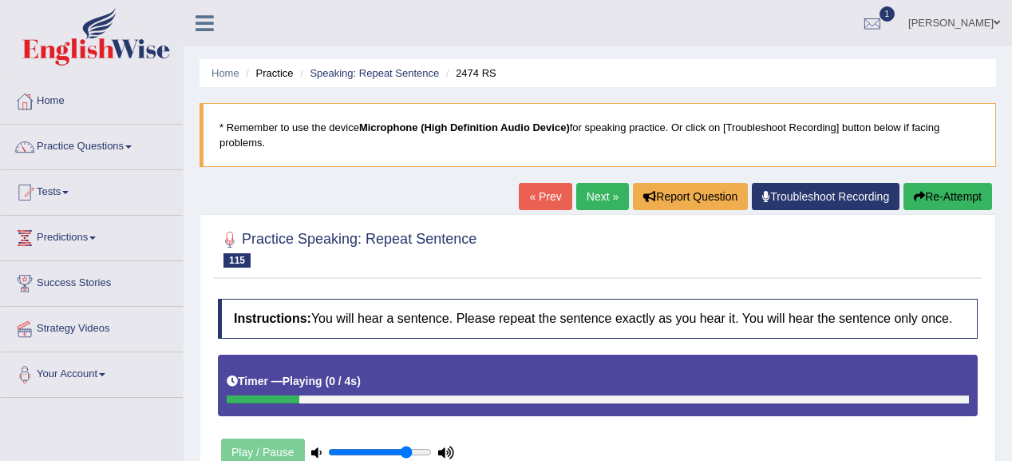
drag, startPoint x: 754, startPoint y: 442, endPoint x: 688, endPoint y: 413, distance: 72.5
click at [754, 442] on div "Instructions: You will hear a sentence. Please repeat the sentence exactly as y…" at bounding box center [598, 412] width 768 height 243
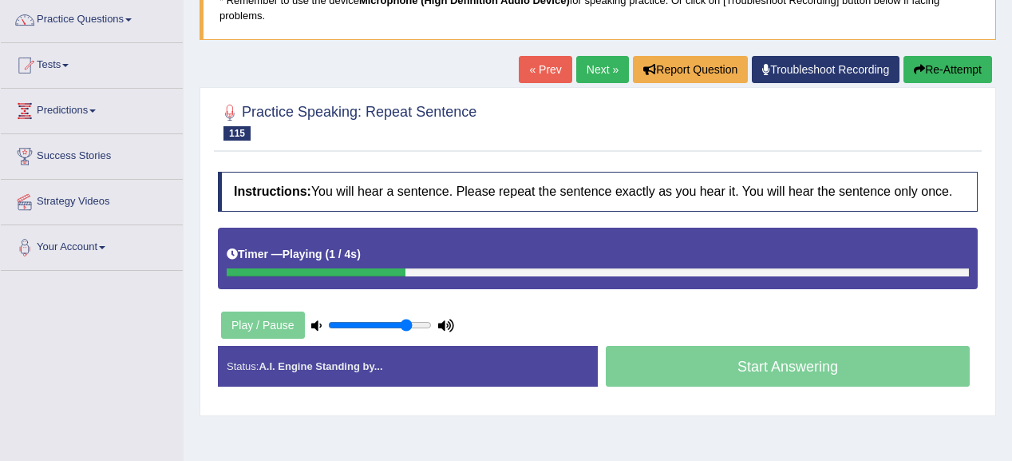
scroll to position [128, 0]
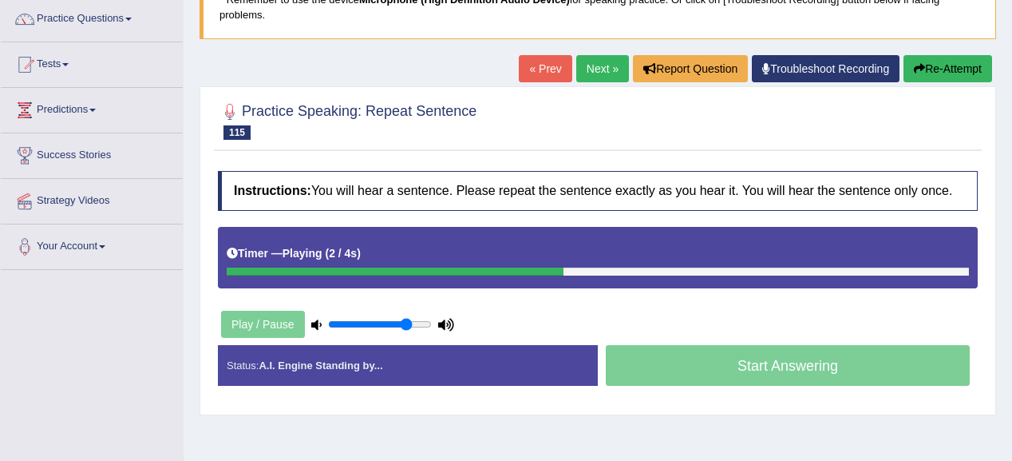
click at [434, 324] on div "Play / Pause" at bounding box center [337, 324] width 239 height 40
click at [418, 323] on input "range" at bounding box center [380, 324] width 104 height 13
drag, startPoint x: 423, startPoint y: 322, endPoint x: 435, endPoint y: 322, distance: 12.0
type input "1"
click at [425, 322] on input "range" at bounding box center [380, 324] width 104 height 13
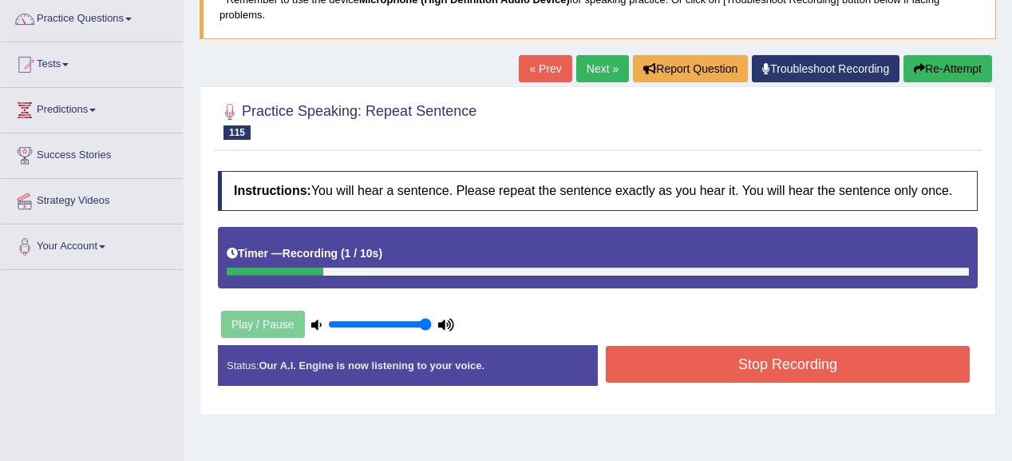
click at [553, 396] on div "Status: Our A.I. Engine is now listening to your voice. Start Answering Stop Re…" at bounding box center [598, 373] width 760 height 57
click at [926, 73] on button "Re-Attempt" at bounding box center [948, 68] width 89 height 27
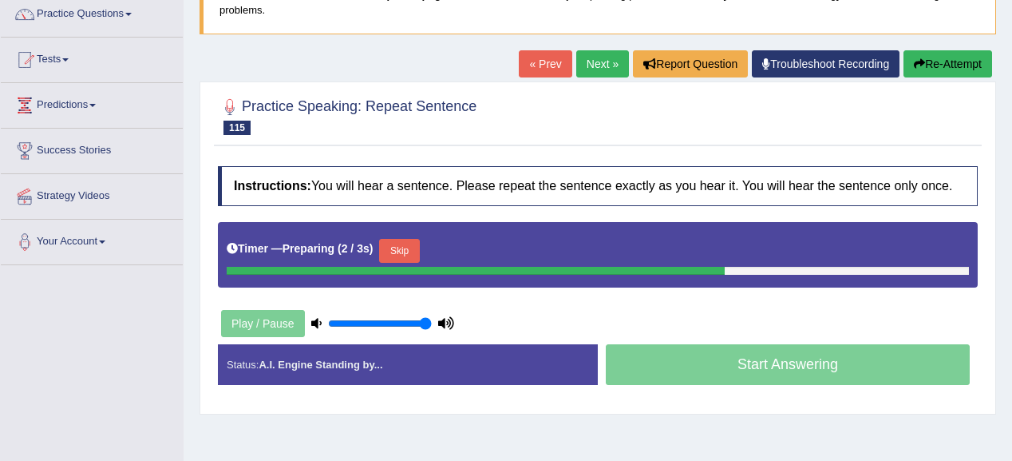
click at [413, 230] on div "Timer — Preparing ( 2 / 3s ) Skip" at bounding box center [598, 254] width 760 height 65
click at [413, 239] on button "Skip" at bounding box center [399, 251] width 40 height 24
